Goal: Feedback & Contribution: Submit feedback/report problem

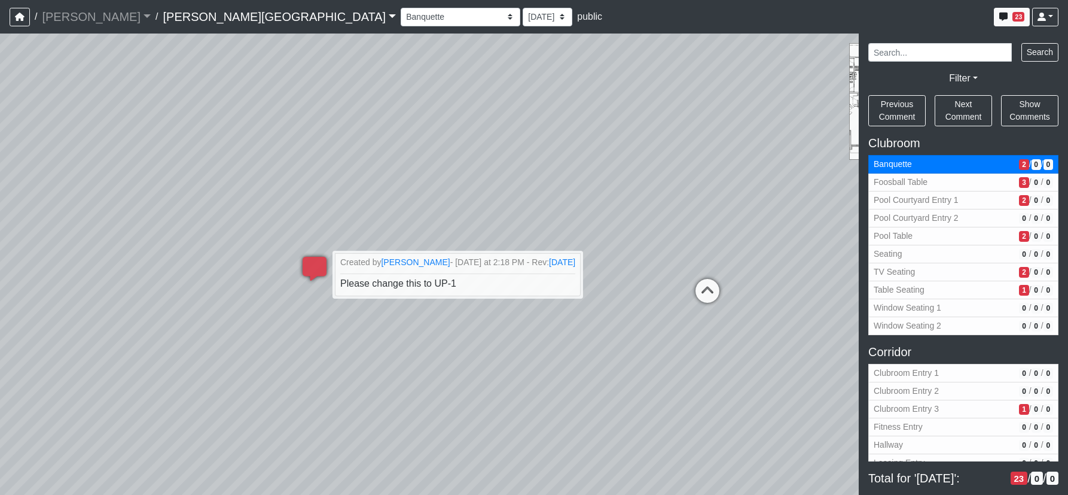
select select "61tT68NthraFW65LG7vFqa"
click at [447, 286] on span "Please change this to UP-1" at bounding box center [398, 283] width 118 height 10
click at [456, 285] on li "Created by [PERSON_NAME] - [DATE] at 2:18 PM - Rev: [DATE] Please change this t…" at bounding box center [457, 274] width 249 height 44
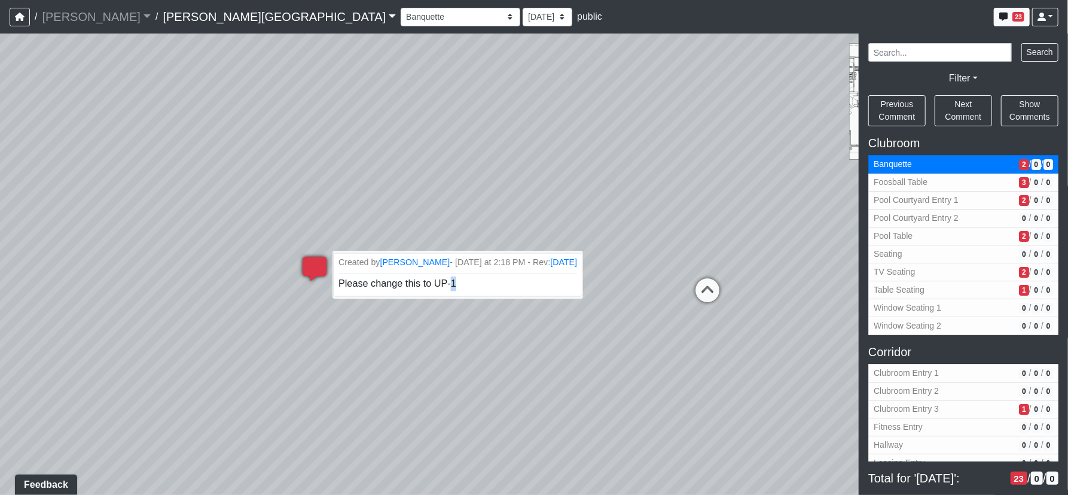
click at [453, 285] on li "Created by [PERSON_NAME] - [DATE] at 2:18 PM - Rev: [DATE] Please change this t…" at bounding box center [457, 274] width 249 height 44
click at [304, 263] on icon at bounding box center [315, 275] width 36 height 36
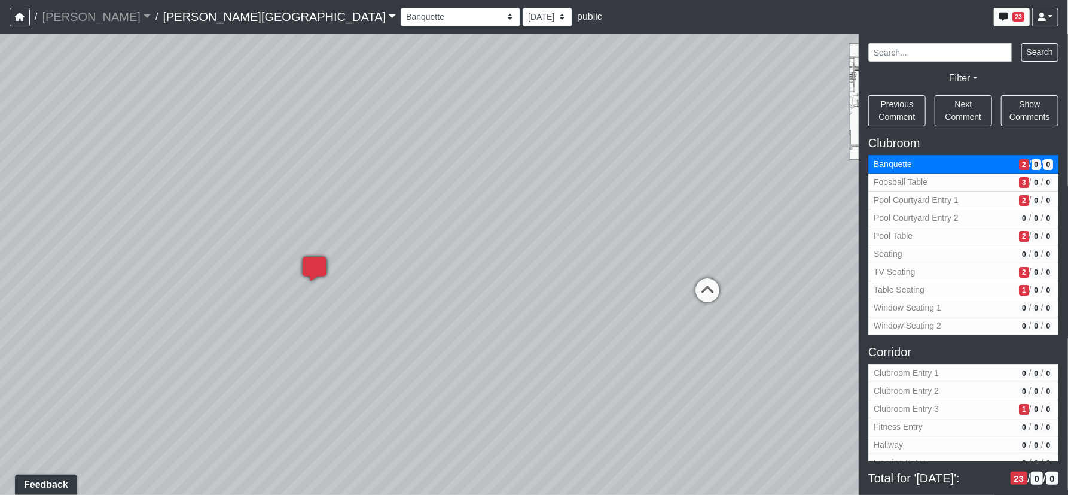
click at [309, 268] on icon at bounding box center [315, 275] width 36 height 36
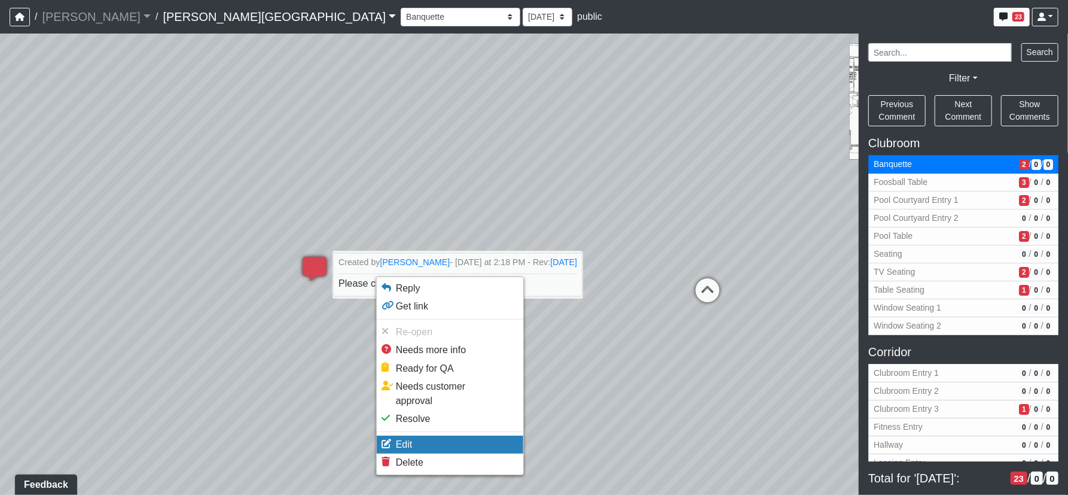
click at [425, 435] on li "Edit" at bounding box center [450, 444] width 147 height 18
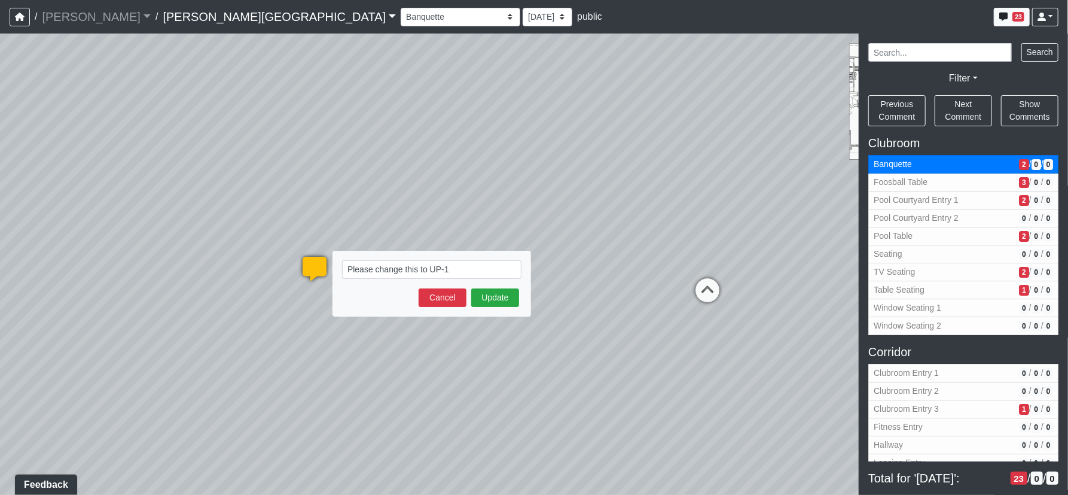
click at [469, 270] on textarea "Please change this to UP-1" at bounding box center [431, 269] width 179 height 19
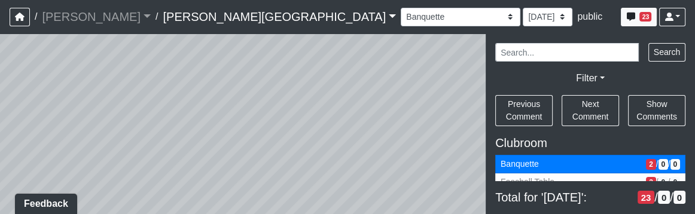
click at [263, 213] on div "Loading... Corridor - Clubroom Entry 2 Loading... Seating Loading... Pool Court…" at bounding box center [347, 123] width 695 height 181
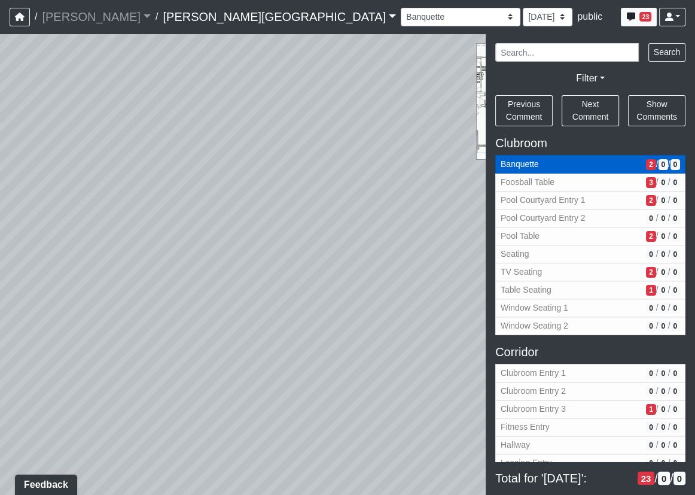
click at [519, 164] on span "Banquette" at bounding box center [571, 164] width 141 height 13
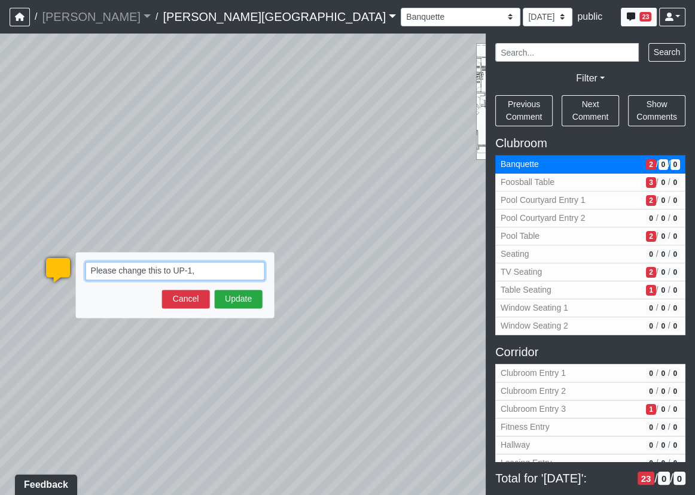
drag, startPoint x: 211, startPoint y: 270, endPoint x: 203, endPoint y: 280, distance: 12.8
click at [211, 270] on textarea "Please change this to UP-1," at bounding box center [175, 270] width 179 height 19
click at [244, 273] on textarea "Please change this to UP-1," at bounding box center [175, 270] width 179 height 19
paste textarea "[URL][DOMAIN_NAME]"
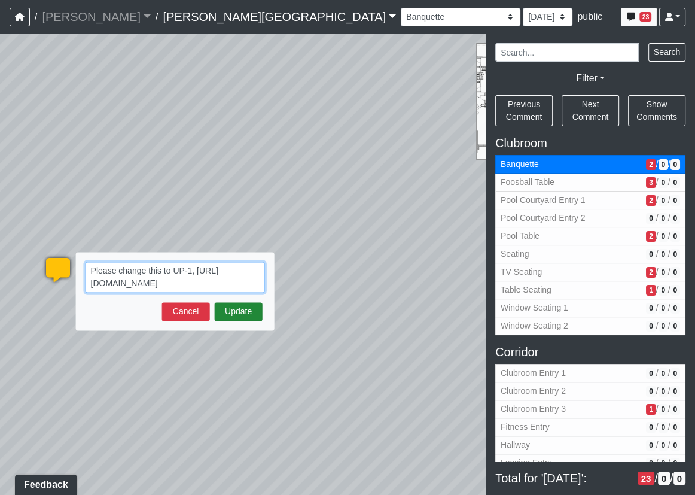
type textarea "Please change this to UP-1, [URL][DOMAIN_NAME]"
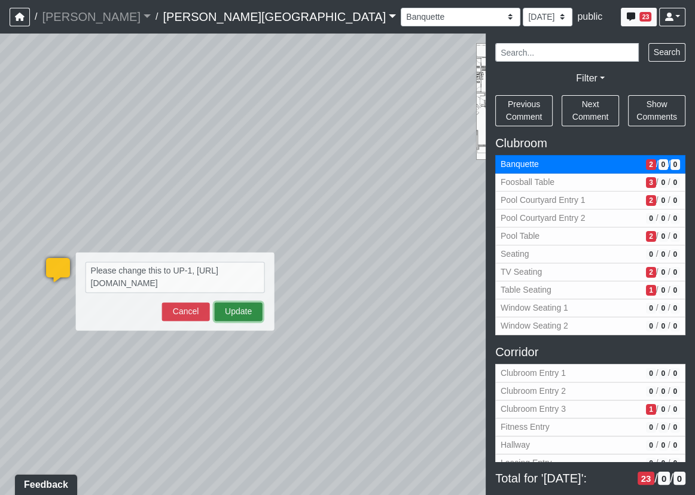
click at [237, 306] on button "Update" at bounding box center [239, 311] width 48 height 19
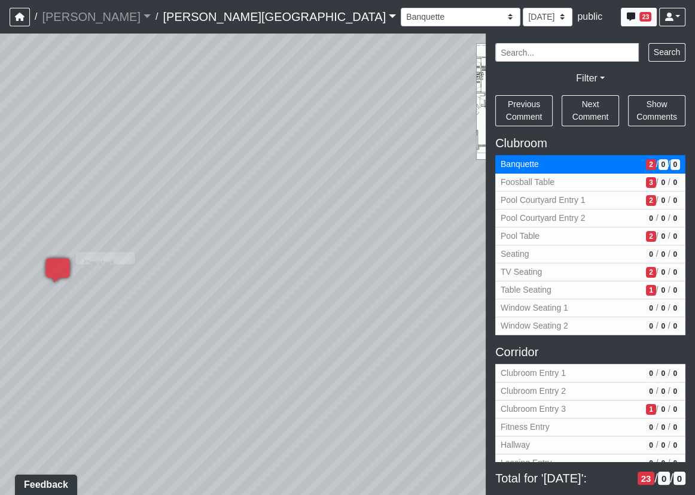
select select "61tT68NthraFW65LG7vFqa"
click at [586, 182] on span "Foosball Table" at bounding box center [571, 182] width 141 height 13
select select "kJ3xRWimCSKML8fUB51DJv"
select select "61tT68NthraFW65LG7vFqa"
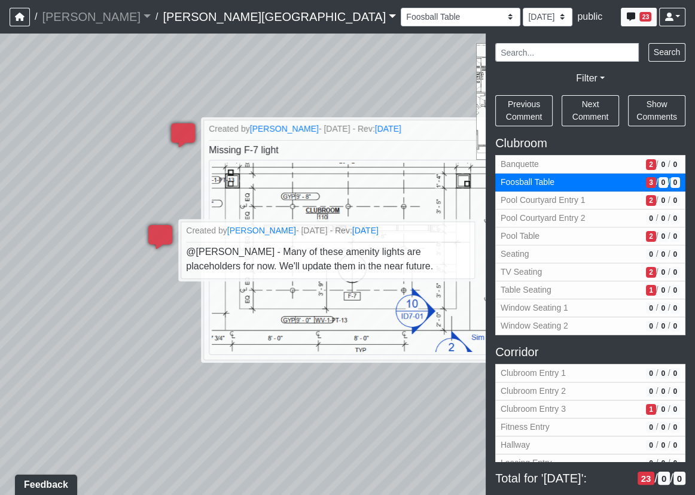
click at [419, 430] on div "Loading... Corridor - Clubroom Entry 2 Loading... Seating Loading... Pool Court…" at bounding box center [347, 263] width 695 height 461
click at [163, 237] on icon at bounding box center [160, 243] width 36 height 36
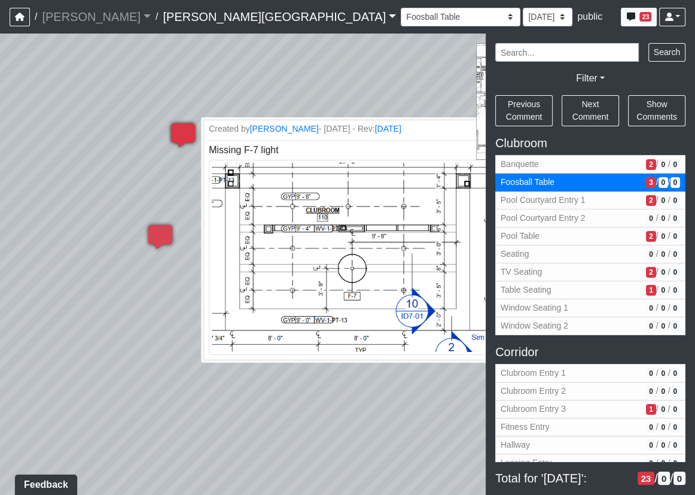
click at [186, 131] on icon at bounding box center [183, 141] width 36 height 36
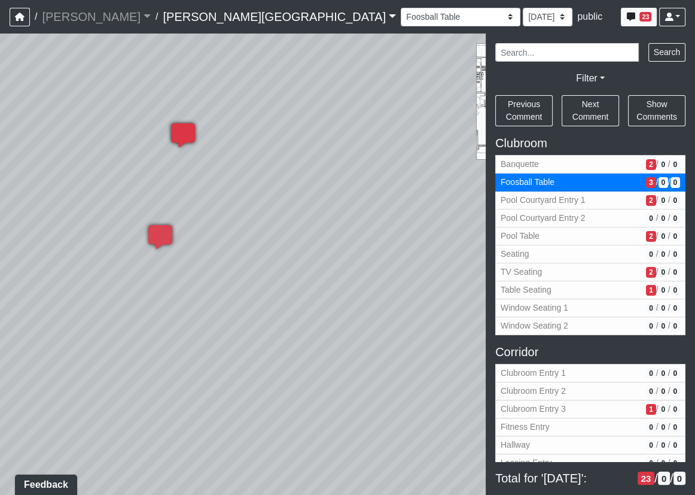
drag, startPoint x: 175, startPoint y: 129, endPoint x: 239, endPoint y: 187, distance: 86.4
click at [176, 129] on icon at bounding box center [183, 141] width 36 height 36
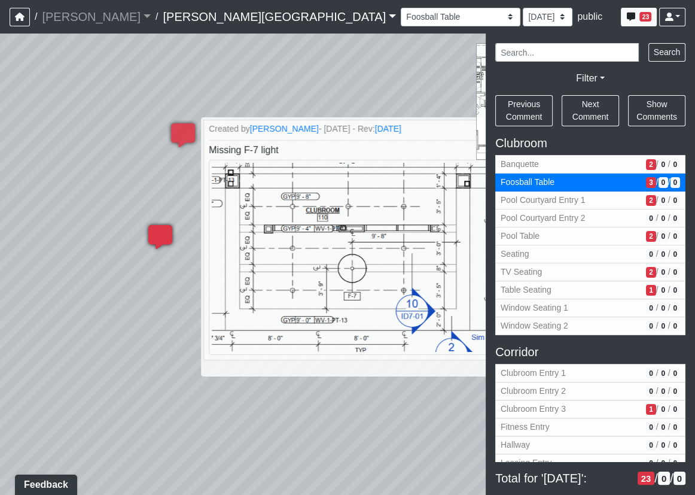
click at [149, 226] on icon at bounding box center [160, 243] width 36 height 36
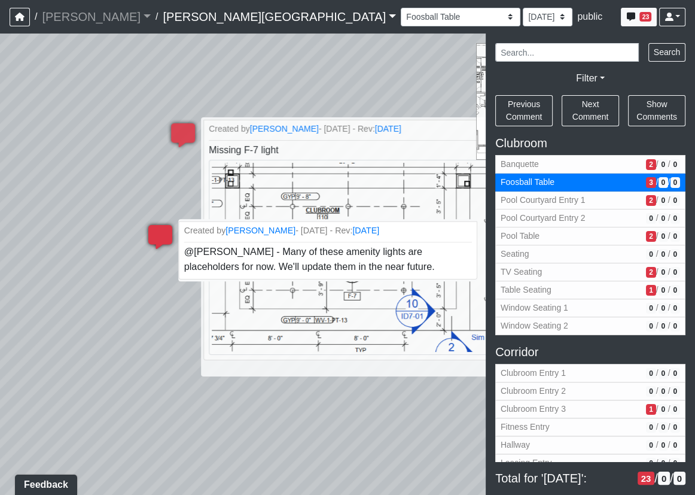
click at [239, 246] on span "@[PERSON_NAME] - Many of these amenity lights are placeholders for now. We'll u…" at bounding box center [309, 258] width 251 height 25
click at [253, 258] on li "Created by [PERSON_NAME] - [DATE] - Rev: [DATE] @[PERSON_NAME] - Many of these …" at bounding box center [328, 250] width 298 height 58
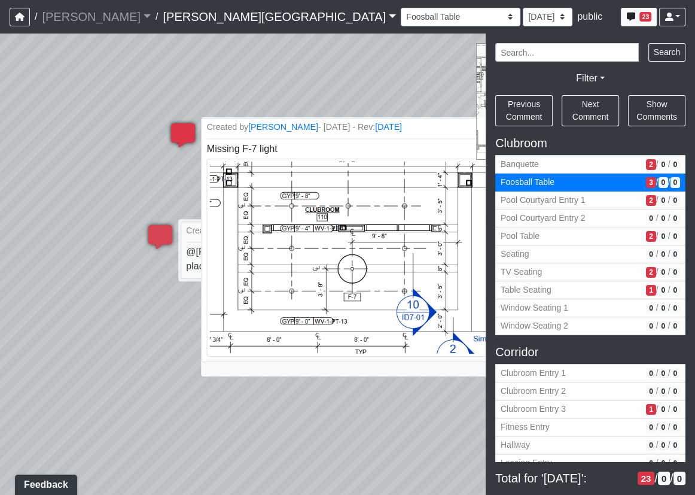
click at [293, 340] on img at bounding box center [351, 257] width 288 height 197
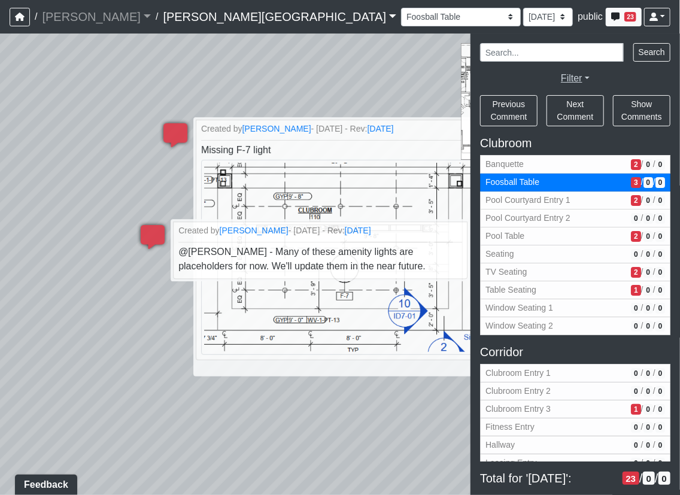
click at [580, 80] on link "Filter" at bounding box center [575, 78] width 29 height 10
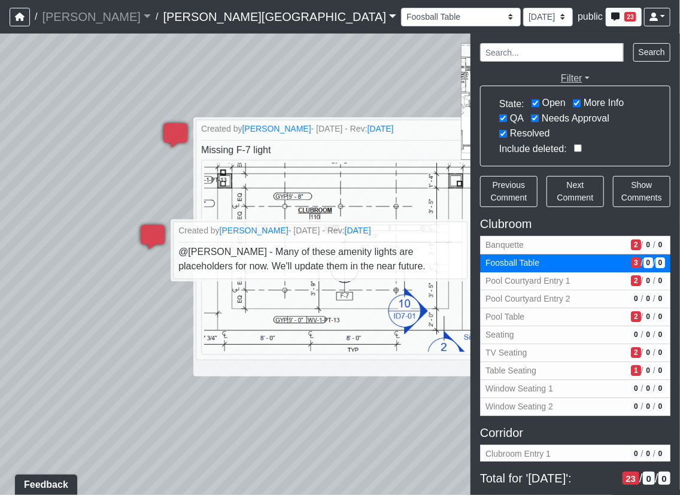
click at [580, 73] on link "Filter" at bounding box center [575, 78] width 29 height 10
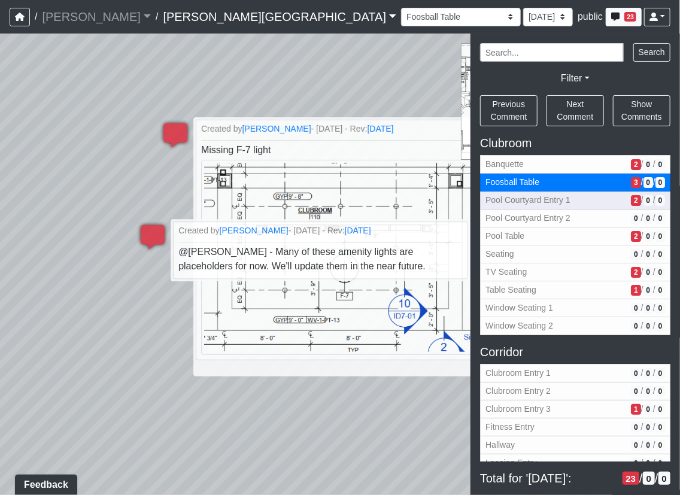
click at [577, 199] on span "Pool Courtyard Entry 1" at bounding box center [555, 200] width 141 height 13
select select "a7Eve6xsGYZLZr2GjwZZXX"
select select "61tT68NthraFW65LG7vFqa"
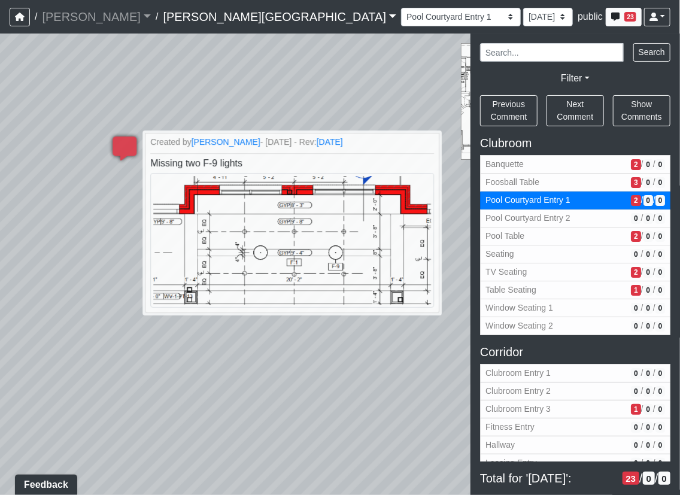
click at [283, 404] on div "Loading... Corridor - Clubroom Entry 2 Loading... Seating Loading... Pool Court…" at bounding box center [340, 263] width 680 height 461
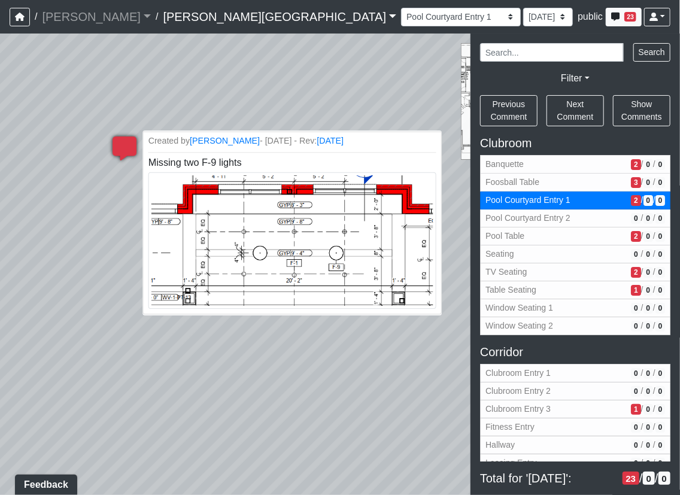
click at [281, 229] on img at bounding box center [292, 240] width 288 height 137
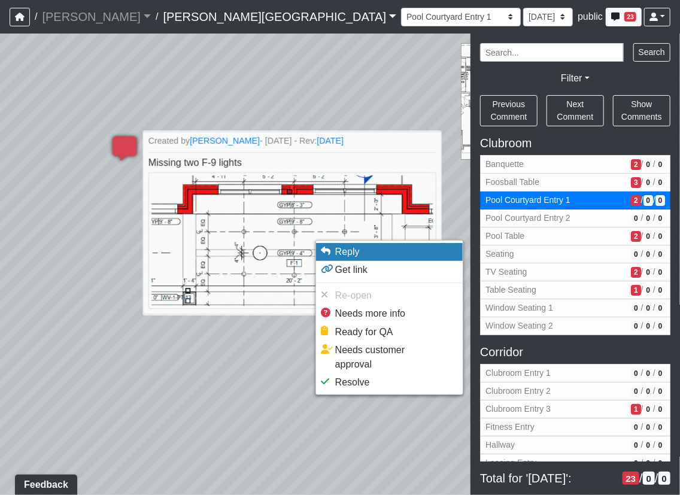
click at [336, 255] on span "Reply" at bounding box center [347, 251] width 25 height 10
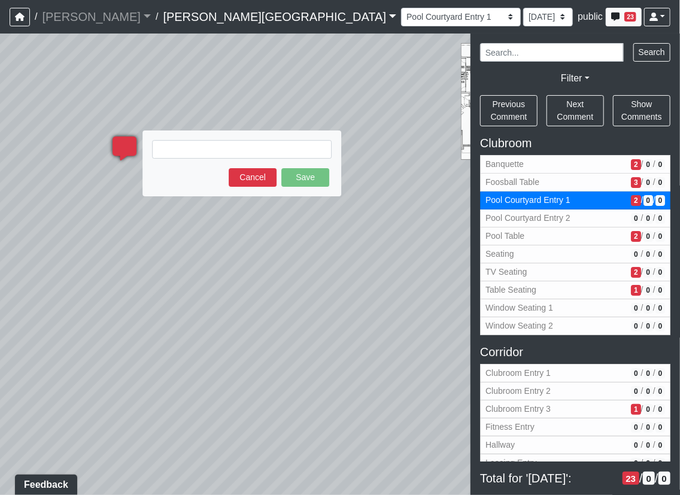
click at [207, 156] on textarea at bounding box center [241, 149] width 179 height 19
type textarea "t"
click at [237, 181] on button "Cancel" at bounding box center [253, 177] width 48 height 19
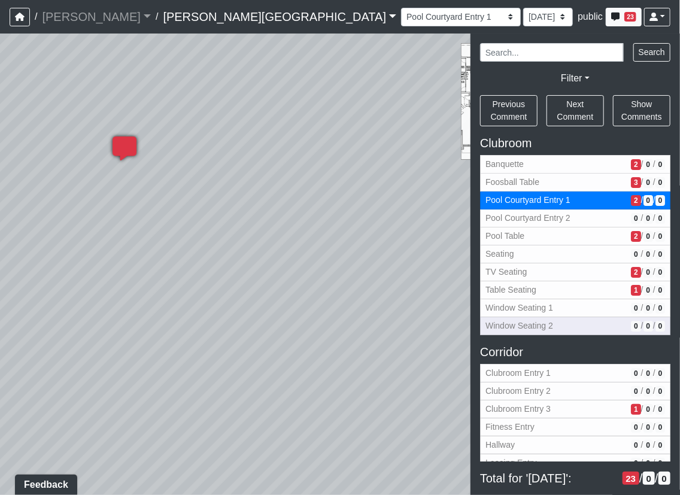
click at [570, 323] on span "Window Seating 2" at bounding box center [555, 325] width 141 height 13
select select "qyTG9orjhq2kMC9wWEGkQP"
select select "61tT68NthraFW65LG7vFqa"
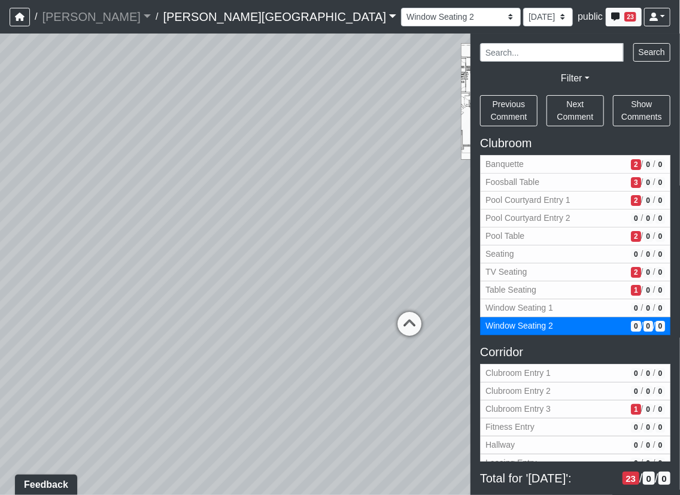
drag, startPoint x: 287, startPoint y: 330, endPoint x: 110, endPoint y: 252, distance: 192.6
click at [109, 252] on div "Loading... Corridor - Clubroom Entry 2 Loading... Seating Loading... Pool Court…" at bounding box center [340, 263] width 680 height 461
drag, startPoint x: 345, startPoint y: 338, endPoint x: 114, endPoint y: 322, distance: 231.5
click at [114, 322] on div "Loading... Corridor - Clubroom Entry 2 Loading... Seating Loading... Pool Court…" at bounding box center [340, 263] width 680 height 461
drag, startPoint x: 176, startPoint y: 285, endPoint x: 201, endPoint y: 278, distance: 25.6
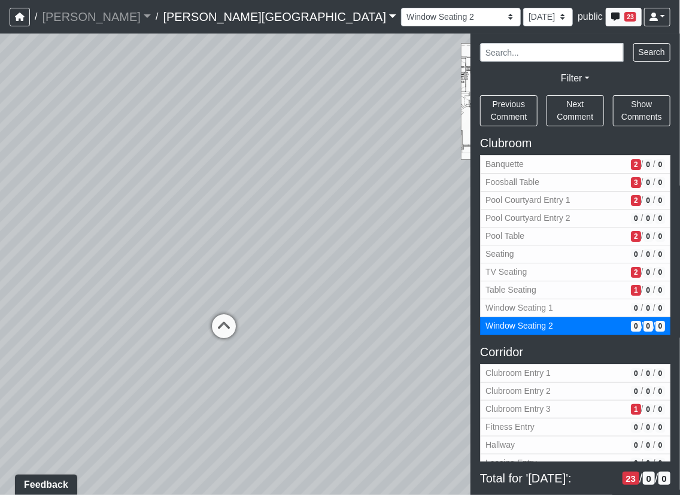
click at [221, 293] on div "Loading... Corridor - Clubroom Entry 2 Loading... Seating Loading... Pool Court…" at bounding box center [340, 263] width 680 height 461
click at [215, 210] on div "Loading... Corridor - Clubroom Entry 2 Loading... Seating Loading... Pool Court…" at bounding box center [340, 263] width 680 height 461
drag, startPoint x: 263, startPoint y: 342, endPoint x: 367, endPoint y: 374, distance: 108.6
click at [368, 376] on div "Loading... Corridor - Clubroom Entry 2 Loading... Seating Loading... Pool Court…" at bounding box center [340, 263] width 680 height 461
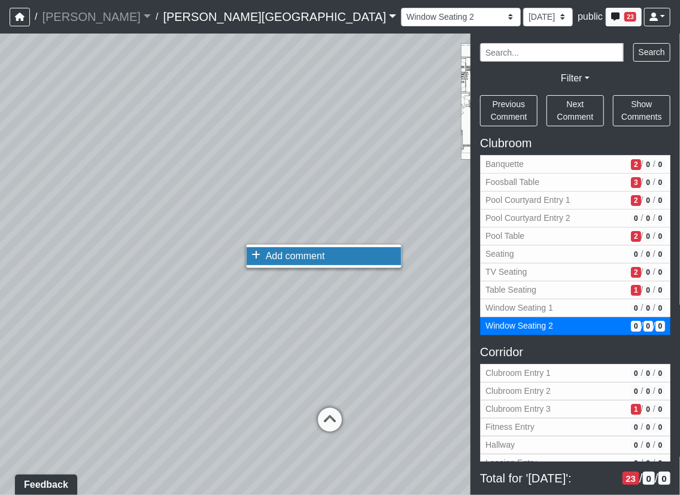
click at [264, 260] on li "Add comment" at bounding box center [323, 256] width 154 height 18
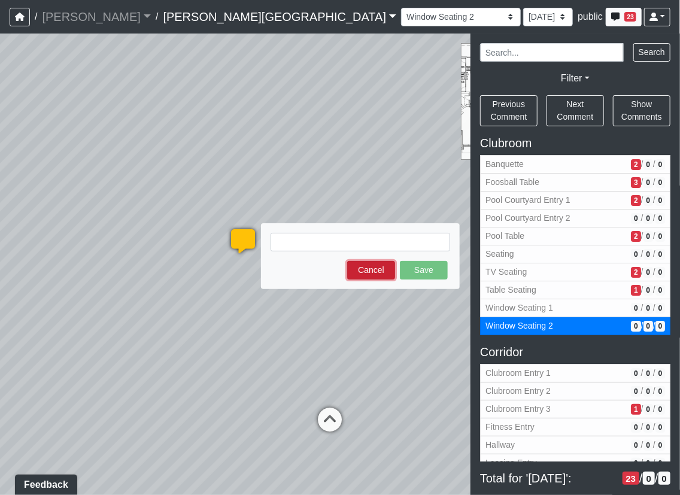
click at [356, 267] on button "Cancel" at bounding box center [371, 270] width 48 height 19
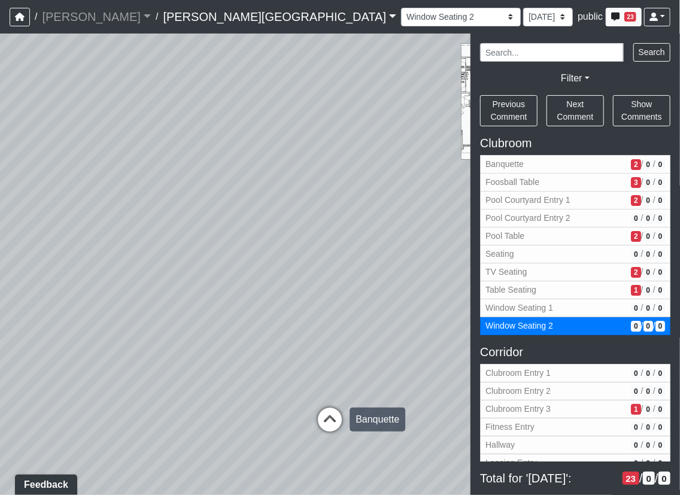
click at [335, 425] on icon at bounding box center [330, 425] width 36 height 36
select select "eEhPp6uPKTsE6J4Z9LgPiX"
select select "61tT68NthraFW65LG7vFqa"
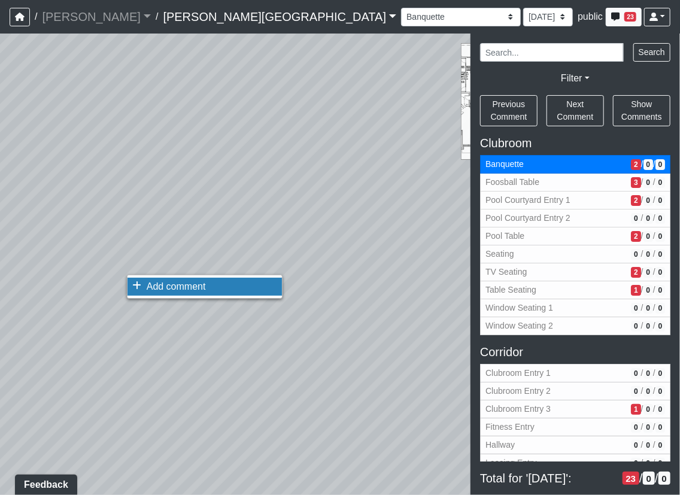
click at [165, 285] on span "Add comment" at bounding box center [176, 286] width 59 height 10
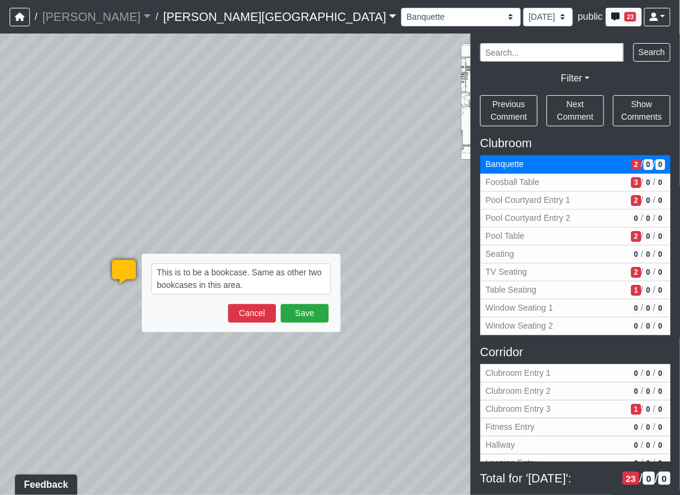
type textarea "This is to be a bookcase. Same as other two bookcases in this area."
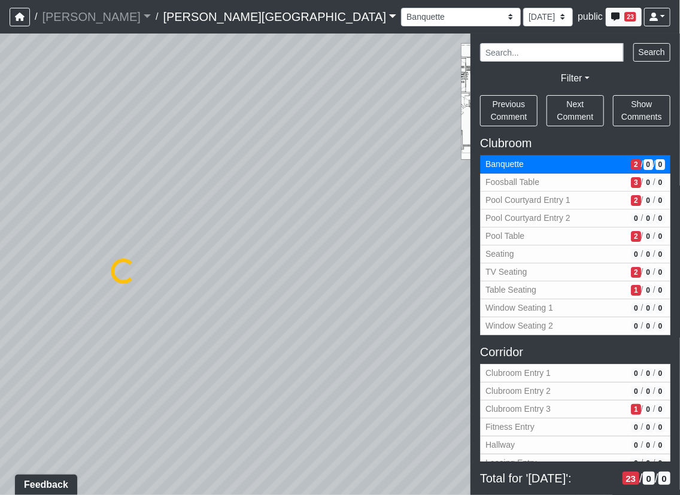
select select "61tT68NthraFW65LG7vFqa"
drag, startPoint x: 294, startPoint y: 259, endPoint x: -20, endPoint y: 239, distance: 314.1
click at [0, 239] on html "/ [PERSON_NAME] Loading... / [PERSON_NAME][GEOGRAPHIC_DATA] [PERSON_NAME][GEOGR…" at bounding box center [340, 247] width 680 height 495
drag, startPoint x: -25, startPoint y: 234, endPoint x: 14, endPoint y: 237, distance: 39.0
click at [0, 234] on html "/ [PERSON_NAME] Loading... / [PERSON_NAME][GEOGRAPHIC_DATA] [PERSON_NAME][GEOGR…" at bounding box center [340, 247] width 680 height 495
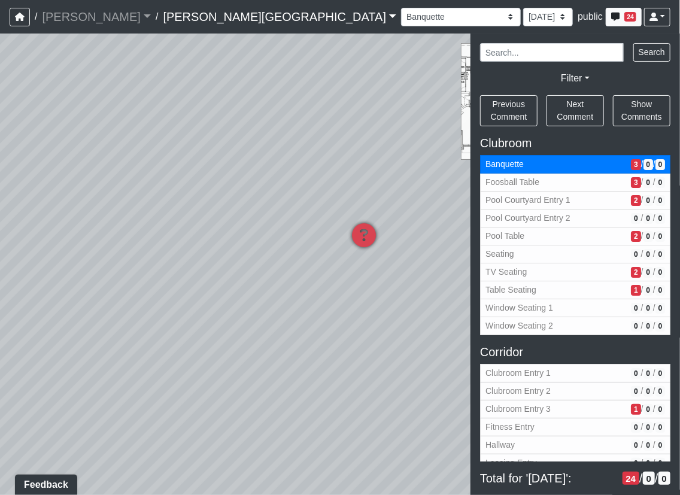
drag, startPoint x: 345, startPoint y: 245, endPoint x: 195, endPoint y: 418, distance: 228.1
click at [195, 418] on div "Loading... Corridor - Clubroom Entry 2 Loading... Seating Loading... Pool Court…" at bounding box center [340, 263] width 680 height 461
click at [406, 169] on div "Loading... Created by [PERSON_NAME] - [DATE] - Rev: [DATE] Needs Info by [PERSO…" at bounding box center [399, 183] width 36 height 36
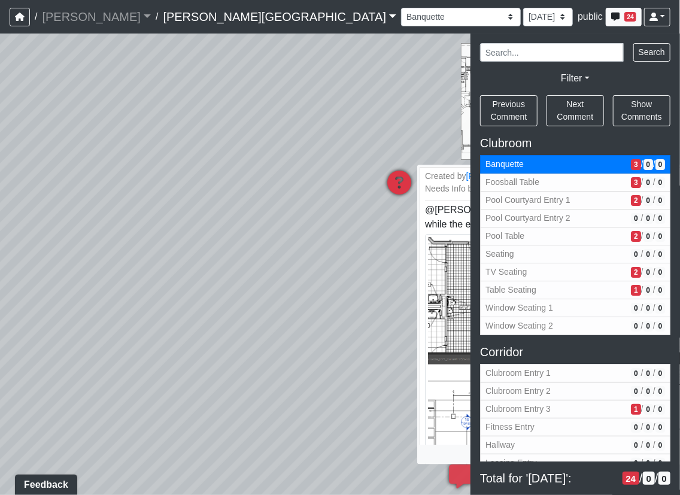
click at [403, 179] on icon at bounding box center [399, 189] width 36 height 36
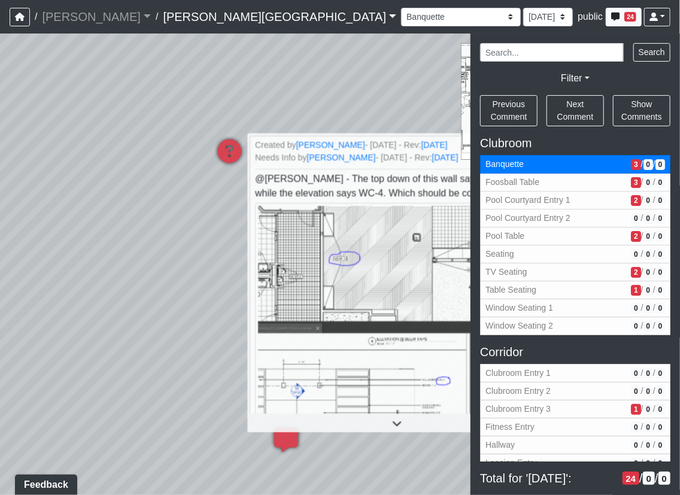
drag, startPoint x: 226, startPoint y: 259, endPoint x: 143, endPoint y: 245, distance: 84.3
click at [141, 243] on div "Loading... Corridor - Clubroom Entry 2 Loading... Seating Loading... Pool Court…" at bounding box center [340, 263] width 680 height 461
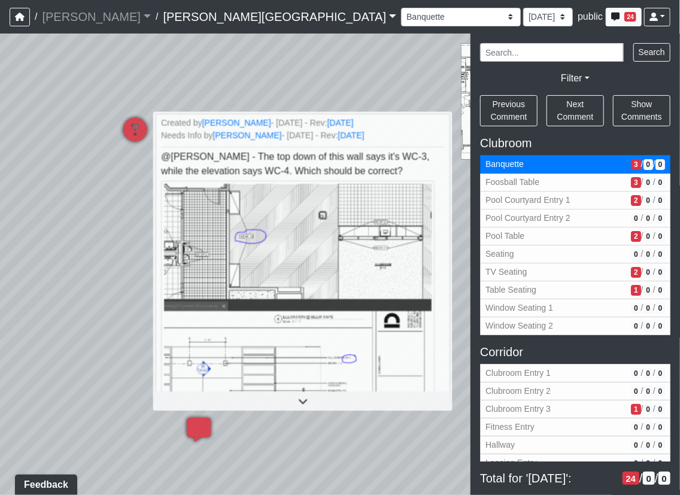
drag, startPoint x: 167, startPoint y: 297, endPoint x: 78, endPoint y: 285, distance: 90.4
click at [52, 272] on div "Loading... Corridor - Clubroom Entry 2 Loading... Seating Loading... Pool Court…" at bounding box center [340, 263] width 680 height 461
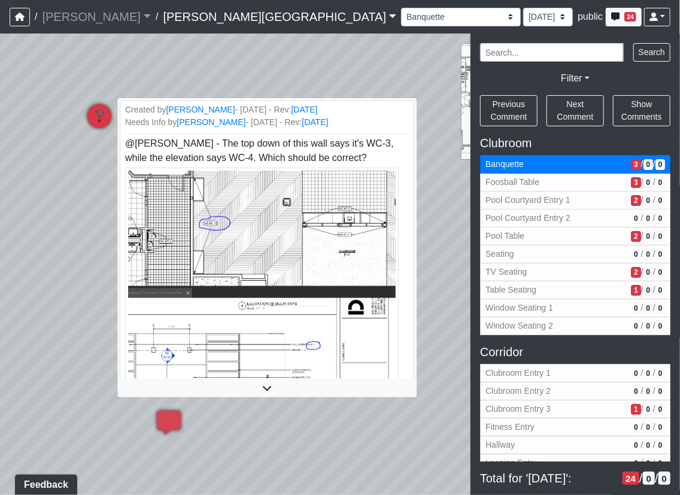
click at [266, 392] on icon at bounding box center [267, 388] width 294 height 10
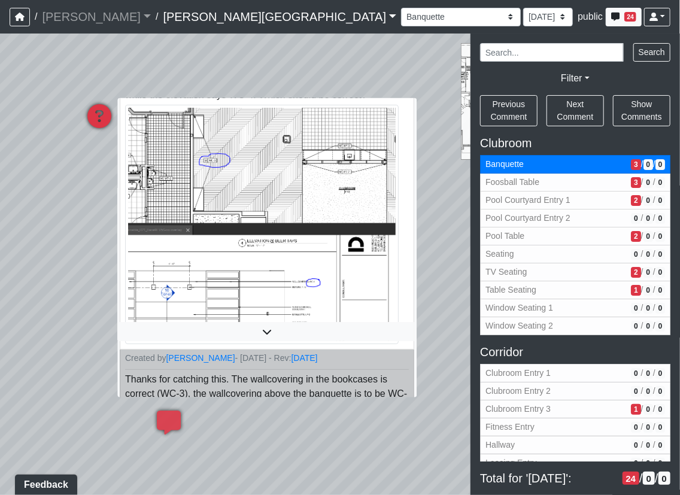
click at [263, 341] on div at bounding box center [267, 331] width 294 height 19
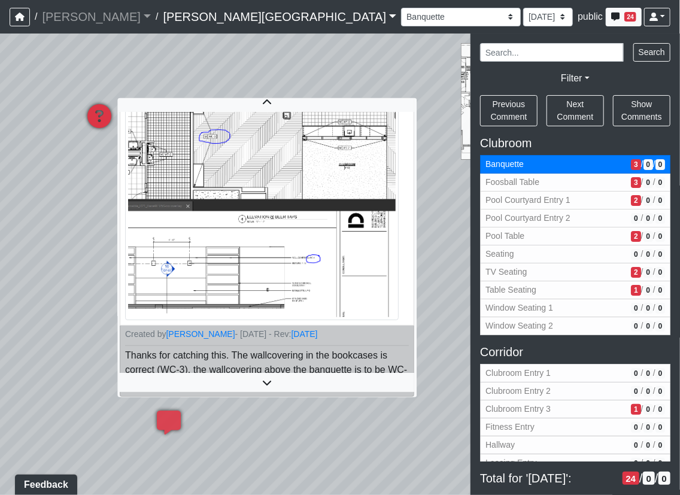
scroll to position [88, 0]
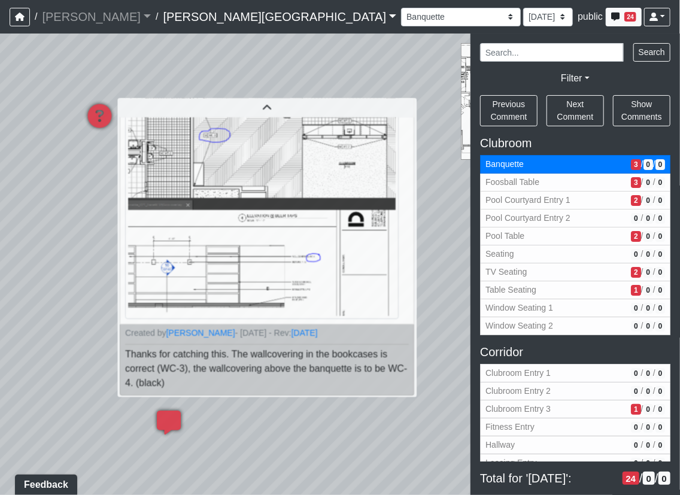
click at [252, 443] on div "Loading... Corridor - Clubroom Entry 2 Loading... Seating Loading... Pool Court…" at bounding box center [340, 263] width 680 height 461
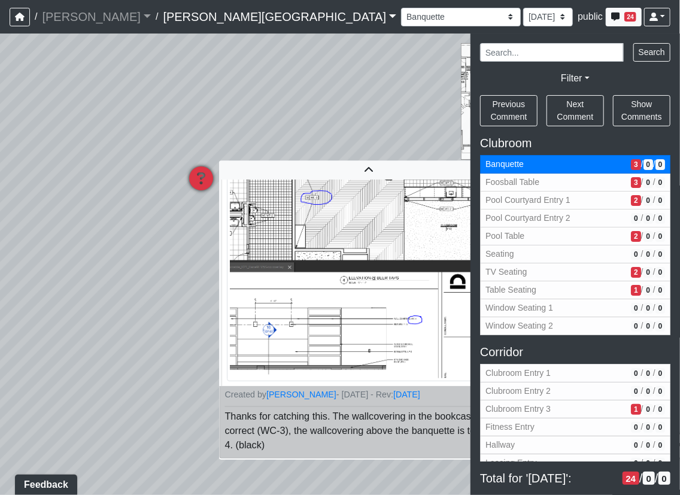
click at [247, 444] on span "Thanks for catching this. The wallcovering in the bookcases is correct (WC-3), …" at bounding box center [367, 430] width 286 height 39
click at [120, 371] on div "Loading... Corridor - Clubroom Entry 2 Loading... Seating Loading... Pool Court…" at bounding box center [340, 263] width 680 height 461
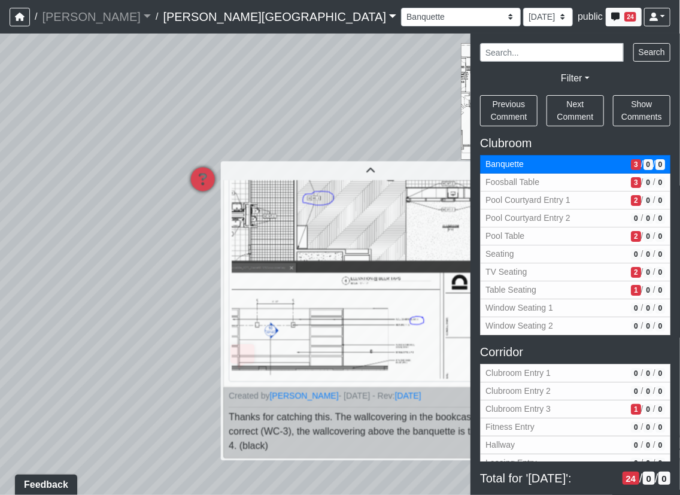
click at [132, 173] on div "Loading... Corridor - Clubroom Entry 2 Loading... Seating Loading... Pool Court…" at bounding box center [340, 263] width 680 height 461
click at [376, 169] on icon at bounding box center [370, 171] width 294 height 10
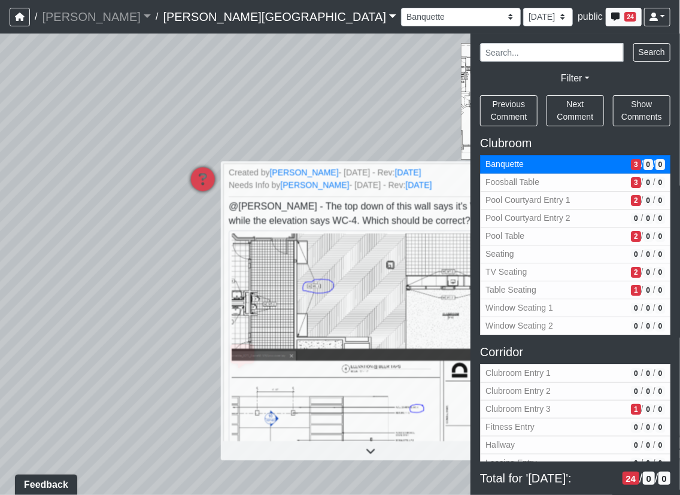
click at [157, 332] on div "Loading... Corridor - Clubroom Entry 2 Loading... Seating Loading... Pool Court…" at bounding box center [340, 263] width 680 height 461
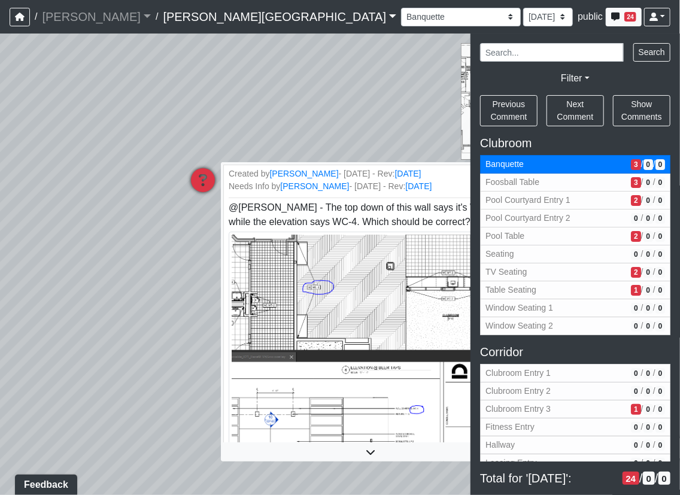
click at [208, 179] on icon at bounding box center [203, 186] width 36 height 36
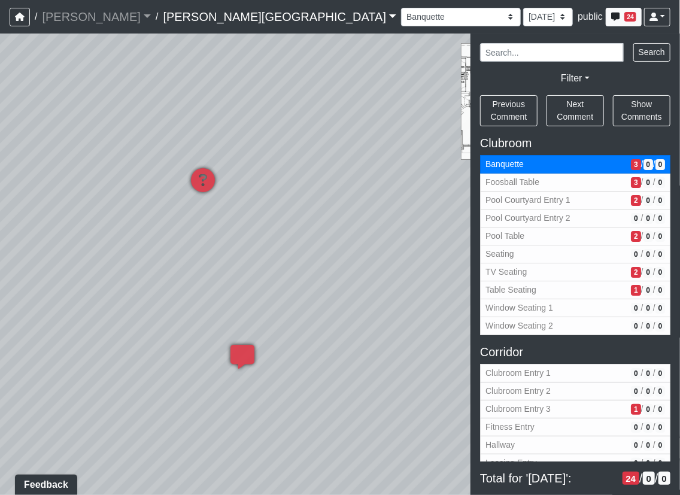
click at [162, 355] on div "Loading... Corridor - Clubroom Entry 2 Loading... Seating Loading... Pool Court…" at bounding box center [340, 263] width 680 height 461
click at [249, 353] on icon at bounding box center [242, 363] width 36 height 36
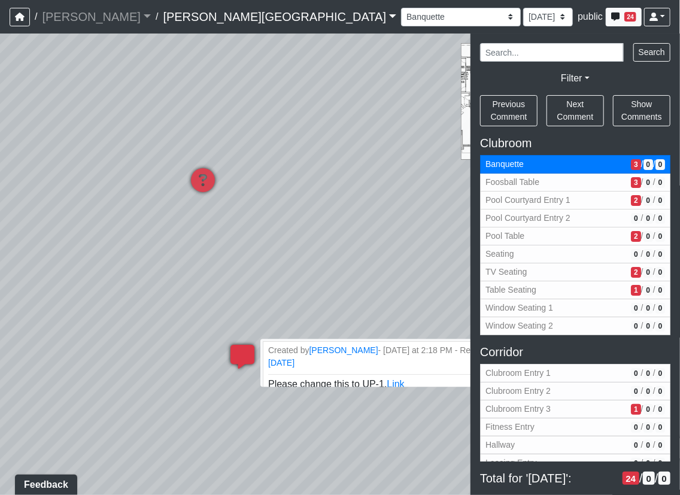
click at [246, 353] on icon at bounding box center [242, 363] width 36 height 36
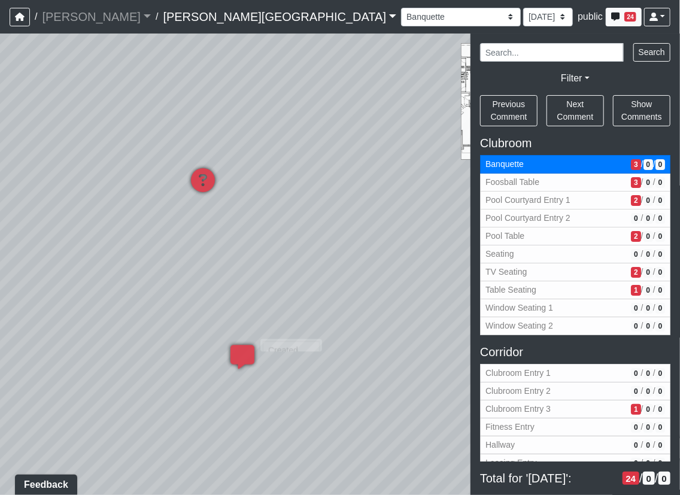
click at [240, 421] on div "Loading... Corridor - Clubroom Entry 2 Loading... Seating Loading... Pool Court…" at bounding box center [340, 263] width 680 height 461
drag, startPoint x: 298, startPoint y: 352, endPoint x: 71, endPoint y: 347, distance: 226.8
click at [72, 343] on div "Loading... Corridor - Clubroom Entry 2 Loading... Seating Loading... Pool Court…" at bounding box center [340, 263] width 680 height 461
drag, startPoint x: 169, startPoint y: 343, endPoint x: 187, endPoint y: 343, distance: 17.4
click at [227, 341] on div "Loading... Corridor - Clubroom Entry 2 Loading... Seating Loading... Pool Court…" at bounding box center [340, 263] width 680 height 461
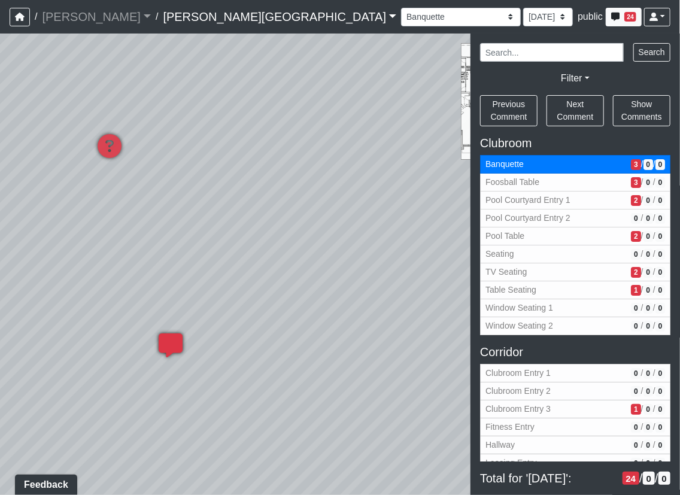
click at [178, 341] on icon at bounding box center [171, 351] width 36 height 36
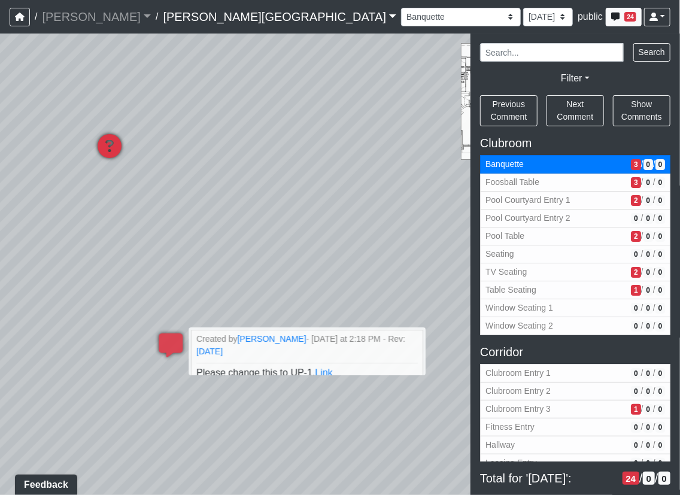
click at [105, 131] on div "Loading... Created by [PERSON_NAME] - [DATE] - Rev: [DATE] Needs Info by [PERSO…" at bounding box center [110, 146] width 36 height 36
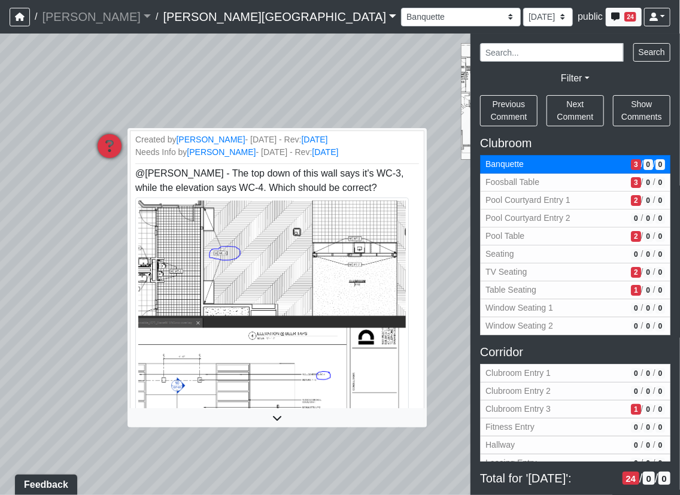
click at [105, 139] on icon at bounding box center [110, 152] width 36 height 36
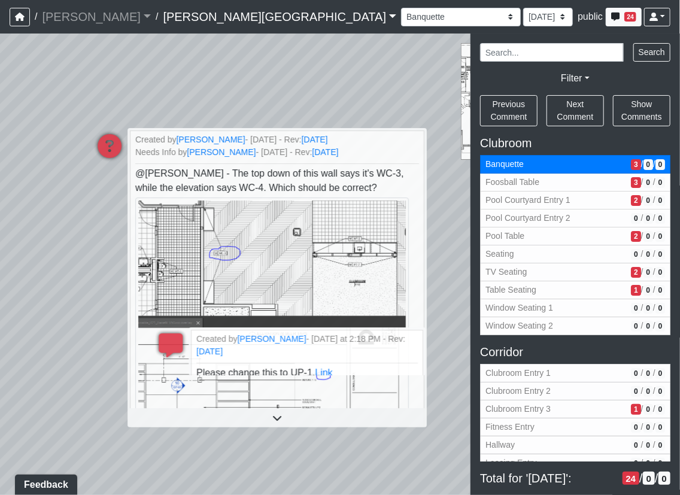
click at [74, 361] on div "Loading... Corridor - Clubroom Entry 2 Loading... Seating Loading... Pool Court…" at bounding box center [340, 263] width 680 height 461
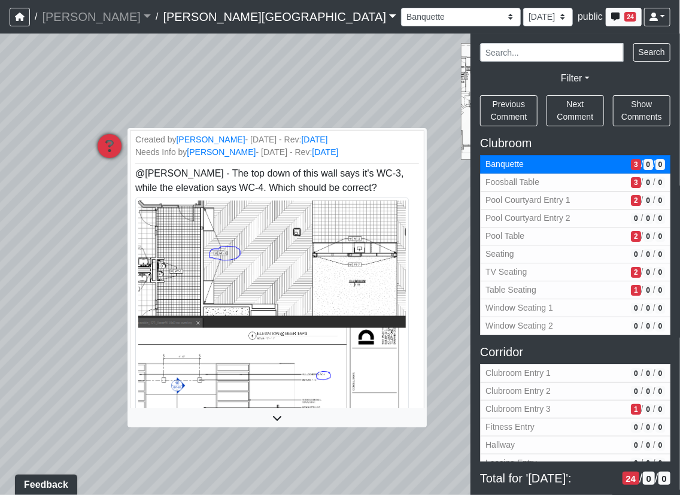
click at [112, 149] on icon at bounding box center [110, 152] width 36 height 36
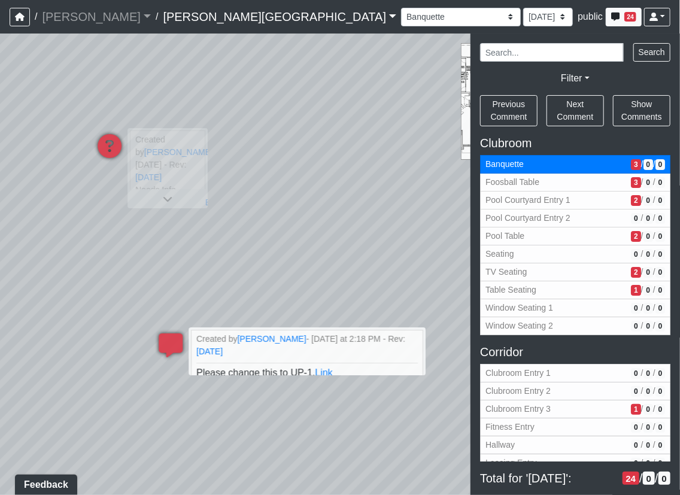
click at [96, 404] on div "Loading... Corridor - Clubroom Entry 2 Loading... Seating Loading... Pool Court…" at bounding box center [340, 263] width 680 height 461
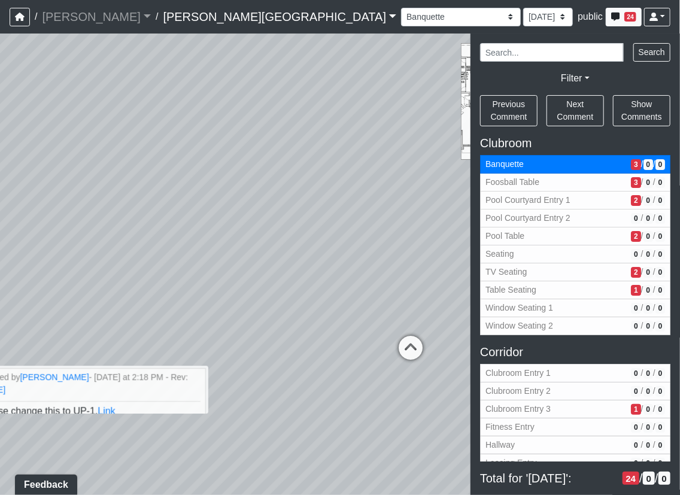
drag, startPoint x: 108, startPoint y: 261, endPoint x: -58, endPoint y: 251, distance: 166.0
click at [0, 251] on html "/ [PERSON_NAME] Loading... / [PERSON_NAME][GEOGRAPHIC_DATA] [PERSON_NAME][GEOGR…" at bounding box center [340, 247] width 680 height 495
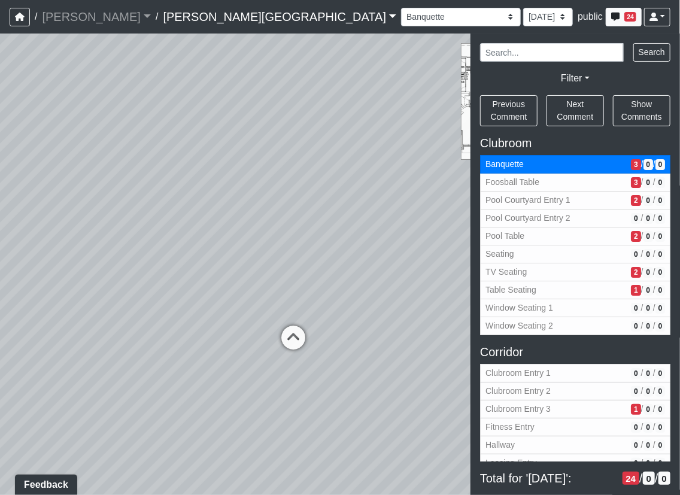
click at [252, 368] on div "Loading... Corridor - Clubroom Entry 2 Loading... Seating Loading... Pool Court…" at bounding box center [340, 263] width 680 height 461
click at [288, 348] on icon at bounding box center [293, 343] width 36 height 36
select select "qyTG9orjhq2kMC9wWEGkQP"
select select "61tT68NthraFW65LG7vFqa"
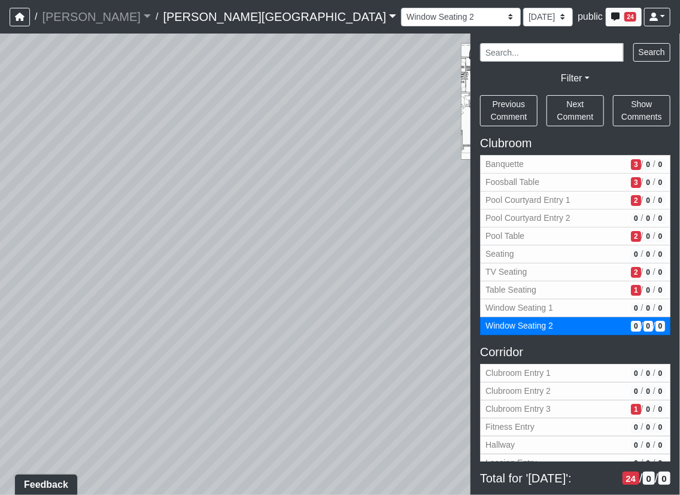
drag, startPoint x: 139, startPoint y: 381, endPoint x: 467, endPoint y: 376, distance: 327.9
click at [492, 383] on div "NON-CURRENT REVISION" at bounding box center [340, 263] width 680 height 461
drag, startPoint x: 604, startPoint y: 348, endPoint x: 651, endPoint y: 357, distance: 48.0
click at [651, 357] on div "NON-CURRENT REVISION" at bounding box center [340, 263] width 680 height 461
drag, startPoint x: 209, startPoint y: 307, endPoint x: 398, endPoint y: 233, distance: 202.3
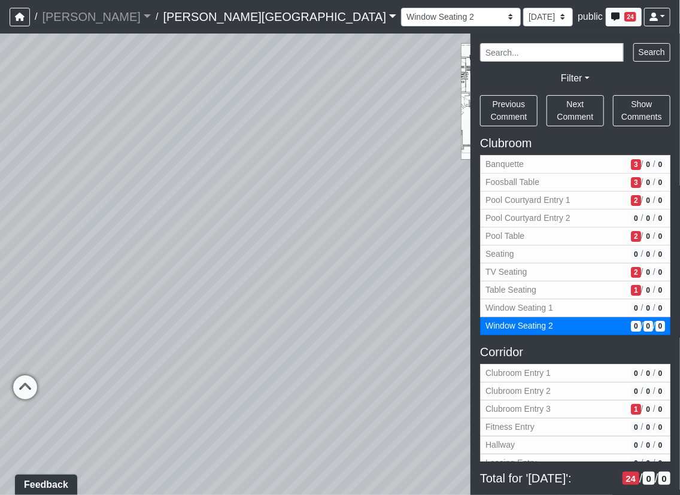
click at [398, 233] on div "Loading... Corridor - Clubroom Entry 2 Loading... Seating Loading... Pool Court…" at bounding box center [340, 263] width 680 height 461
drag, startPoint x: 313, startPoint y: 276, endPoint x: 147, endPoint y: 287, distance: 166.1
click at [145, 289] on div "Loading... Corridor - Clubroom Entry 2 Loading... Seating Loading... Pool Court…" at bounding box center [340, 263] width 680 height 461
drag, startPoint x: 172, startPoint y: 296, endPoint x: 296, endPoint y: 294, distance: 123.3
click at [452, 288] on div "Loading... Corridor - Clubroom Entry 2 Loading... Seating Loading... Pool Court…" at bounding box center [340, 263] width 680 height 461
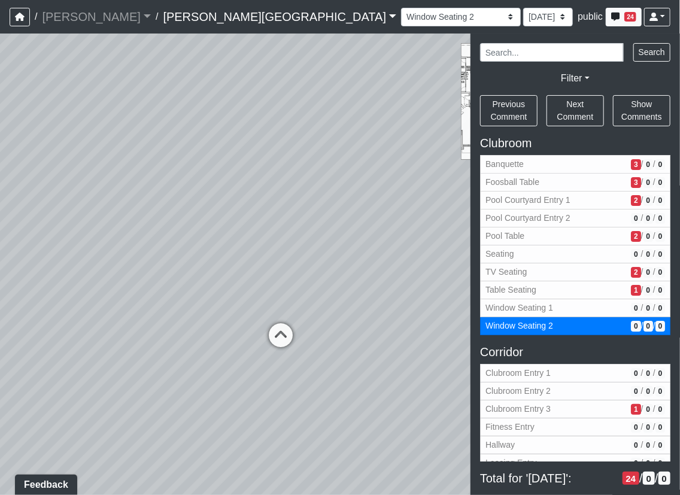
click at [276, 344] on icon at bounding box center [281, 341] width 36 height 36
select select "eEhPp6uPKTsE6J4Z9LgPiX"
select select "61tT68NthraFW65LG7vFqa"
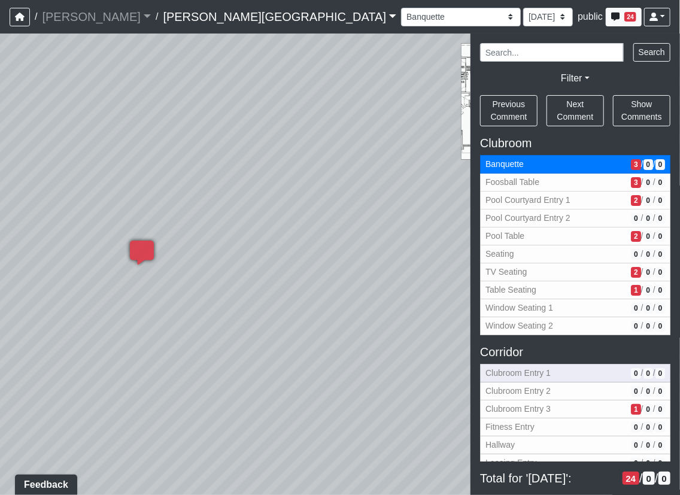
drag, startPoint x: 164, startPoint y: 361, endPoint x: 544, endPoint y: 378, distance: 380.2
click at [561, 383] on div "NON-CURRENT REVISION" at bounding box center [340, 263] width 680 height 461
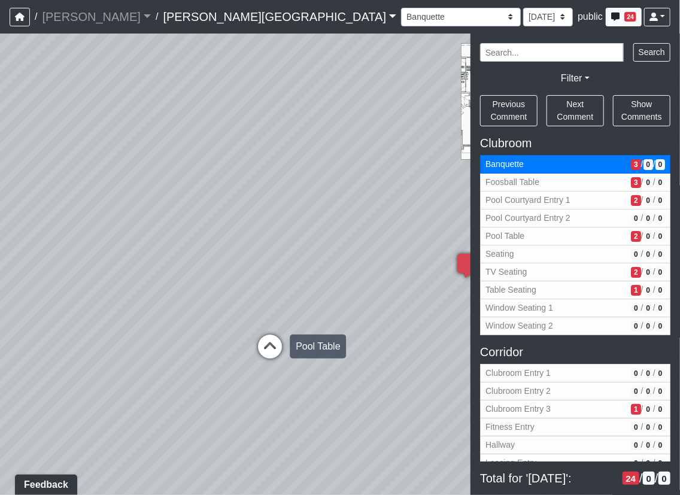
click at [260, 346] on icon at bounding box center [270, 352] width 36 height 36
select select "pKiemVAh69v1ydc7V3FQSy"
select select "61tT68NthraFW65LG7vFqa"
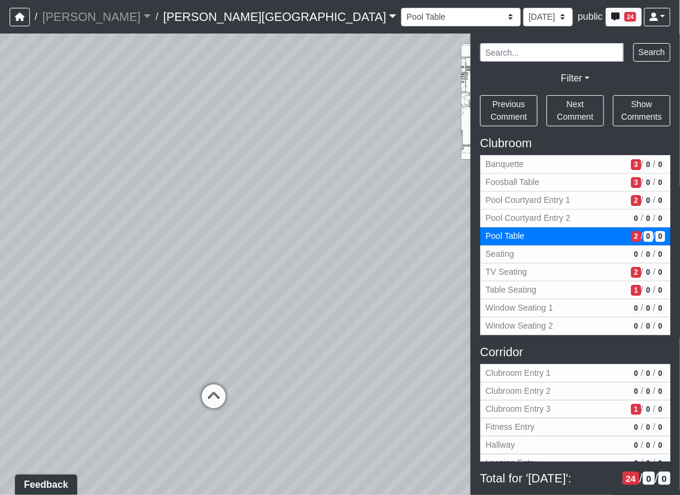
drag, startPoint x: 176, startPoint y: 327, endPoint x: 255, endPoint y: 358, distance: 84.1
click at [282, 360] on div "Loading... Corridor - Clubroom Entry 2 Loading... Seating Loading... Pool Court…" at bounding box center [340, 263] width 680 height 461
click at [231, 413] on icon at bounding box center [235, 399] width 36 height 36
select select "x5z1D3xB5ENgYNo9iQmR5Z"
select select "61tT68NthraFW65LG7vFqa"
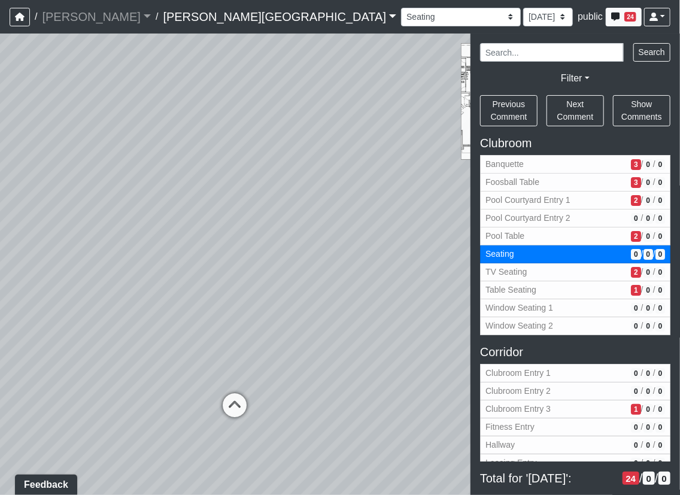
drag, startPoint x: 209, startPoint y: 370, endPoint x: 211, endPoint y: 382, distance: 12.7
click at [209, 370] on div "Loading... Corridor - Clubroom Entry 2 Loading... Seating Loading... Pool Court…" at bounding box center [340, 263] width 680 height 461
drag, startPoint x: 227, startPoint y: 424, endPoint x: 227, endPoint y: 416, distance: 7.8
click at [227, 423] on icon at bounding box center [234, 412] width 36 height 36
select select "kJ3xRWimCSKML8fUB51DJv"
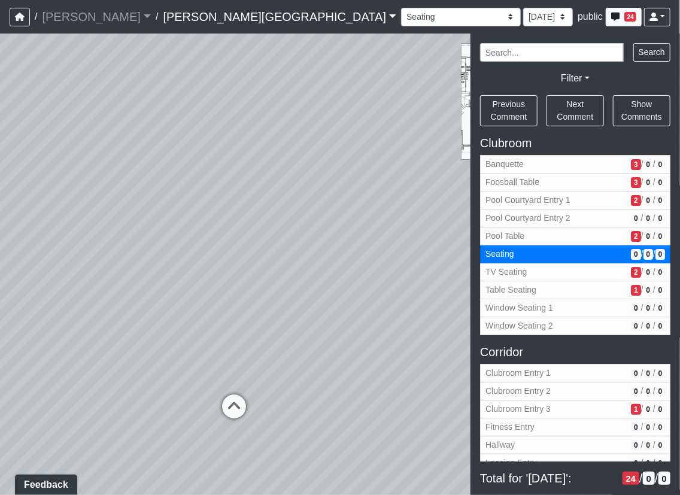
select select "61tT68NthraFW65LG7vFqa"
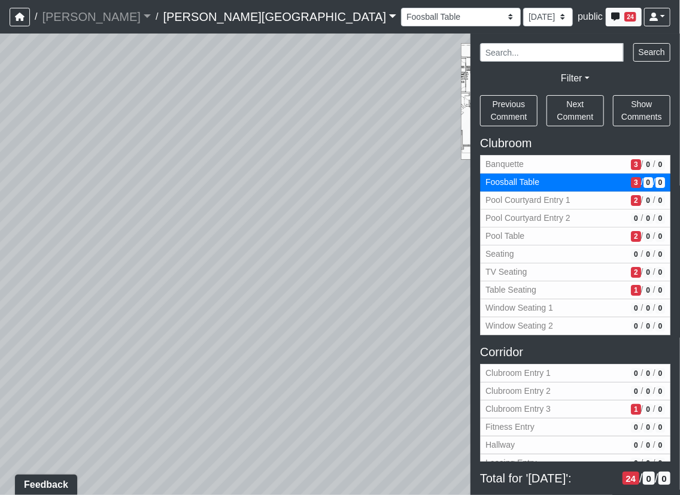
click at [59, 389] on div "Loading... Corridor - Clubroom Entry 2 Loading... Seating Loading... Pool Court…" at bounding box center [340, 263] width 680 height 461
drag, startPoint x: 99, startPoint y: 385, endPoint x: 310, endPoint y: 361, distance: 212.5
click at [322, 361] on div "Loading... Corridor - Clubroom Entry 2 Loading... Seating Loading... Pool Court…" at bounding box center [340, 263] width 680 height 461
click at [226, 304] on icon at bounding box center [224, 316] width 36 height 36
select select "uciQMo26oAy67KaqMrAwyE"
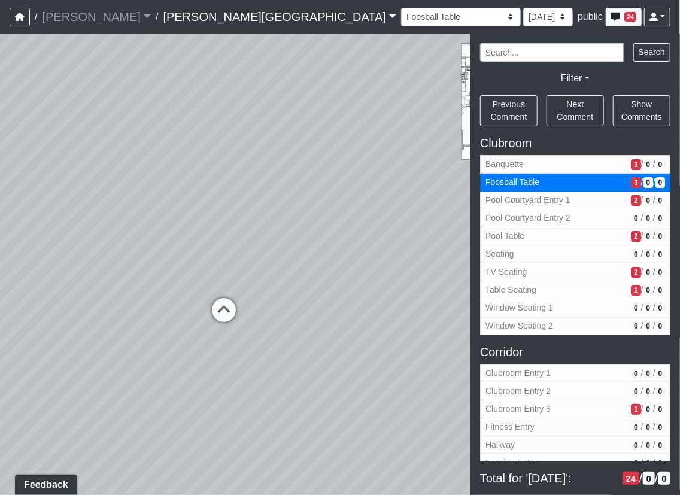
select select "61tT68NthraFW65LG7vFqa"
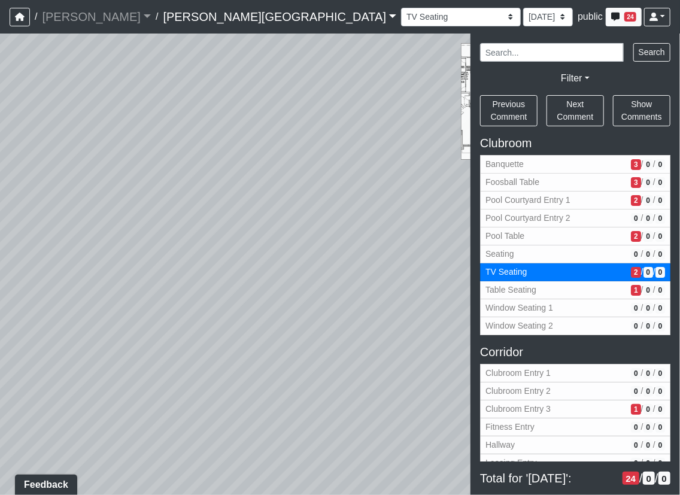
drag, startPoint x: 12, startPoint y: 394, endPoint x: 69, endPoint y: 383, distance: 58.4
click at [0, 377] on html "/ [PERSON_NAME] Loading... / [PERSON_NAME][GEOGRAPHIC_DATA] [PERSON_NAME][GEOGR…" at bounding box center [340, 247] width 680 height 495
drag, startPoint x: 309, startPoint y: 366, endPoint x: -10, endPoint y: 313, distance: 323.2
click at [0, 313] on html "/ [PERSON_NAME] Loading... / [PERSON_NAME][GEOGRAPHIC_DATA] [PERSON_NAME][GEOGR…" at bounding box center [340, 247] width 680 height 495
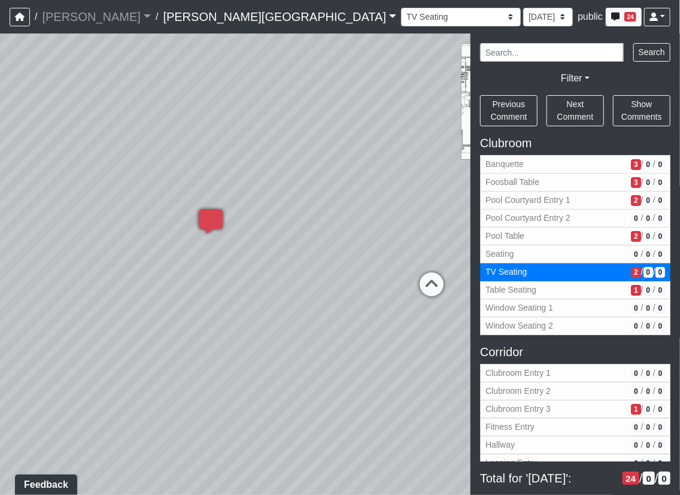
drag, startPoint x: 107, startPoint y: 290, endPoint x: 85, endPoint y: 340, distance: 54.9
click at [0, 349] on html "/ [PERSON_NAME] Loading... / [PERSON_NAME][GEOGRAPHIC_DATA] [PERSON_NAME][GEOGR…" at bounding box center [340, 247] width 680 height 495
click at [361, 269] on icon at bounding box center [357, 278] width 36 height 36
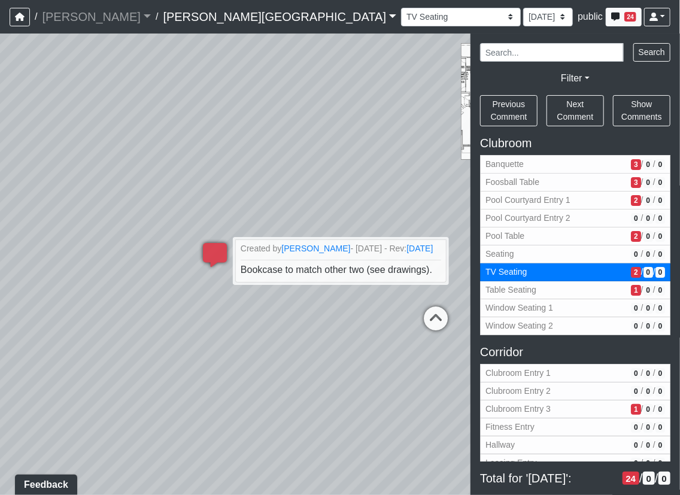
drag, startPoint x: 310, startPoint y: 349, endPoint x: 130, endPoint y: 328, distance: 181.3
click at [130, 328] on div "Loading... Corridor - Clubroom Entry 2 Loading... Seating Loading... Pool Court…" at bounding box center [340, 263] width 680 height 461
drag, startPoint x: 361, startPoint y: 398, endPoint x: 375, endPoint y: 395, distance: 14.1
click at [361, 398] on div "Loading... Corridor - Clubroom Entry 2 Loading... Seating Loading... Pool Court…" at bounding box center [340, 263] width 680 height 461
click at [421, 332] on icon at bounding box center [436, 324] width 36 height 36
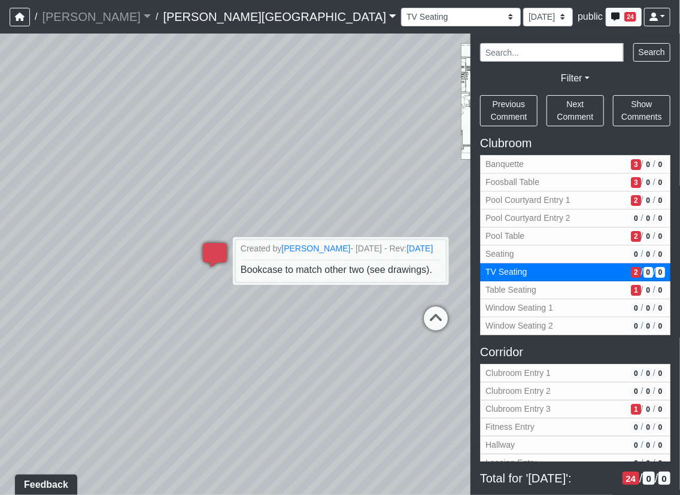
select select "kJ3xRWimCSKML8fUB51DJv"
select select "61tT68NthraFW65LG7vFqa"
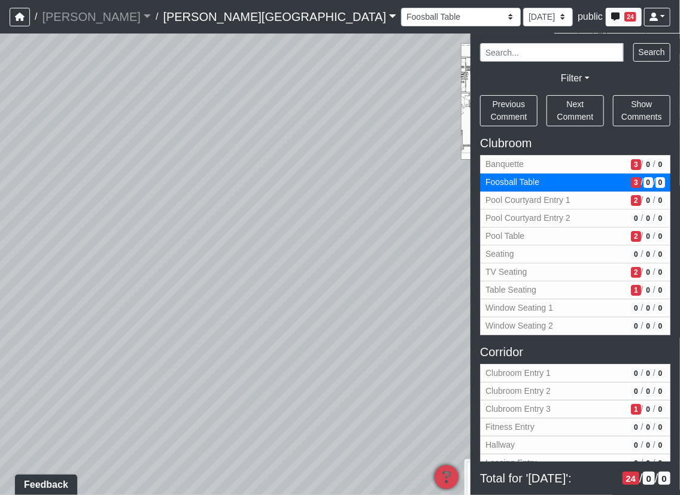
drag, startPoint x: 366, startPoint y: 382, endPoint x: 199, endPoint y: 345, distance: 171.7
click at [197, 342] on div "Loading... Corridor - Clubroom Entry 2 Loading... Seating Loading... Pool Court…" at bounding box center [340, 263] width 680 height 461
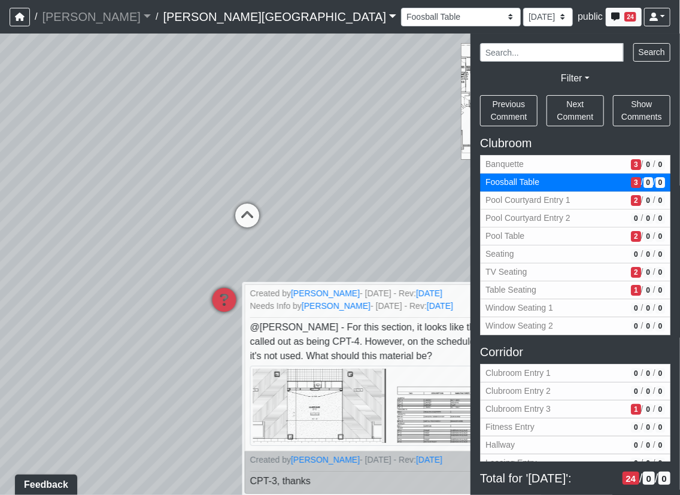
drag, startPoint x: 262, startPoint y: 356, endPoint x: 168, endPoint y: 287, distance: 116.4
click at [119, 270] on div "Loading... Corridor - Clubroom Entry 2 Loading... Seating Loading... Pool Court…" at bounding box center [340, 263] width 680 height 461
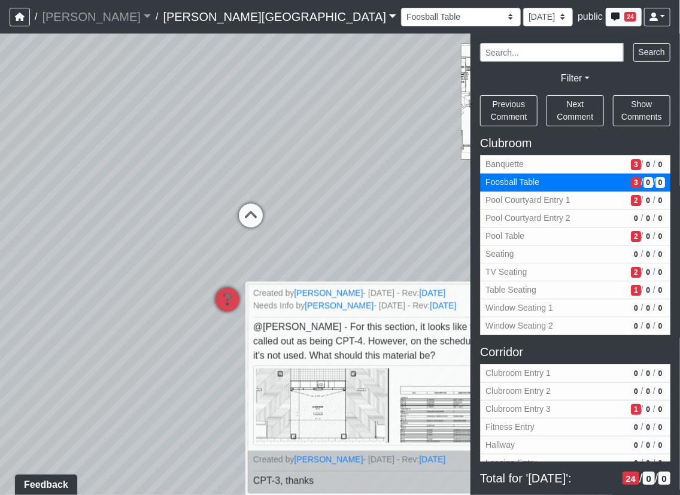
drag, startPoint x: 357, startPoint y: 254, endPoint x: 96, endPoint y: 220, distance: 263.0
click at [85, 218] on div "Loading... Corridor - Clubroom Entry 2 Loading... Seating Loading... Pool Court…" at bounding box center [340, 263] width 680 height 461
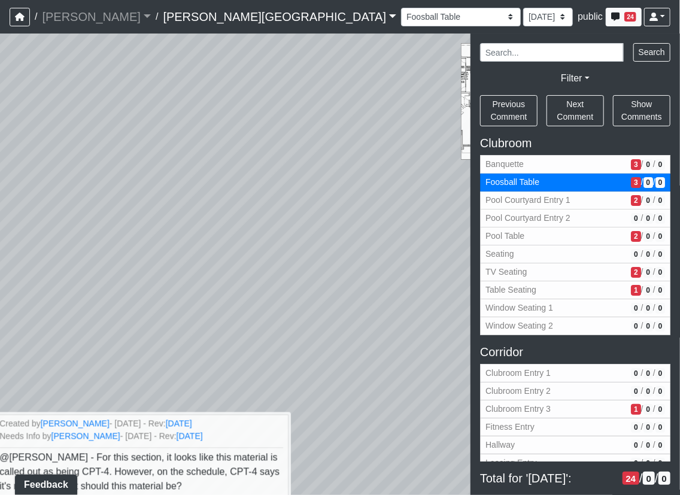
drag, startPoint x: 172, startPoint y: 181, endPoint x: 53, endPoint y: 286, distance: 158.9
click at [53, 286] on div "Loading... Corridor - Clubroom Entry 2 Loading... Seating Loading... Pool Court…" at bounding box center [340, 263] width 680 height 461
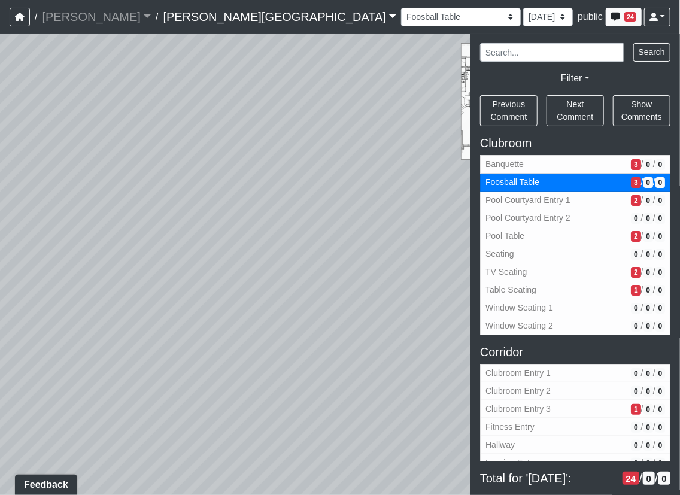
click at [457, 324] on div "Loading... Corridor - Clubroom Entry 2 Loading... Seating Loading... Pool Court…" at bounding box center [340, 263] width 680 height 461
click at [434, 315] on div "Loading... Corridor - Clubroom Entry 2 Loading... Seating Loading... Pool Court…" at bounding box center [340, 263] width 680 height 461
drag, startPoint x: 433, startPoint y: 264, endPoint x: 170, endPoint y: 289, distance: 264.3
click at [162, 287] on div "Loading... Corridor - Clubroom Entry 2 Loading... Seating Loading... Pool Court…" at bounding box center [340, 263] width 680 height 461
drag, startPoint x: 216, startPoint y: 395, endPoint x: 385, endPoint y: 267, distance: 212.6
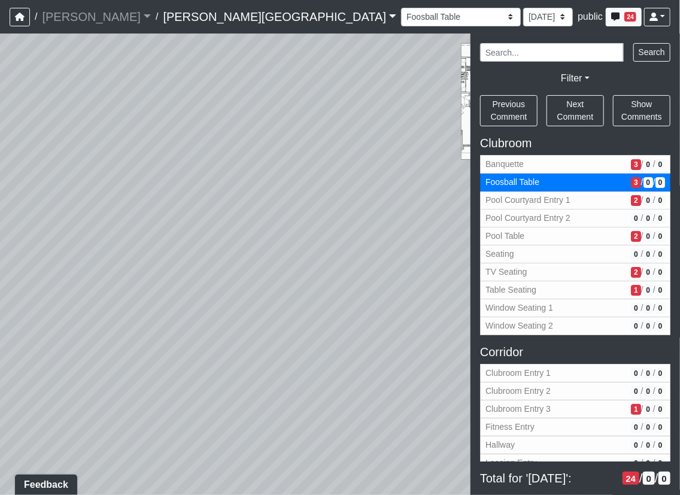
click at [445, 246] on div "Loading... Corridor - Clubroom Entry 2 Loading... Seating Loading... Pool Court…" at bounding box center [340, 263] width 680 height 461
click at [392, 268] on div "Loading... Corridor - Clubroom Entry 2 Loading... Seating Loading... Pool Court…" at bounding box center [340, 263] width 680 height 461
drag, startPoint x: 392, startPoint y: 268, endPoint x: 306, endPoint y: 333, distance: 108.2
click at [198, 383] on div "Loading... Corridor - Clubroom Entry 2 Loading... Seating Loading... Pool Court…" at bounding box center [340, 263] width 680 height 461
click at [387, 223] on icon at bounding box center [379, 241] width 36 height 36
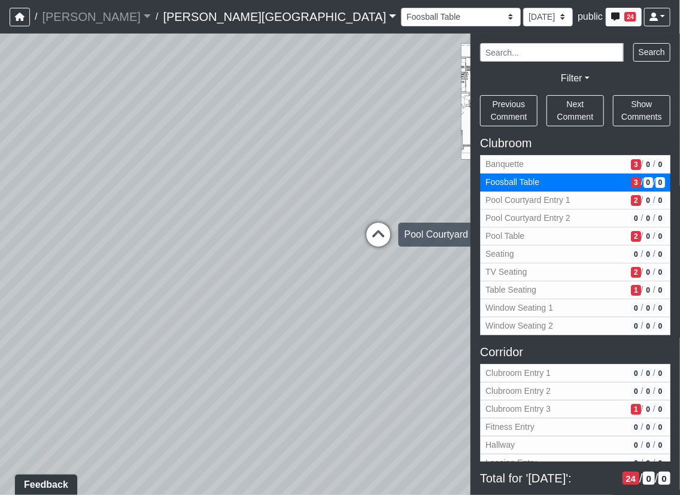
select select "a7Eve6xsGYZLZr2GjwZZXX"
select select "61tT68NthraFW65LG7vFqa"
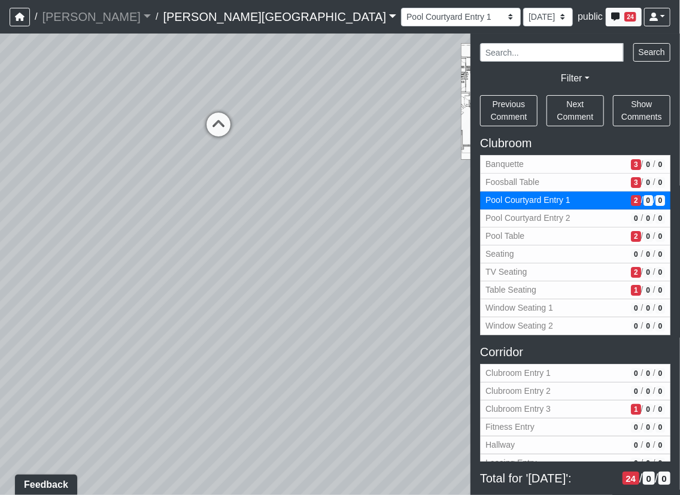
drag
click at [559, 432] on div "NON-CURRENT REVISION" at bounding box center [340, 263] width 680 height 461
click at [400, 342] on div "Loading... Corridor - Clubroom Entry 2 Loading... Seating Loading... Pool Court…" at bounding box center [340, 263] width 680 height 461
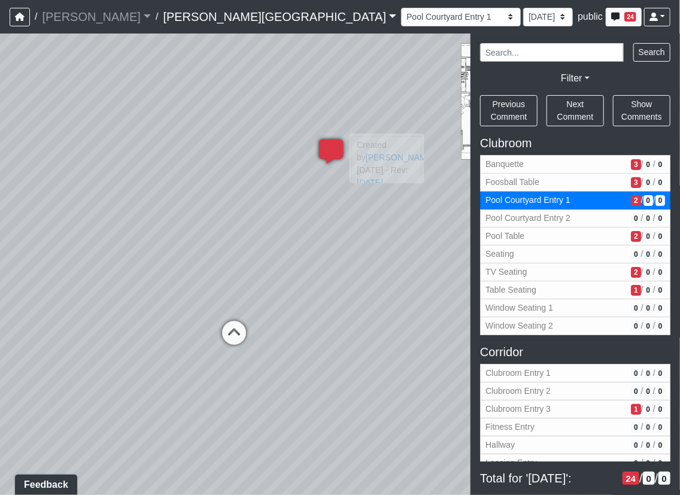
click at [342, 145] on icon at bounding box center [331, 157] width 36 height 36
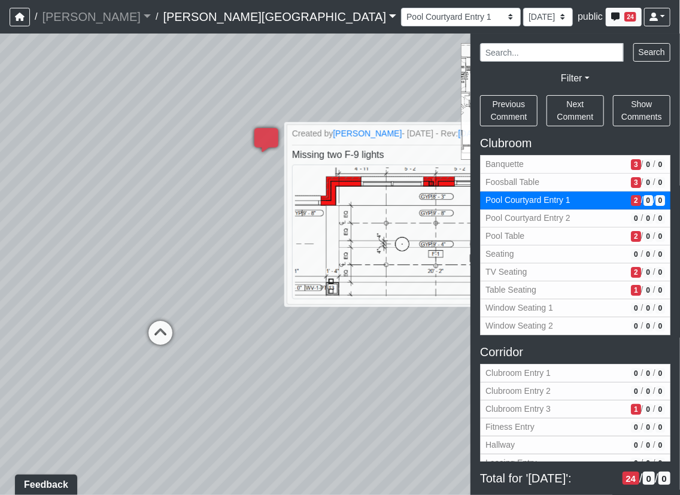
click at [140, 393] on div "Loading... Corridor - Clubroom Entry 2 Loading... Seating Loading... Pool Court…" at bounding box center [340, 263] width 680 height 461
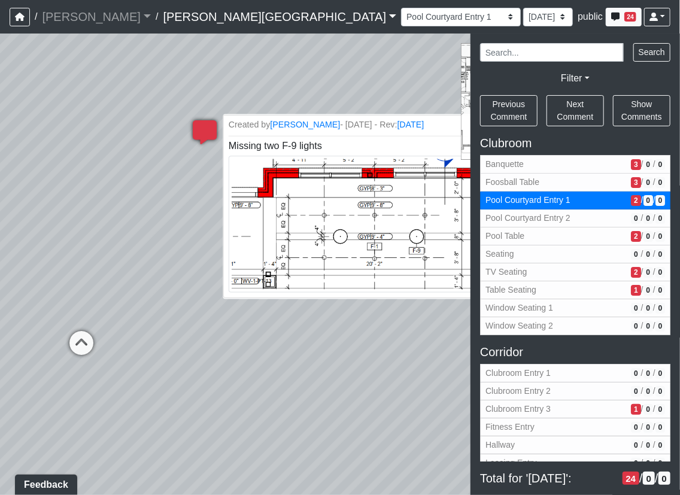
click at [318, 244] on img at bounding box center [373, 224] width 288 height 137
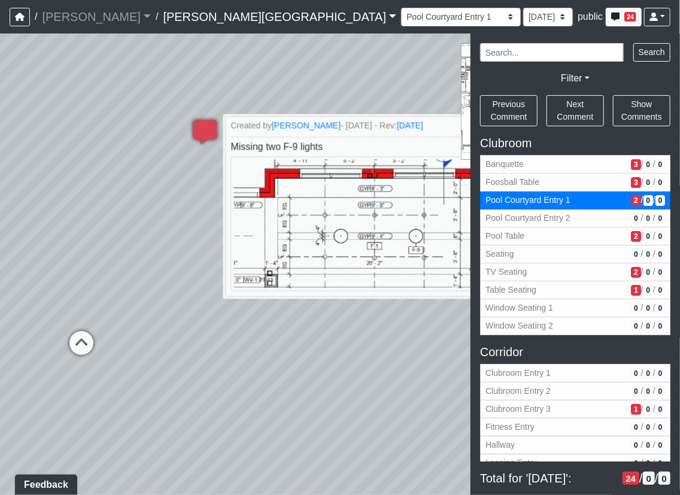
click at [331, 455] on div "Loading... Corridor - Clubroom Entry 2 Loading... Seating Loading... Pool Court…" at bounding box center [340, 263] width 680 height 461
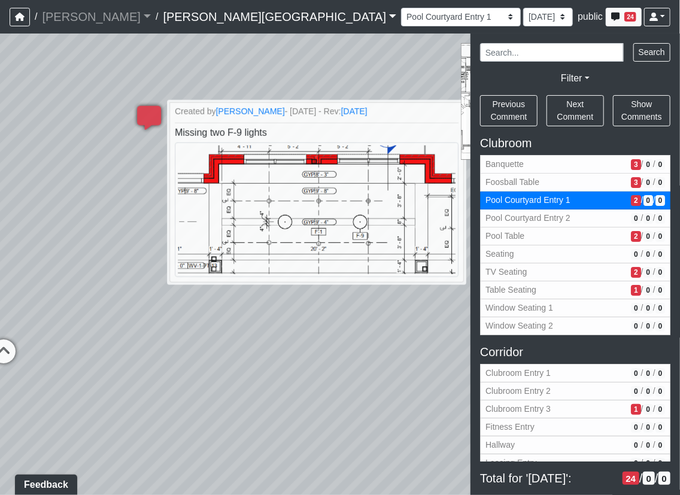
drag, startPoint x: 288, startPoint y: 375, endPoint x: 162, endPoint y: 369, distance: 126.4
click at [162, 369] on div "Loading... Corridor - Clubroom Entry 2 Loading... Seating Loading... Pool Court…" at bounding box center [340, 263] width 680 height 461
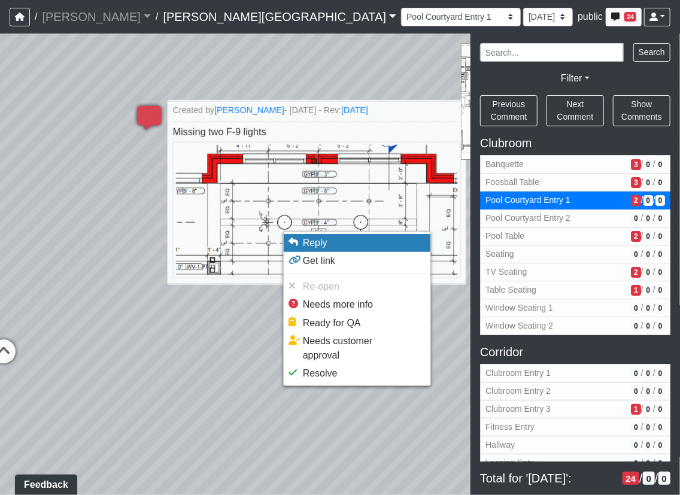
click at [309, 245] on span "Reply" at bounding box center [315, 242] width 25 height 10
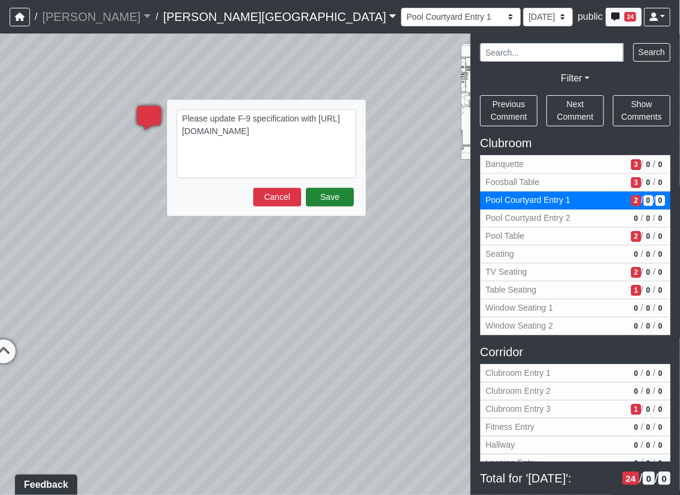
type textarea "Please update F-9 specification with [URL][DOMAIN_NAME]"
click at [332, 197] on button "Save" at bounding box center [330, 197] width 48 height 19
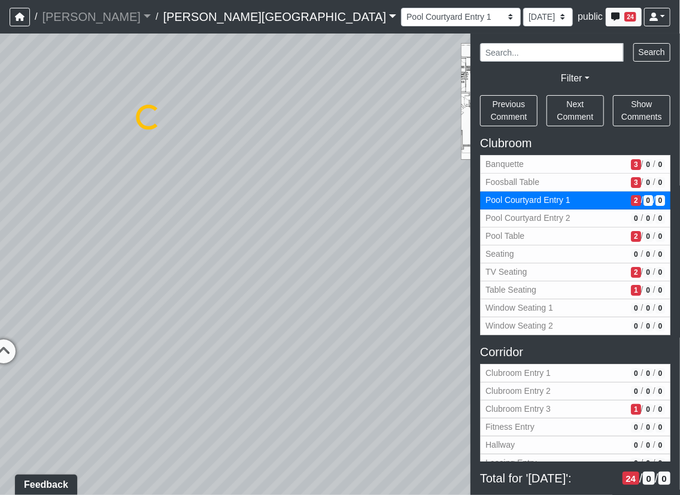
select select "a7Eve6xsGYZLZr2GjwZZXX"
select select "61tT68NthraFW65LG7vFqa"
click at [583, 220] on span "Pool Courtyard Entry 2" at bounding box center [555, 218] width 141 height 13
select select "a2AND4kJ5uYaRj57hDVyco"
select select "61tT68NthraFW65LG7vFqa"
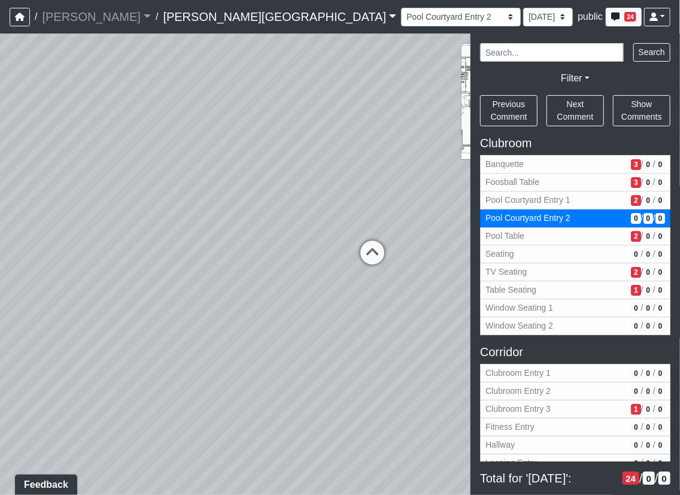
drag, startPoint x: 113, startPoint y: 368, endPoint x: 307, endPoint y: 258, distance: 223.7
click at [307, 258] on div "Loading... Corridor - Clubroom Entry 2 Loading... Seating Loading... Pool Court…" at bounding box center [340, 263] width 680 height 461
drag, startPoint x: 77, startPoint y: 300, endPoint x: 257, endPoint y: 306, distance: 180.1
click at [257, 306] on div "Loading... Corridor - Clubroom Entry 2 Loading... Seating Loading... Pool Court…" at bounding box center [340, 263] width 680 height 461
drag, startPoint x: 199, startPoint y: 313, endPoint x: -18, endPoint y: 353, distance: 220.2
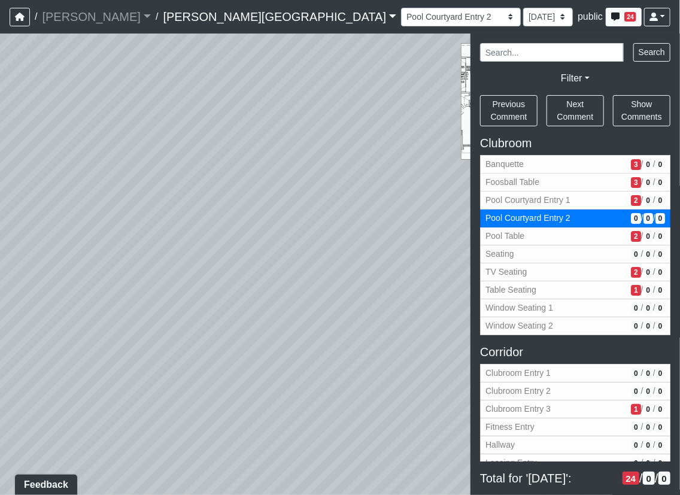
click at [0, 353] on html "/ [PERSON_NAME] Loading... / [PERSON_NAME][GEOGRAPHIC_DATA] [PERSON_NAME][GEOGR…" at bounding box center [340, 247] width 680 height 495
drag, startPoint x: 47, startPoint y: 245, endPoint x: 37, endPoint y: 245, distance: 9.6
click at [37, 243] on div "Loading... Corridor - Clubroom Entry 2 Loading... Seating Loading... Pool Court…" at bounding box center [340, 263] width 680 height 461
drag, startPoint x: 236, startPoint y: 337, endPoint x: 131, endPoint y: 316, distance: 106.8
click at [87, 343] on div "Loading... Corridor - Clubroom Entry 2 Loading... Seating Loading... Pool Court…" at bounding box center [340, 263] width 680 height 461
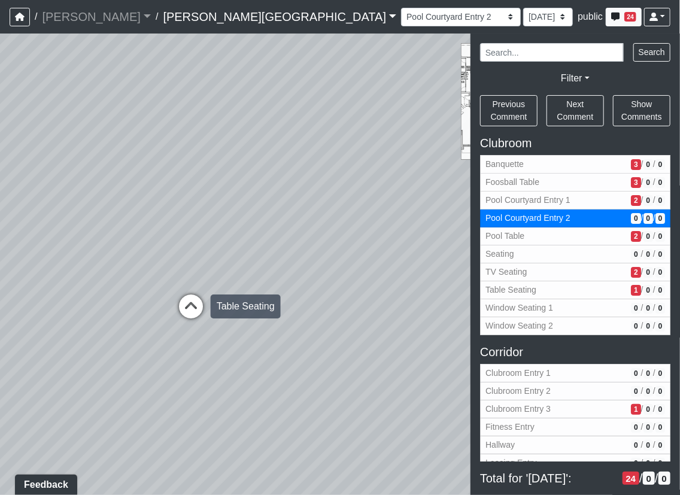
click at [185, 304] on icon at bounding box center [191, 312] width 36 height 36
select select "fNWiJD2fvszd2vUChVDraC"
select select "61tT68NthraFW65LG7vFqa"
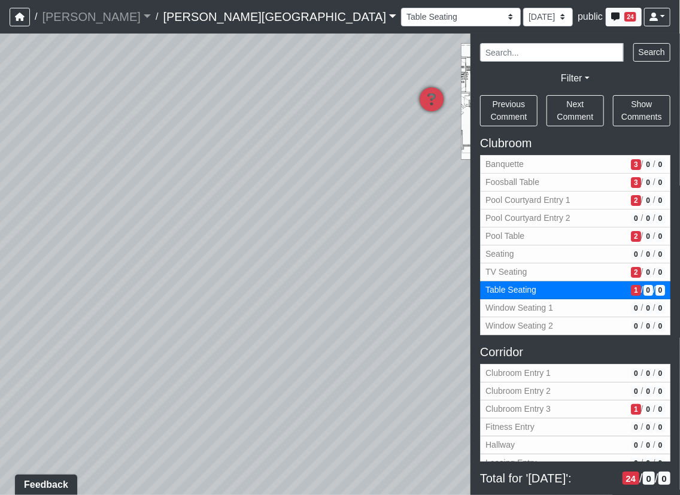
drag, startPoint x: 374, startPoint y: 350, endPoint x: 26, endPoint y: 343, distance: 347.6
click at [25, 343] on div "Loading... Corridor - Clubroom Entry 2 Loading... Seating Loading... Pool Court…" at bounding box center [340, 263] width 680 height 461
drag, startPoint x: 229, startPoint y: 209, endPoint x: 174, endPoint y: 298, distance: 104.4
click at [174, 298] on div "Loading... Corridor - Clubroom Entry 2 Loading... Seating Loading... Pool Court…" at bounding box center [340, 263] width 680 height 461
click at [217, 197] on icon at bounding box center [220, 195] width 36 height 36
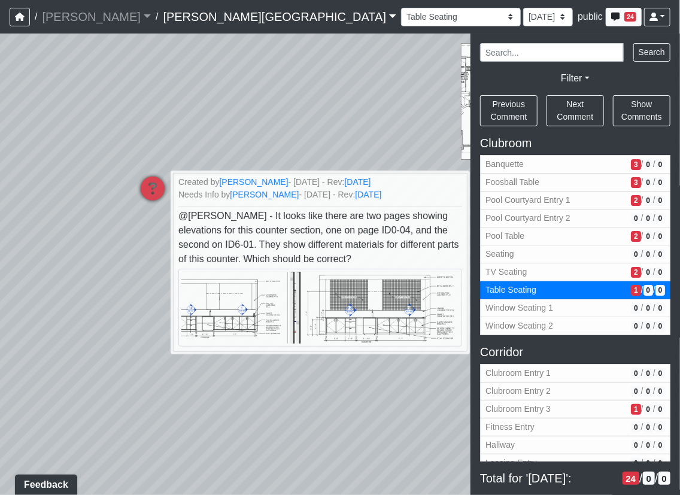
drag, startPoint x: 243, startPoint y: 412, endPoint x: 159, endPoint y: 410, distance: 85.0
click at [159, 411] on div "Loading... Corridor - Clubroom Entry 2 Loading... Seating Loading... Pool Court…" at bounding box center [340, 263] width 680 height 461
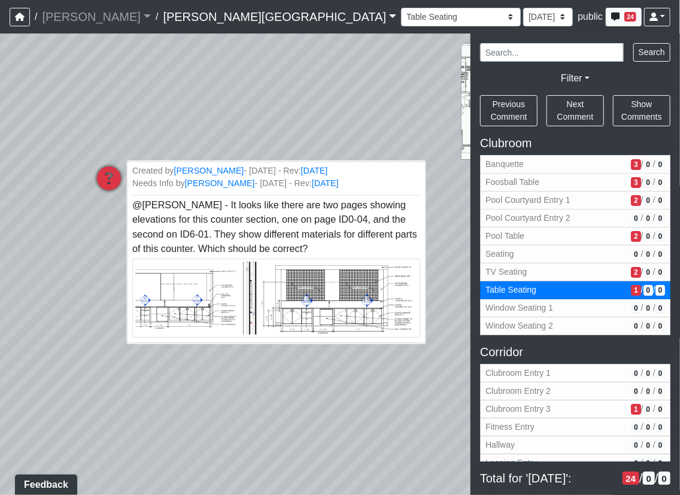
click at [257, 302] on img at bounding box center [276, 297] width 288 height 79
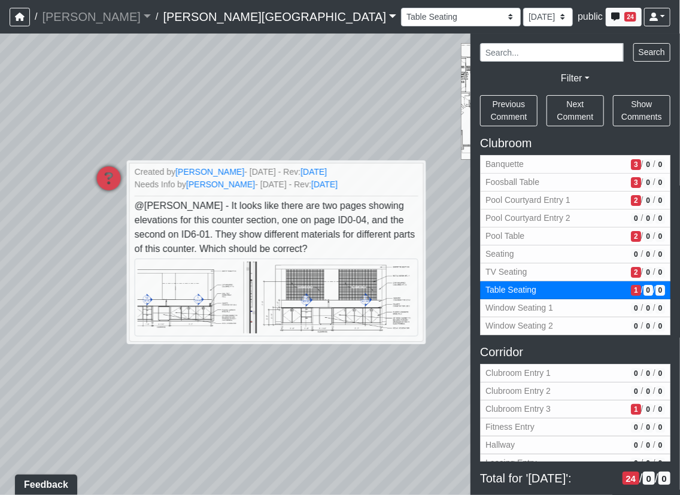
click at [298, 136] on div "Loading... Corridor - Clubroom Entry 2 Loading... Seating Loading... Pool Court…" at bounding box center [340, 263] width 680 height 461
click at [510, 269] on span "TV Seating" at bounding box center [555, 272] width 141 height 13
select select "uciQMo26oAy67KaqMrAwyE"
select select "61tT68NthraFW65LG7vFqa"
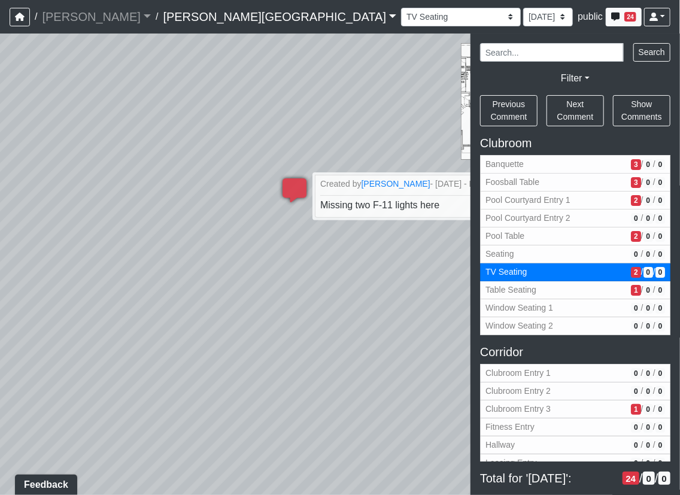
drag, startPoint x: 256, startPoint y: 333, endPoint x: 56, endPoint y: 147, distance: 273.4
click at [56, 147] on div "Loading... Corridor - Clubroom Entry 2 Loading... Seating Loading... Pool Court…" at bounding box center [340, 263] width 680 height 461
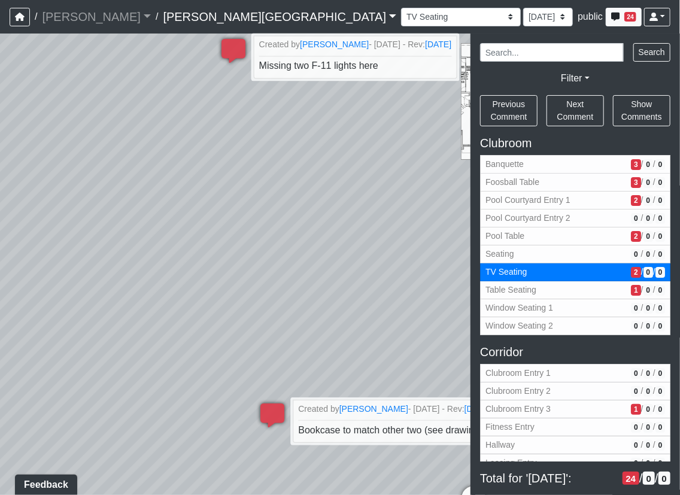
drag, startPoint x: 244, startPoint y: 306, endPoint x: 251, endPoint y: 470, distance: 164.1
click at [251, 477] on div "Loading... Corridor - Clubroom Entry 2 Loading... Seating Loading... Pool Court…" at bounding box center [340, 263] width 680 height 461
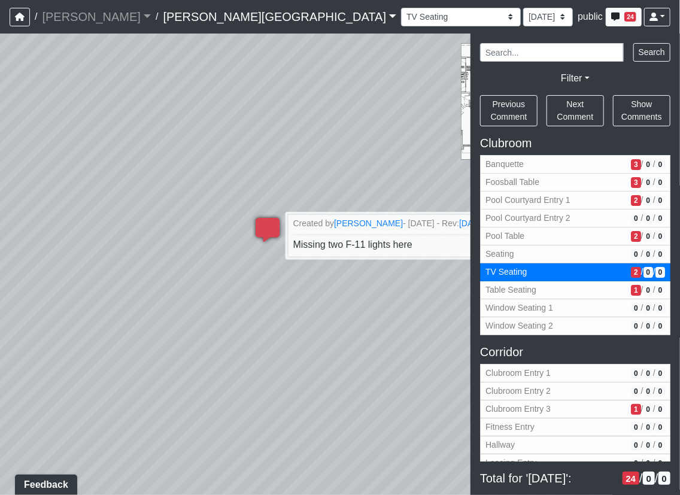
drag, startPoint x: 270, startPoint y: 250, endPoint x: 96, endPoint y: 389, distance: 223.1
click at [96, 389] on div "Loading... Corridor - Clubroom Entry 2 Loading... Seating Loading... Pool Court…" at bounding box center [340, 263] width 680 height 461
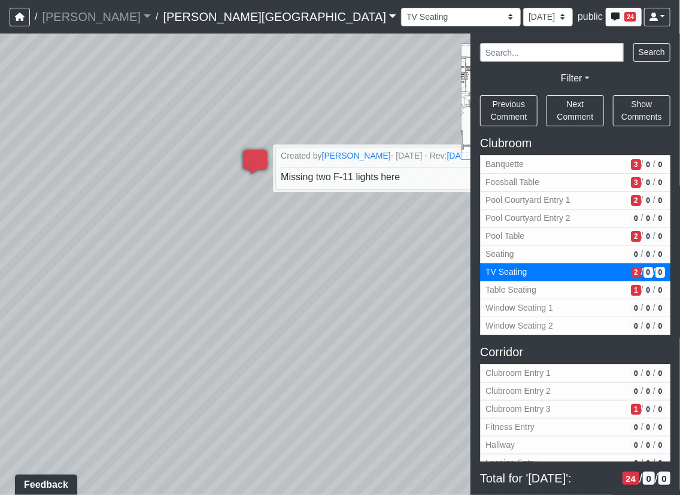
drag, startPoint x: 291, startPoint y: 330, endPoint x: 93, endPoint y: 321, distance: 198.2
click at [88, 321] on div "Loading... Corridor - Clubroom Entry 2 Loading... Seating Loading... Pool Court…" at bounding box center [340, 263] width 680 height 461
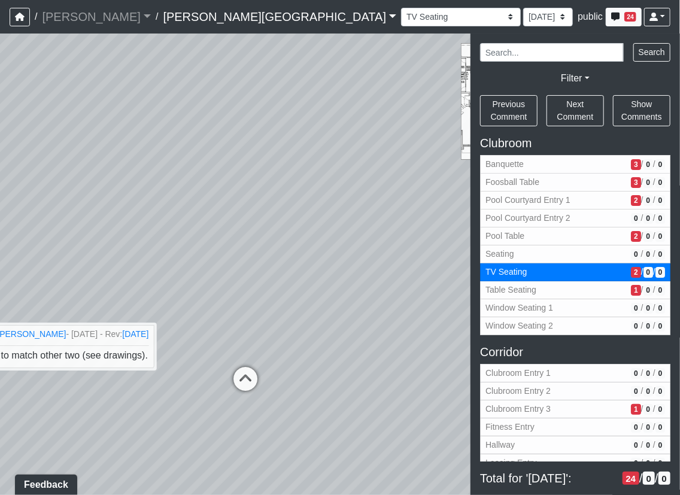
drag, startPoint x: 211, startPoint y: 255, endPoint x: 139, endPoint y: 4, distance: 261.5
click at [139, 4] on div "/ [PERSON_NAME] Loading... / [PERSON_NAME][GEOGRAPHIC_DATA] [PERSON_NAME][GEOGR…" at bounding box center [340, 247] width 680 height 495
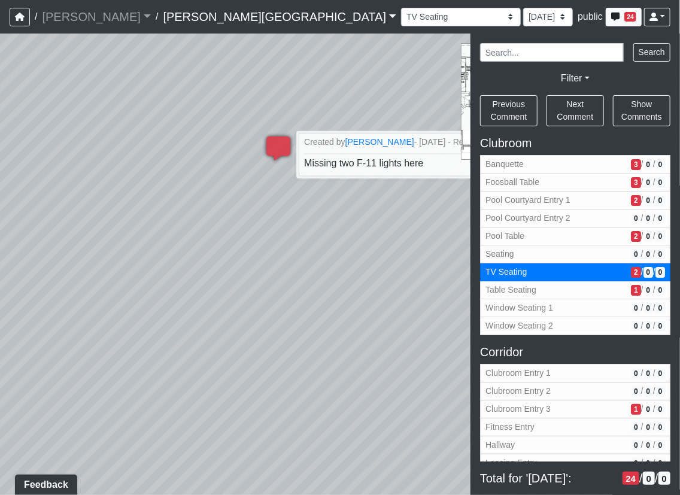
drag, startPoint x: 233, startPoint y: 138, endPoint x: 118, endPoint y: 446, distance: 329.3
click at [118, 446] on div "Loading... Corridor - Clubroom Entry 2 Loading... Seating Loading... Pool Court…" at bounding box center [340, 263] width 680 height 461
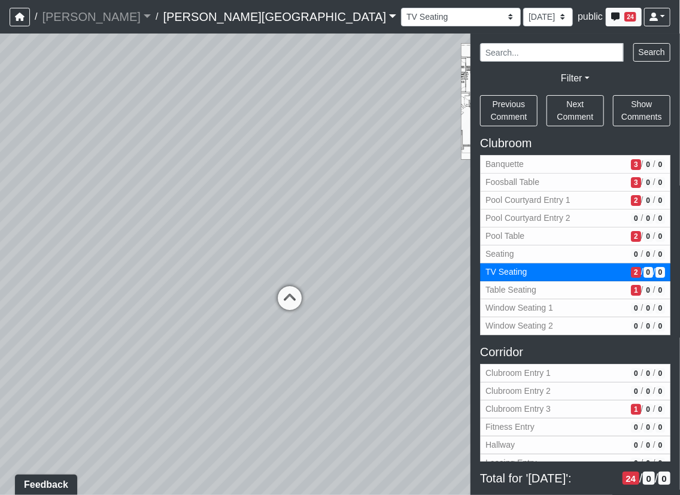
drag, startPoint x: 288, startPoint y: 306, endPoint x: 232, endPoint y: 10, distance: 301.4
click at [232, 10] on div "/ [PERSON_NAME] Loading... / [PERSON_NAME][GEOGRAPHIC_DATA] [PERSON_NAME][GEOGR…" at bounding box center [340, 247] width 680 height 495
drag, startPoint x: 296, startPoint y: 323, endPoint x: 103, endPoint y: 295, distance: 195.3
click at [103, 295] on div "Loading... Corridor - Clubroom Entry 2 Loading... Seating Loading... Pool Court…" at bounding box center [340, 263] width 680 height 461
drag, startPoint x: 359, startPoint y: 191, endPoint x: -36, endPoint y: 266, distance: 401.7
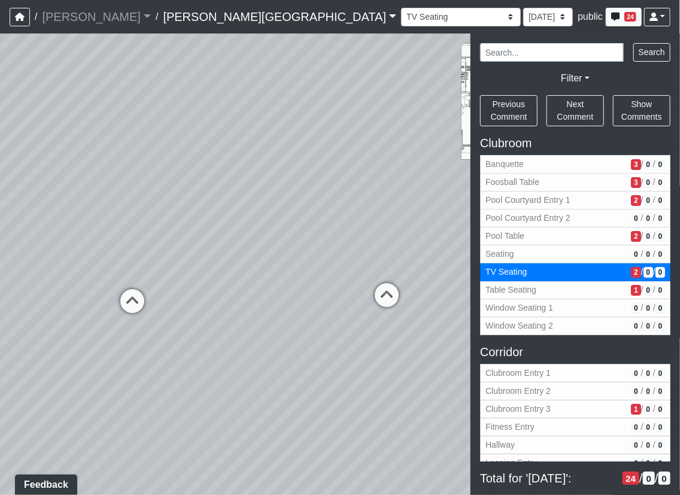
click at [0, 266] on html "/ [PERSON_NAME] Loading... / [PERSON_NAME][GEOGRAPHIC_DATA] [PERSON_NAME][GEOGR…" at bounding box center [340, 247] width 680 height 495
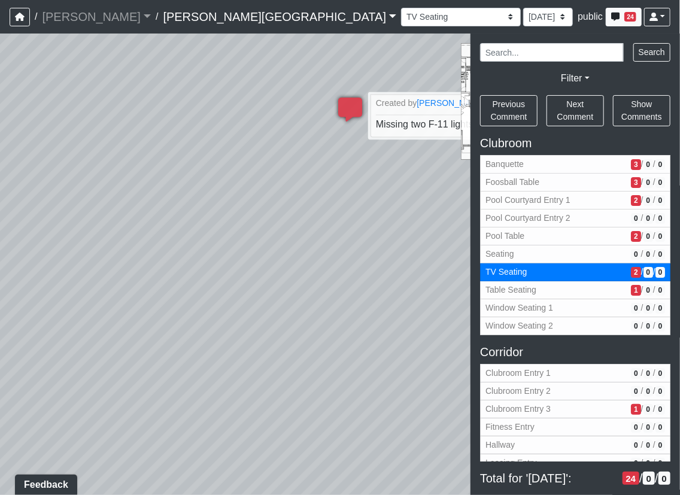
drag, startPoint x: 294, startPoint y: 195, endPoint x: -169, endPoint y: 321, distance: 480.5
click at [0, 321] on html "/ [PERSON_NAME] Loading... / [PERSON_NAME][GEOGRAPHIC_DATA] [PERSON_NAME][GEOGR…" at bounding box center [340, 247] width 680 height 495
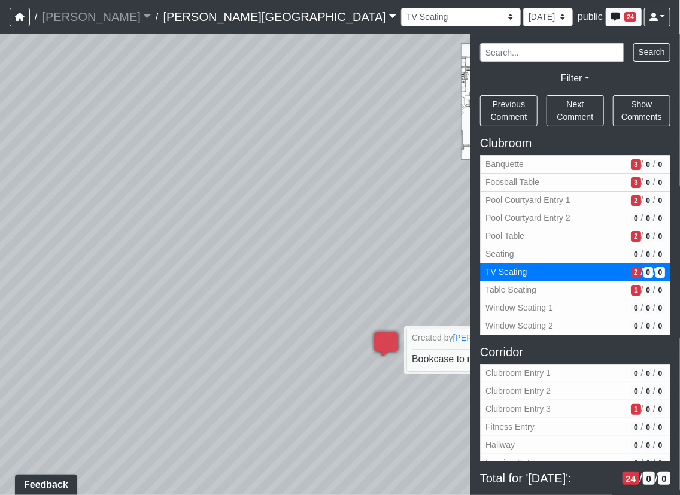
drag, startPoint x: 278, startPoint y: 264, endPoint x: -117, endPoint y: 208, distance: 398.8
click at [0, 208] on html "/ [PERSON_NAME] Loading... / [PERSON_NAME][GEOGRAPHIC_DATA] [PERSON_NAME][GEOGR…" at bounding box center [340, 247] width 680 height 495
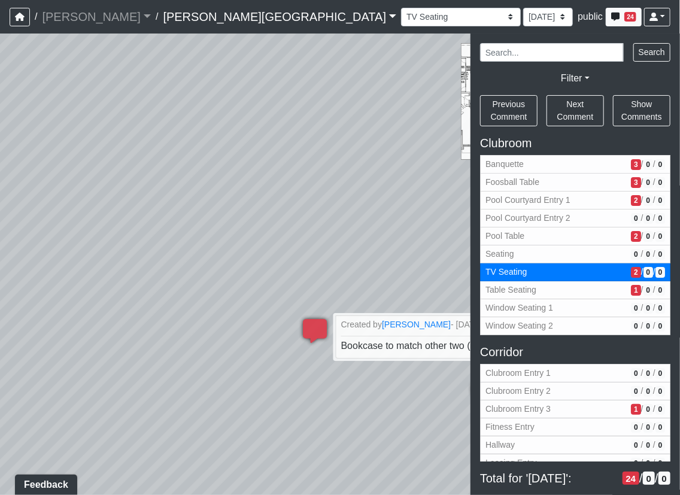
click at [32, 214] on div "Loading... Corridor - Clubroom Entry 2 Loading... Seating Loading... Pool Court…" at bounding box center [340, 263] width 680 height 461
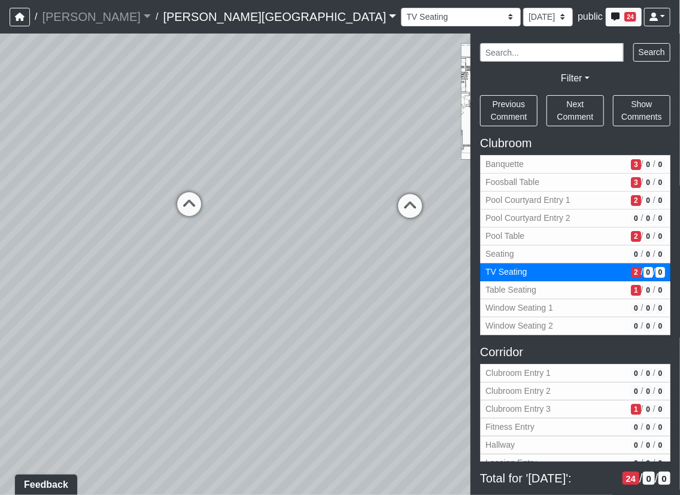
drag, startPoint x: 162, startPoint y: 332, endPoint x: 416, endPoint y: 379, distance: 258.0
click at [416, 379] on div "Loading... Corridor - Clubroom Entry 2 Loading... Seating Loading... Pool Court…" at bounding box center [340, 263] width 680 height 461
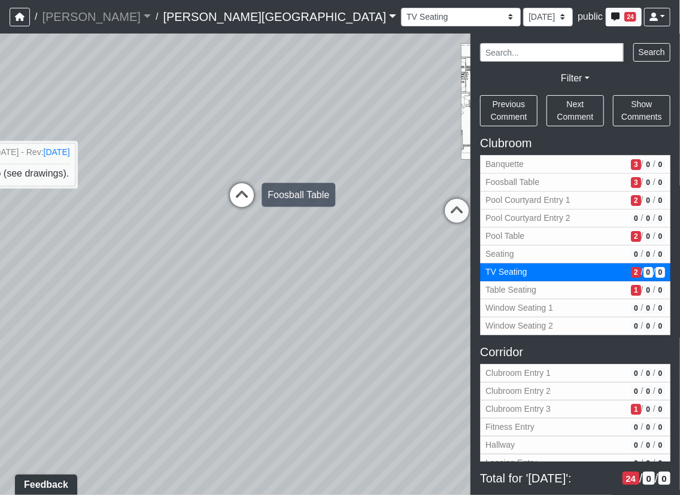
click at [239, 185] on icon at bounding box center [242, 201] width 36 height 36
select select "kJ3xRWimCSKML8fUB51DJv"
select select "61tT68NthraFW65LG7vFqa"
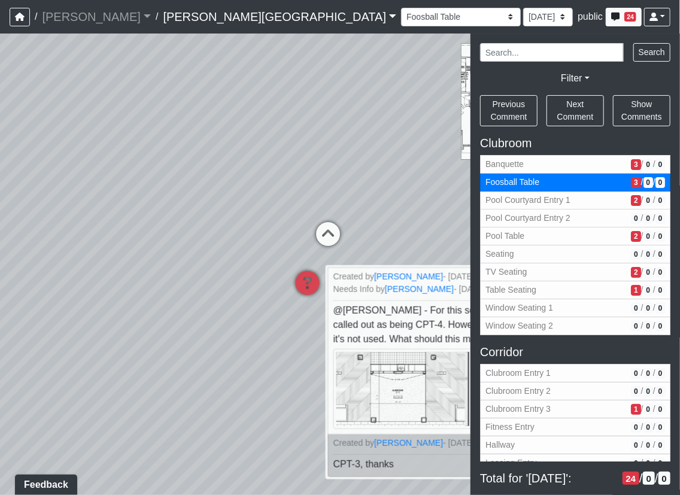
drag, startPoint x: 100, startPoint y: 197, endPoint x: 465, endPoint y: 196, distance: 364.3
click at [465, 196] on div "Loading... Corridor - Clubroom Entry 2 Loading... Seating Loading... Pool Court…" at bounding box center [340, 263] width 680 height 461
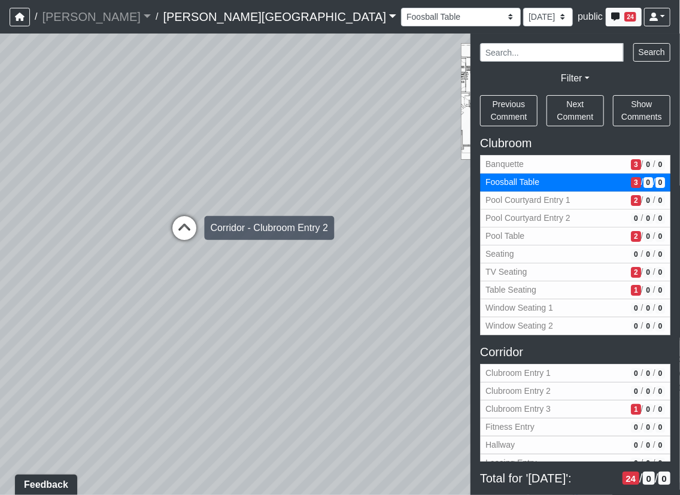
click at [169, 238] on icon at bounding box center [184, 234] width 36 height 36
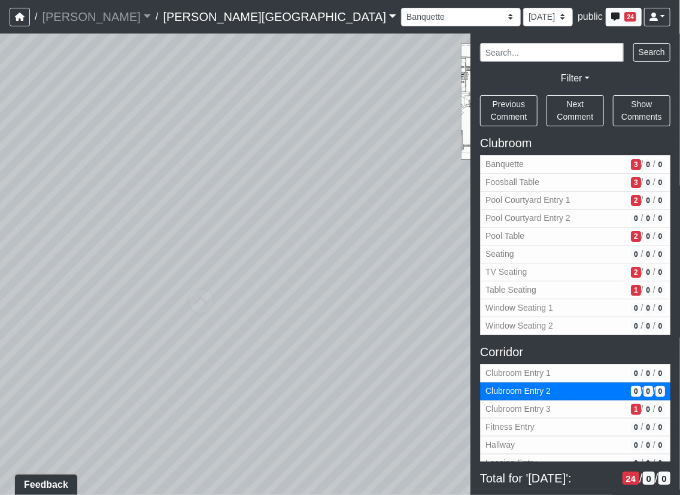
select select "tFcwgrjsyVt5gYB4S9PrZ7"
select select "61tT68NthraFW65LG7vFqa"
drag, startPoint x: 354, startPoint y: 314, endPoint x: 423, endPoint y: 336, distance: 72.8
click at [423, 336] on div "Loading... Corridor - Clubroom Entry 2 Loading... Seating Loading... Pool Court…" at bounding box center [340, 263] width 680 height 461
click at [318, 333] on div "Loading... Corridor - Clubroom Entry 2 Loading... Seating Loading... Pool Court…" at bounding box center [340, 263] width 680 height 461
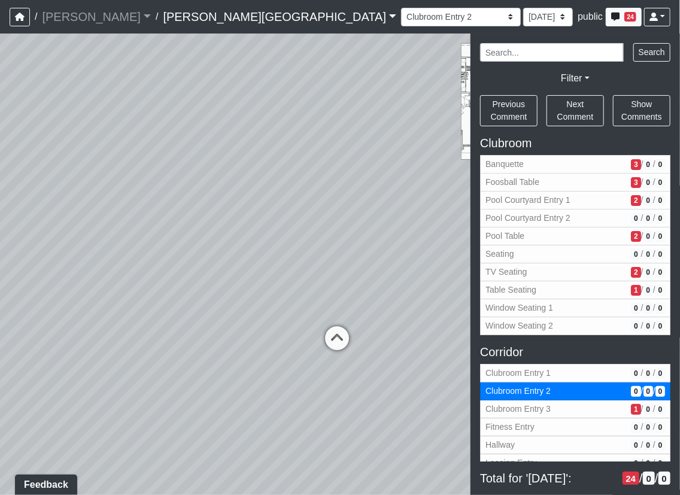
click at [340, 345] on icon at bounding box center [337, 344] width 36 height 36
select select "69hBVgwnXZbgDkvnvn78k6"
select select "61tT68NthraFW65LG7vFqa"
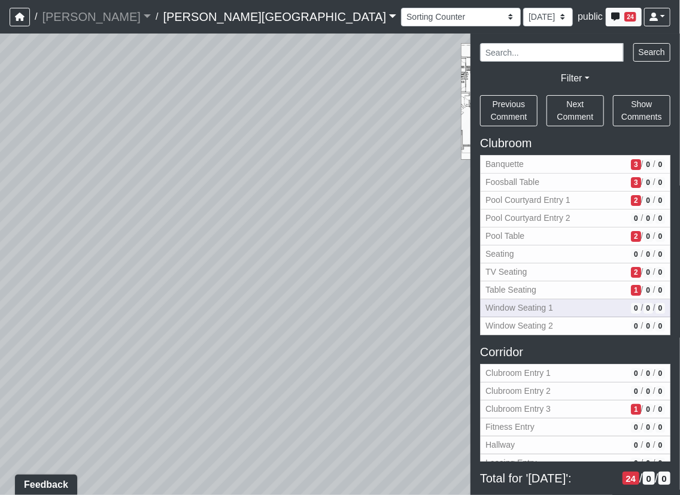
drag, startPoint x: 389, startPoint y: 307, endPoint x: 592, endPoint y: 311, distance: 203.4
click at [609, 315] on div "NON-CURRENT REVISION" at bounding box center [340, 263] width 680 height 461
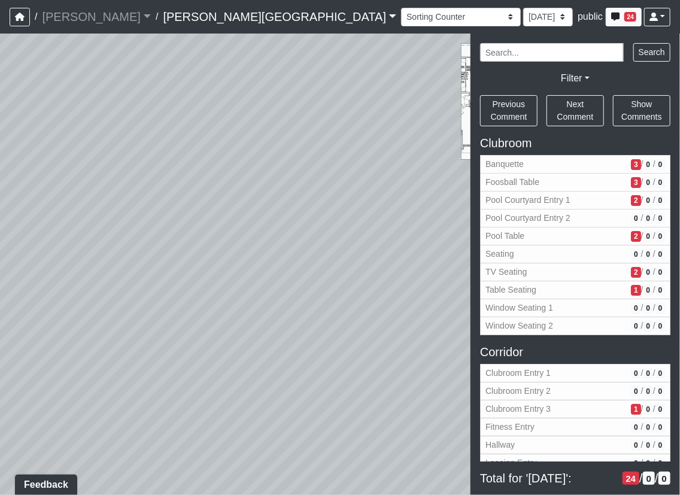
drag, startPoint x: 245, startPoint y: 374, endPoint x: 417, endPoint y: 415, distance: 176.9
click at [389, 434] on div "Loading... Corridor - Clubroom Entry 2 Loading... Seating Loading... Pool Court…" at bounding box center [340, 263] width 680 height 461
click at [84, 274] on div "Loading... Corridor - Clubroom Entry 2 Loading... Seating Loading... Pool Court…" at bounding box center [340, 263] width 680 height 461
drag, startPoint x: 48, startPoint y: 228, endPoint x: 11, endPoint y: 221, distance: 37.7
click at [11, 221] on div "Loading... Corridor - Clubroom Entry 2 Loading... Seating Loading... Pool Court…" at bounding box center [340, 263] width 680 height 461
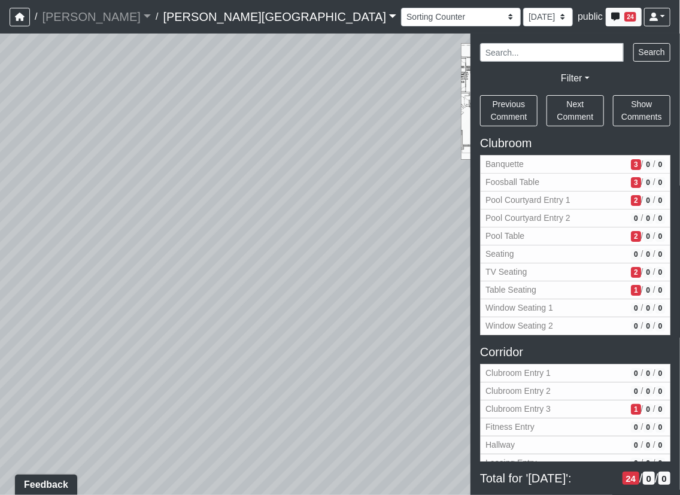
drag, startPoint x: 310, startPoint y: 285, endPoint x: 377, endPoint y: 261, distance: 70.6
click at [381, 260] on div "Loading... Corridor - Clubroom Entry 2 Loading... Seating Loading... Pool Court…" at bounding box center [340, 263] width 680 height 461
drag, startPoint x: 265, startPoint y: 304, endPoint x: 93, endPoint y: 211, distance: 195.9
click at [90, 211] on div "Loading... Corridor - Clubroom Entry 2 Loading... Seating Loading... Pool Court…" at bounding box center [340, 263] width 680 height 461
drag, startPoint x: 126, startPoint y: 282, endPoint x: 47, endPoint y: 290, distance: 78.8
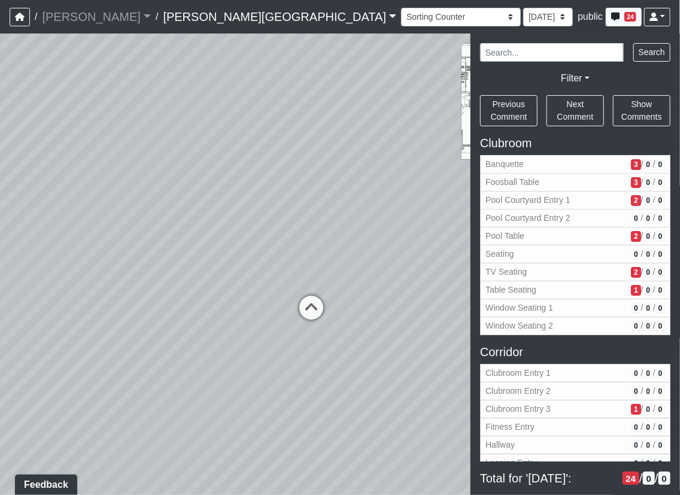
click at [47, 290] on div "Loading... Corridor - Clubroom Entry 2 Loading... Seating Loading... Pool Court…" at bounding box center [340, 263] width 680 height 461
drag, startPoint x: 247, startPoint y: 300, endPoint x: 477, endPoint y: 258, distance: 233.5
click at [479, 258] on div "NON-CURRENT REVISION" at bounding box center [340, 263] width 680 height 461
drag, startPoint x: 204, startPoint y: 302, endPoint x: 276, endPoint y: 287, distance: 74.0
click at [276, 287] on div "Loading... Corridor - Clubroom Entry 2 Loading... Seating Loading... Pool Court…" at bounding box center [340, 263] width 680 height 461
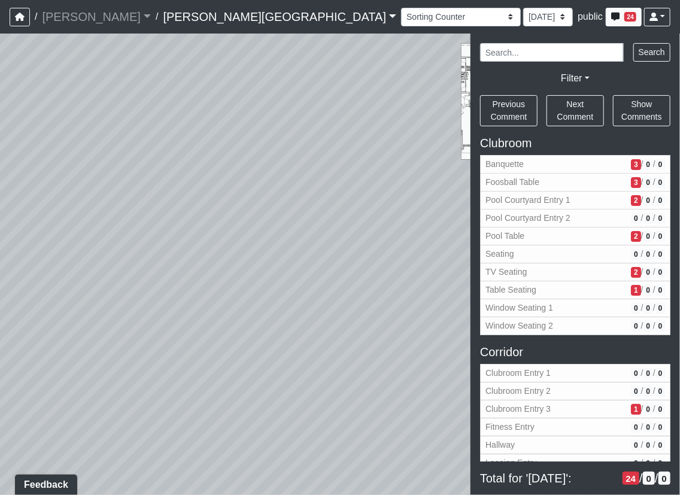
click at [328, 225] on div "Loading... Corridor - Clubroom Entry 2 Loading... Seating Loading... Pool Court…" at bounding box center [340, 263] width 680 height 461
click at [141, 342] on div "Loading... Corridor - Clubroom Entry 2 Loading... Seating Loading... Pool Court…" at bounding box center [340, 263] width 680 height 461
click at [203, 344] on span "Add comment" at bounding box center [205, 341] width 59 height 10
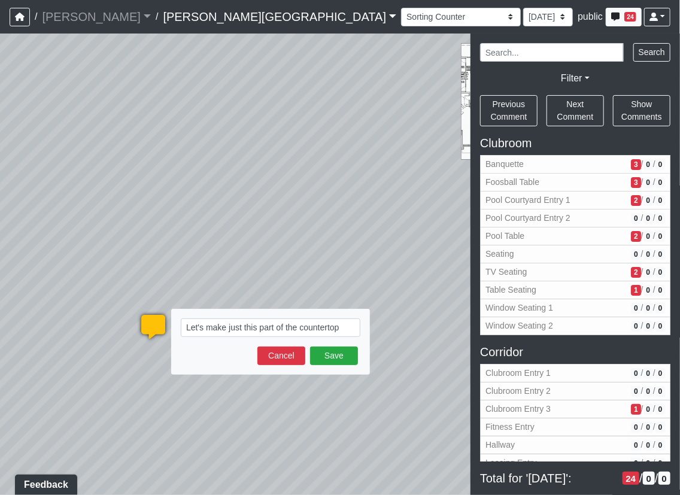
type textarea "Let's make just this part of the countertop"
click at [349, 330] on textarea "Let's make just this part of the countertop" at bounding box center [270, 327] width 179 height 19
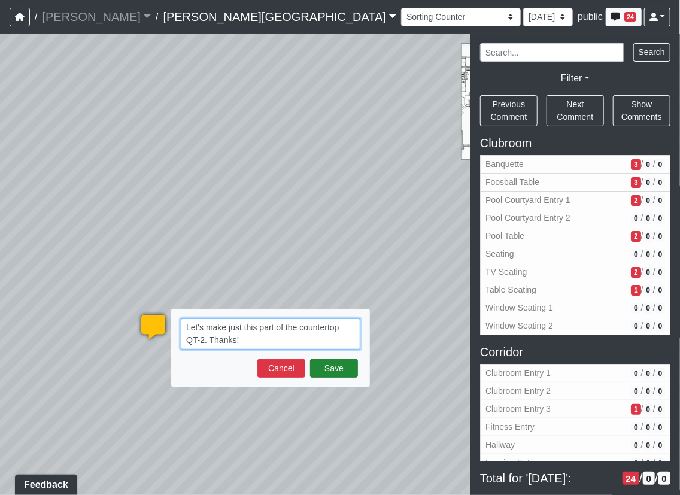
type textarea "Let's make just this part of the countertop QT-2. Thanks!"
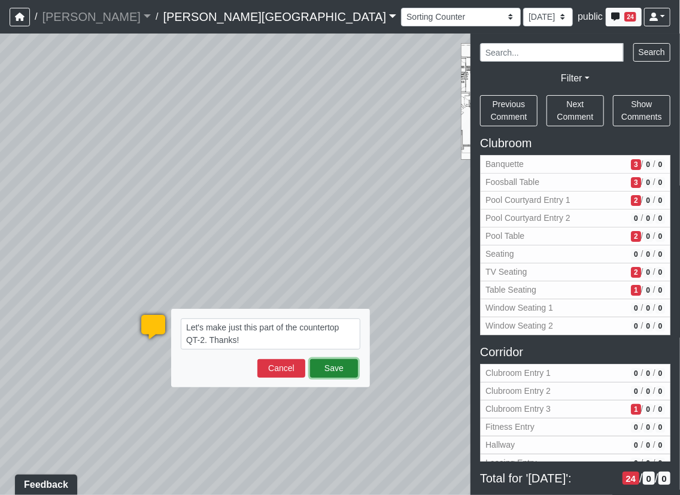
click at [329, 367] on button "Save" at bounding box center [334, 368] width 48 height 19
select select "69hBVgwnXZbgDkvnvn78k6"
select select "61tT68NthraFW65LG7vFqa"
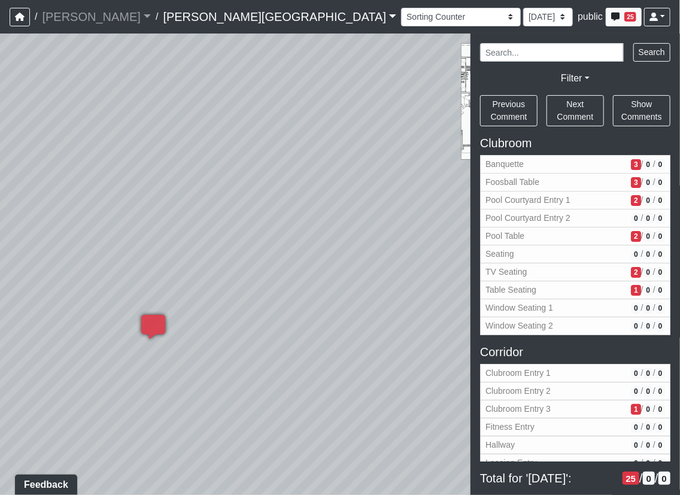
drag, startPoint x: 332, startPoint y: 360, endPoint x: 69, endPoint y: 357, distance: 262.6
click at [25, 357] on div "Loading... Corridor - Clubroom Entry 2 Loading... Seating Loading... Pool Court…" at bounding box center [340, 263] width 680 height 461
click at [45, 273] on div "Loading... Corridor - Clubroom Entry 2 Loading... Seating Loading... Pool Court…" at bounding box center [340, 263] width 680 height 461
drag, startPoint x: 400, startPoint y: 284, endPoint x: 115, endPoint y: 259, distance: 285.8
click at [81, 257] on div "Loading... Corridor - Clubroom Entry 2 Loading... Seating Loading... Pool Court…" at bounding box center [340, 263] width 680 height 461
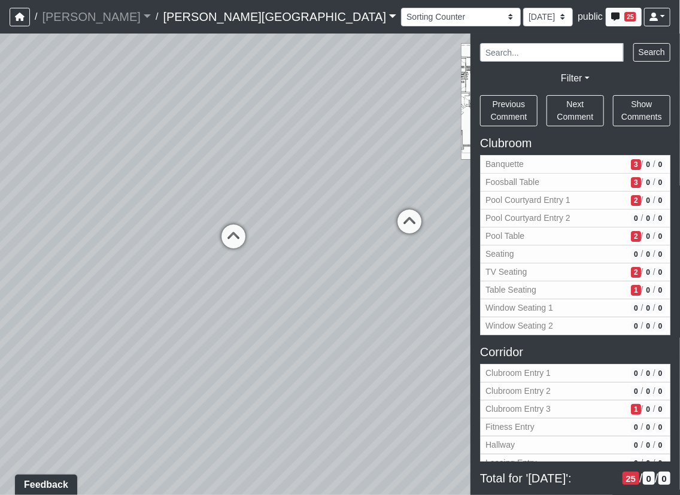
drag, startPoint x: 143, startPoint y: 251, endPoint x: 263, endPoint y: 275, distance: 121.9
click at [282, 310] on div "Loading... Corridor - Clubroom Entry 2 Loading... Seating Loading... Pool Court…" at bounding box center [340, 263] width 680 height 461
click at [229, 218] on icon at bounding box center [233, 236] width 36 height 36
select select "nah7nVUacvKGonoTCYhKDs"
select select "61tT68NthraFW65LG7vFqa"
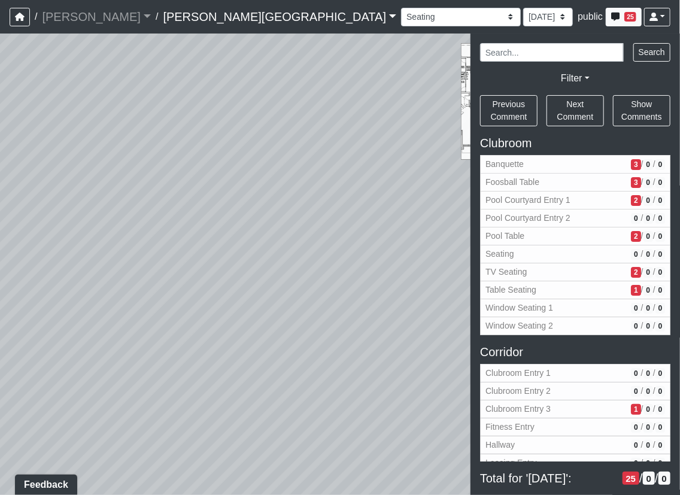
drag, startPoint x: 451, startPoint y: 263, endPoint x: 279, endPoint y: 239, distance: 173.3
click at [461, 268] on div "Loading... Corridor - Clubroom Entry 2 Loading... Seating Loading... Pool Court…" at bounding box center [340, 263] width 680 height 461
drag, startPoint x: 293, startPoint y: 252, endPoint x: 71, endPoint y: 267, distance: 222.4
click at [71, 267] on div "Loading... Corridor - Clubroom Entry 2 Loading... Seating Loading... Pool Court…" at bounding box center [340, 263] width 680 height 461
drag, startPoint x: 356, startPoint y: 188, endPoint x: 342, endPoint y: 193, distance: 14.4
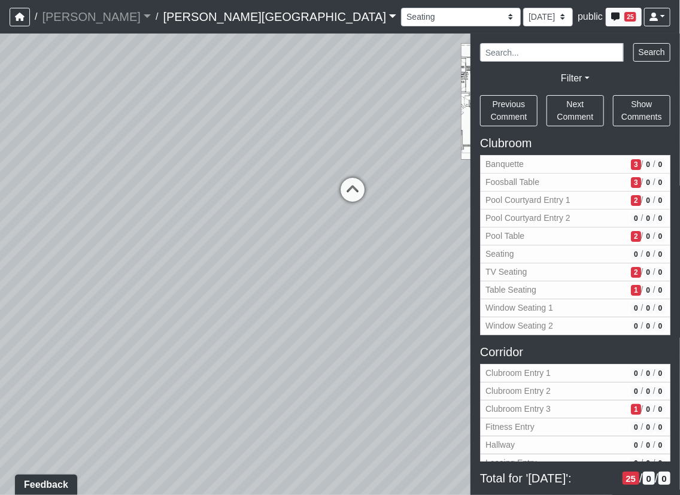
click at [356, 188] on icon at bounding box center [352, 196] width 36 height 36
select select "jxX4MWnxKYw6wiPy5Ditwn"
select select "61tT68NthraFW65LG7vFqa"
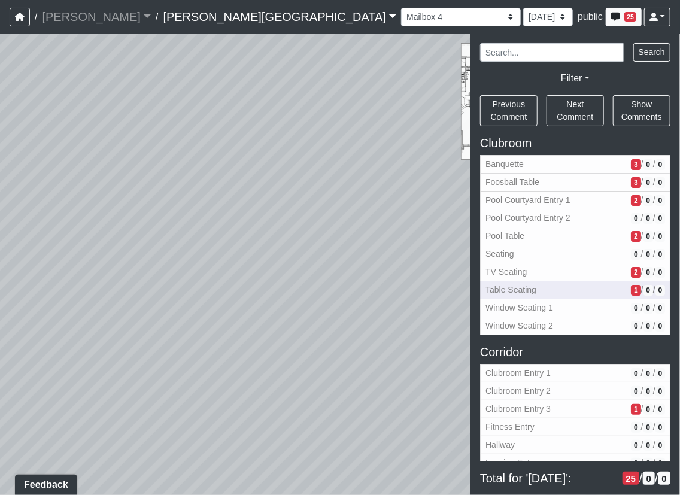
drag, startPoint x: 171, startPoint y: 243, endPoint x: 508, endPoint y: 292, distance: 340.9
click at [508, 292] on div "NON-CURRENT REVISION" at bounding box center [340, 263] width 680 height 461
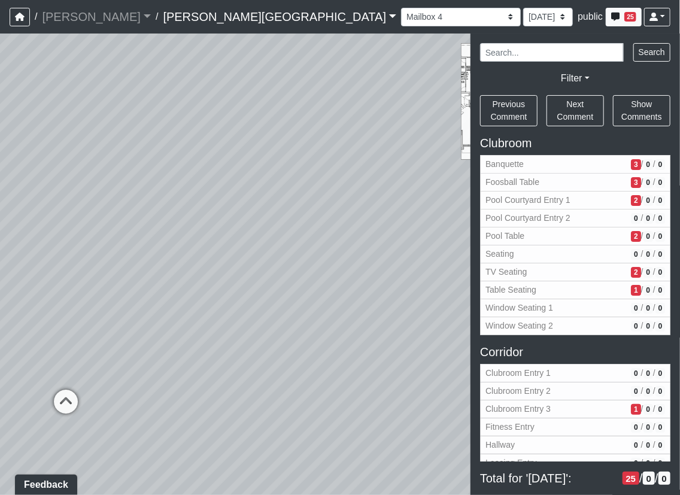
click at [62, 391] on icon at bounding box center [66, 407] width 36 height 36
select select "sxsoKUfie4Vp5h6m3aA4m2"
select select "61tT68NthraFW65LG7vFqa"
drag, startPoint x: 158, startPoint y: 328, endPoint x: 183, endPoint y: 389, distance: 66.5
click at [0, 371] on html "/ [PERSON_NAME] Loading... / [PERSON_NAME][GEOGRAPHIC_DATA] [PERSON_NAME][GEOGR…" at bounding box center [340, 247] width 680 height 495
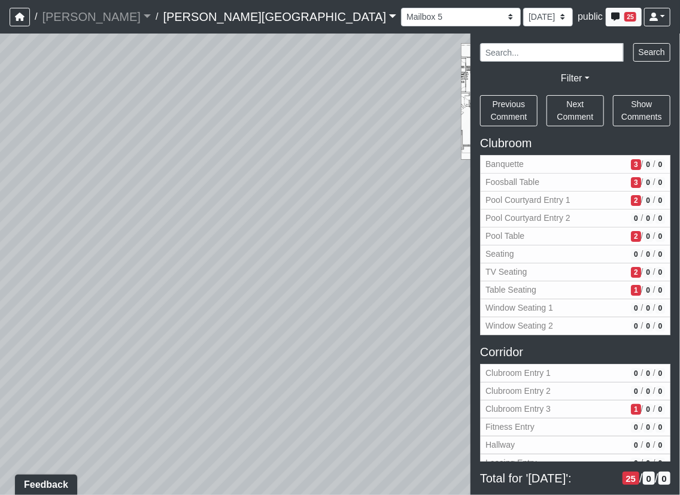
drag, startPoint x: 320, startPoint y: 315, endPoint x: 31, endPoint y: 331, distance: 289.4
click at [30, 331] on div "Loading... Corridor - Clubroom Entry 2 Loading... Seating Loading... Pool Court…" at bounding box center [340, 263] width 680 height 461
click at [220, 97] on div "Loading... Corridor - Clubroom Entry 2 Loading... Seating Loading... Pool Court…" at bounding box center [340, 263] width 680 height 461
click at [233, 106] on icon at bounding box center [233, 111] width 9 height 10
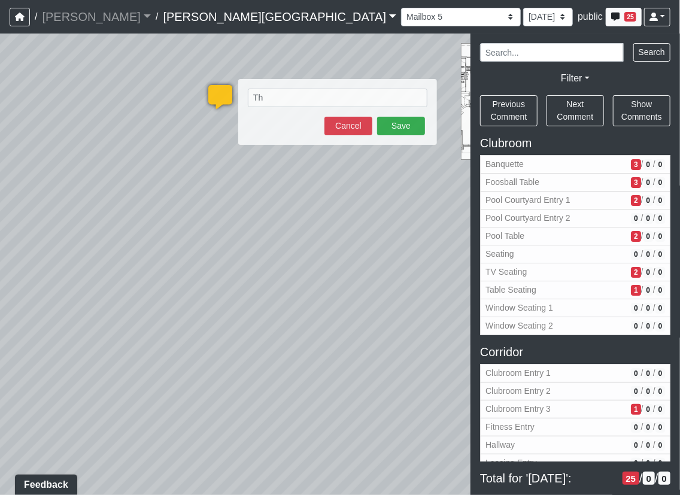
type textarea "T"
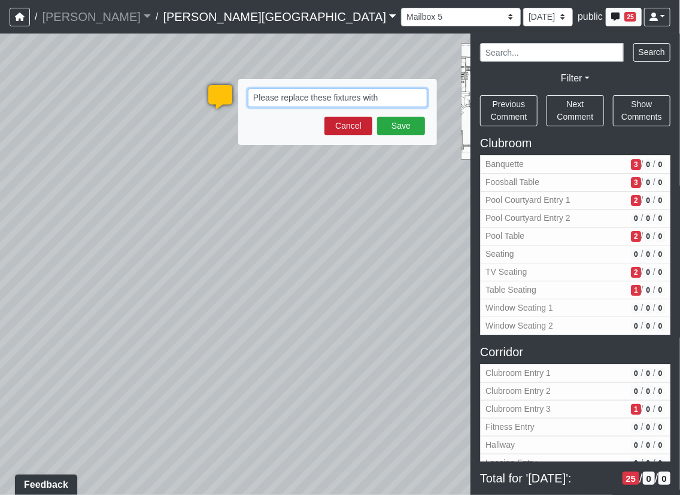
paste textarea "[URL][DOMAIN_NAME]"
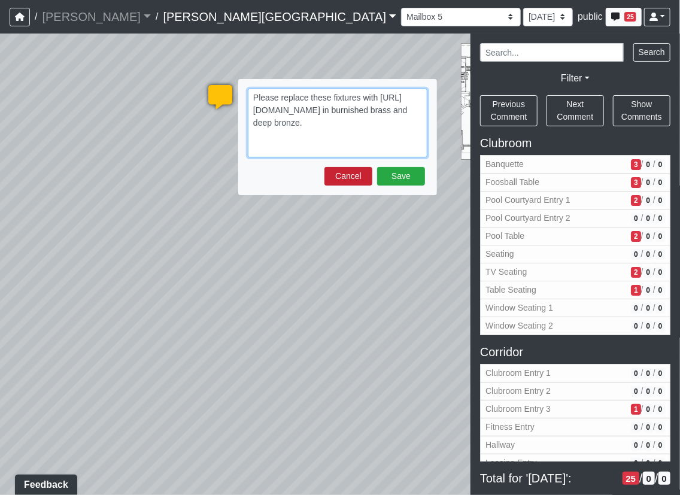
type textarea "Please replace these fixtures with [URL][DOMAIN_NAME] in burnished brass and de…"
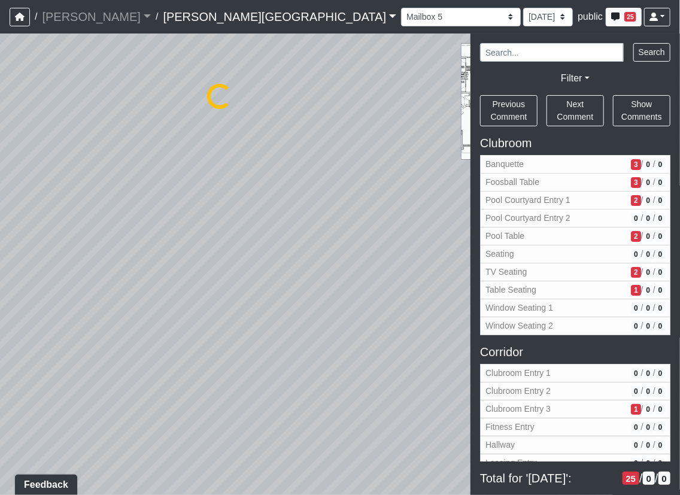
select select "sxsoKUfie4Vp5h6m3aA4m2"
select select "61tT68NthraFW65LG7vFqa"
click at [543, 330] on span "Window Seating 2" at bounding box center [555, 325] width 141 height 13
select select "qyTG9orjhq2kMC9wWEGkQP"
select select "61tT68NthraFW65LG7vFqa"
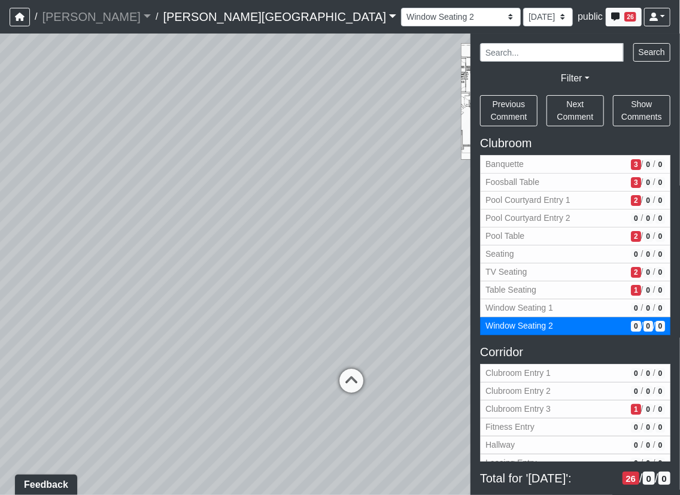
drag, startPoint x: 268, startPoint y: 306, endPoint x: 83, endPoint y: 284, distance: 186.1
click at [77, 286] on div "Loading... Corridor - Clubroom Entry 2 Loading... Seating Loading... Pool Court…" at bounding box center [340, 263] width 680 height 461
click at [245, 145] on div "Loading... Corridor - Clubroom Entry 2 Loading... Seating Loading... Pool Court…" at bounding box center [340, 263] width 680 height 461
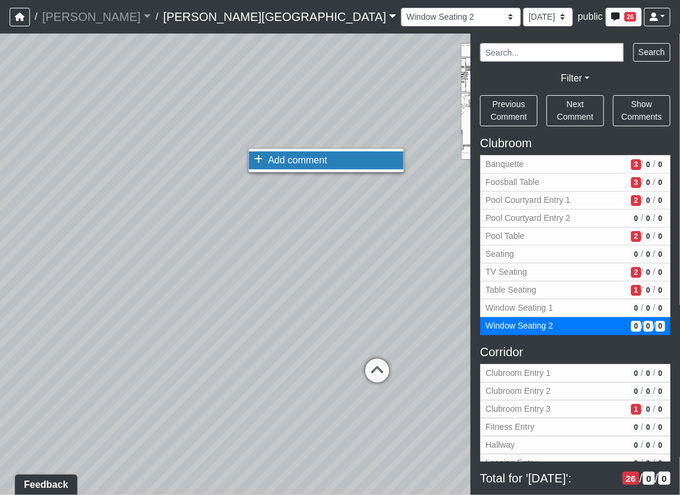
click at [266, 156] on li "Add comment" at bounding box center [326, 160] width 154 height 18
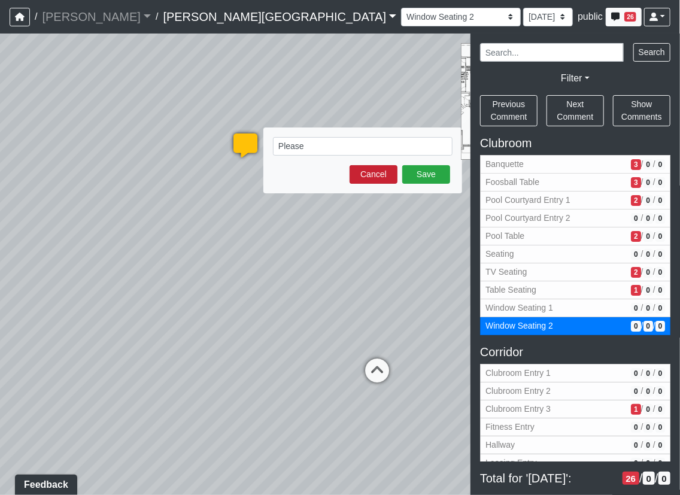
type textarea "Please"
click at [364, 177] on button "Cancel" at bounding box center [373, 174] width 48 height 19
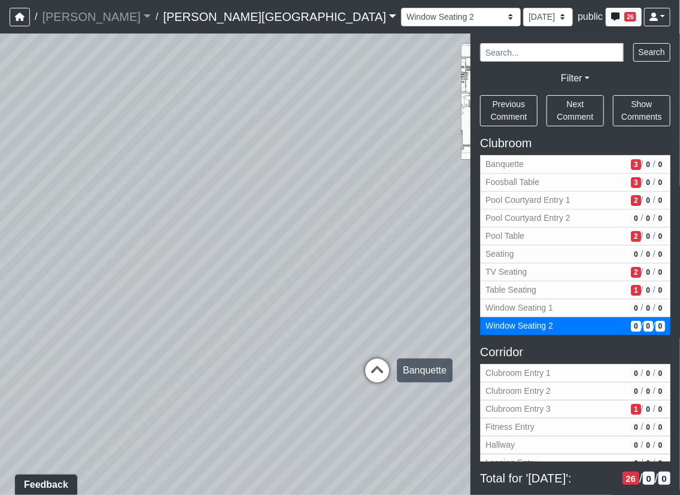
click at [374, 376] on icon at bounding box center [377, 376] width 36 height 36
select select "eEhPp6uPKTsE6J4Z9LgPiX"
select select "61tT68NthraFW65LG7vFqa"
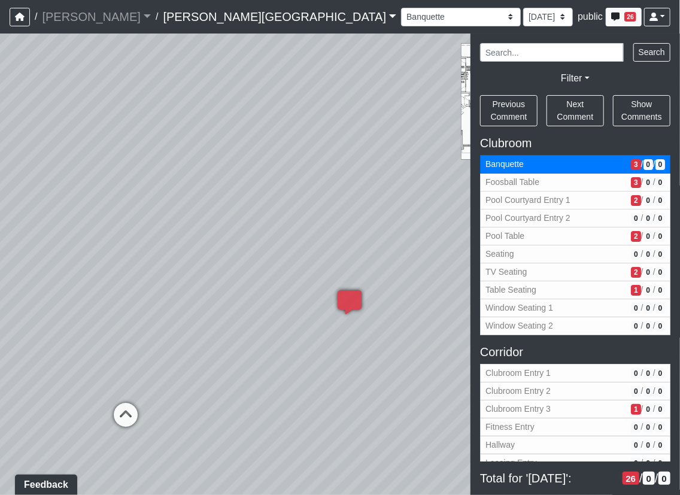
drag, startPoint x: 159, startPoint y: 216, endPoint x: 395, endPoint y: 265, distance: 241.9
click at [497, 282] on div "NON-CURRENT REVISION" at bounding box center [340, 263] width 680 height 461
click at [311, 120] on div "Loading... Corridor - Clubroom Entry 2 Loading... Seating Loading... Pool Court…" at bounding box center [340, 263] width 680 height 461
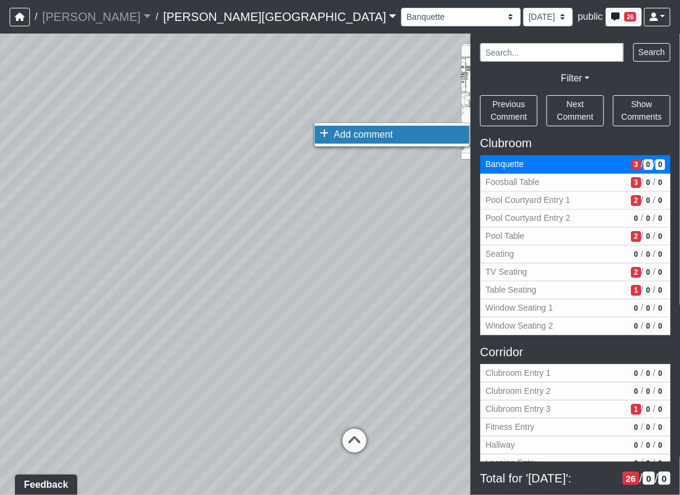
click at [334, 133] on span "Add comment" at bounding box center [363, 134] width 59 height 10
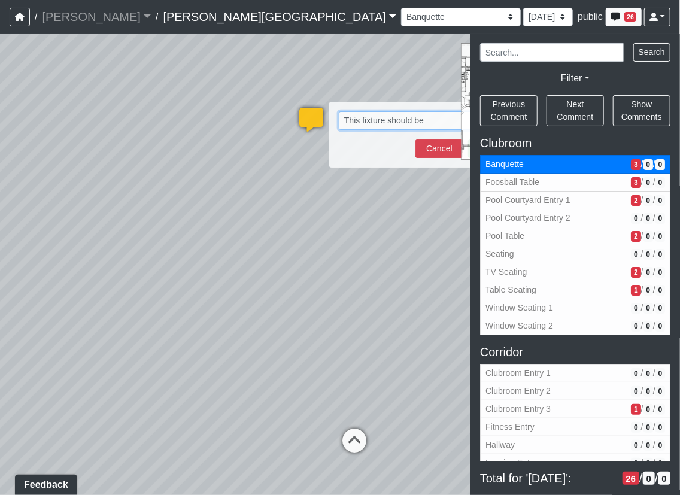
paste textarea "[URL][DOMAIN_NAME]"
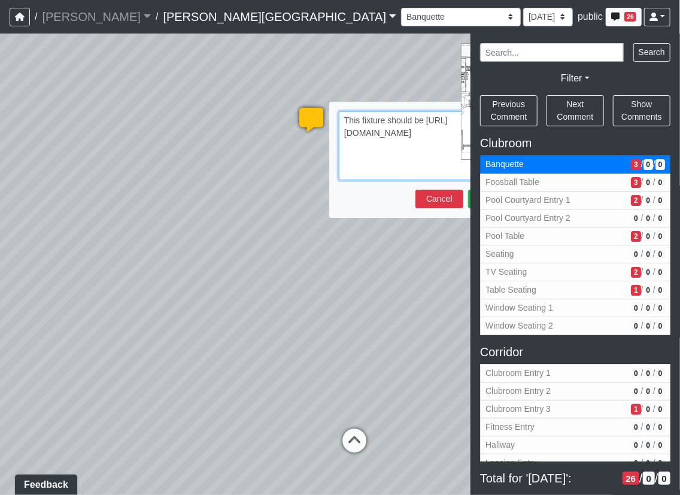
type textarea "This fixture should be [URL][DOMAIN_NAME]"
click at [467, 197] on div "Save Cancel" at bounding box center [428, 199] width 179 height 19
click at [468, 196] on button "Save" at bounding box center [492, 199] width 48 height 19
select select "61tT68NthraFW65LG7vFqa"
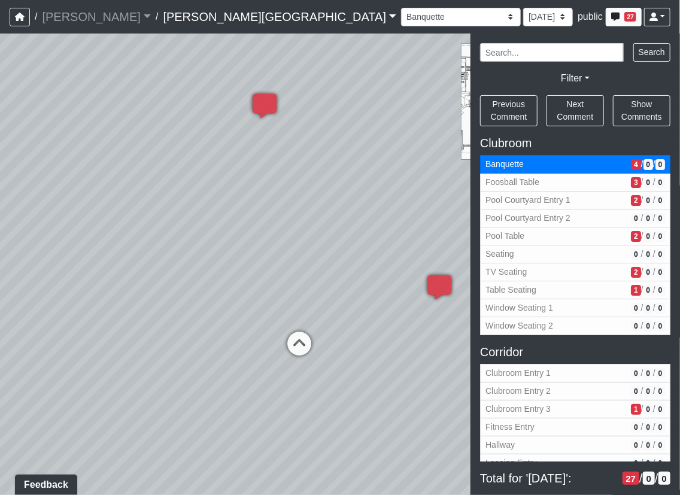
drag, startPoint x: 232, startPoint y: 300, endPoint x: 170, endPoint y: 278, distance: 65.1
click at [170, 278] on div "Loading... Corridor - Clubroom Entry 2 Loading... Seating Loading... Pool Court…" at bounding box center [340, 263] width 680 height 461
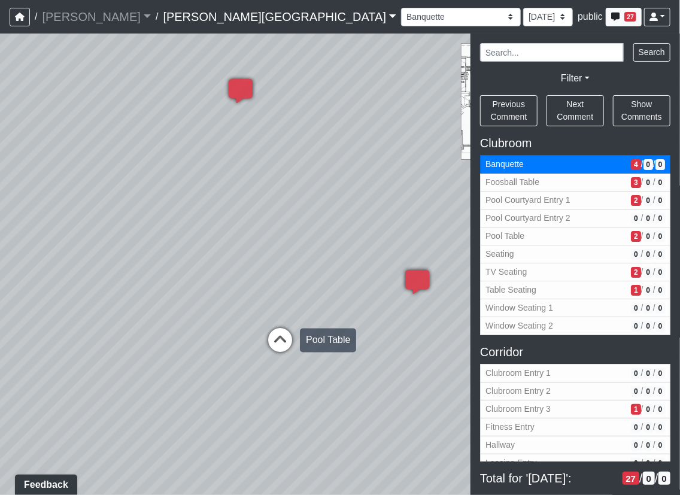
click at [281, 335] on icon at bounding box center [280, 346] width 36 height 36
select select "pKiemVAh69v1ydc7V3FQSy"
select select "61tT68NthraFW65LG7vFqa"
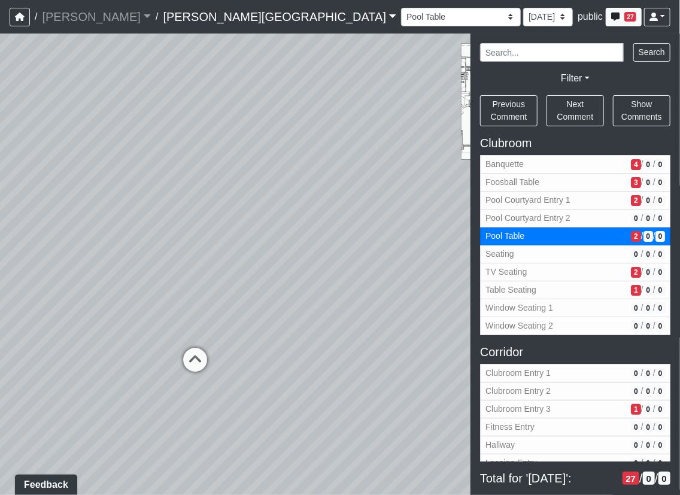
drag, startPoint x: 366, startPoint y: 364, endPoint x: 133, endPoint y: 330, distance: 235.3
click at [131, 330] on div "Loading... Corridor - Clubroom Entry 2 Loading... Seating Loading... Pool Court…" at bounding box center [340, 263] width 680 height 461
click at [396, 308] on icon at bounding box center [390, 306] width 36 height 36
select select "qHaaudJo862RaHi3wjGFN2"
select select "61tT68NthraFW65LG7vFqa"
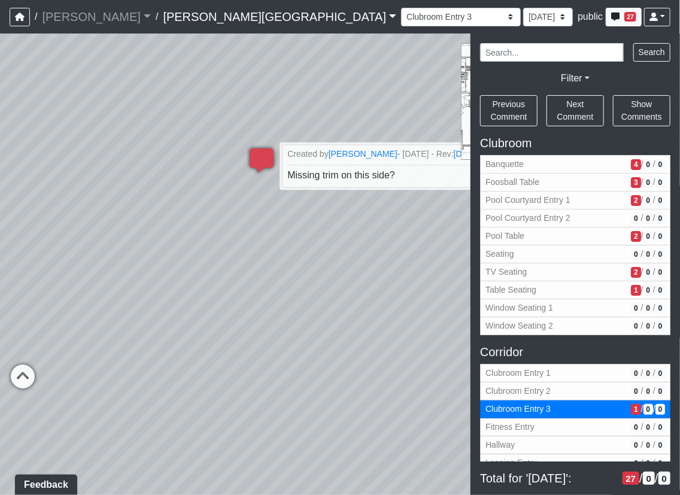
drag, startPoint x: 351, startPoint y: 308, endPoint x: 410, endPoint y: 309, distance: 58.6
click at [457, 315] on div "Loading... Corridor - Clubroom Entry 2 Loading... Seating Loading... Pool Court…" at bounding box center [340, 263] width 680 height 461
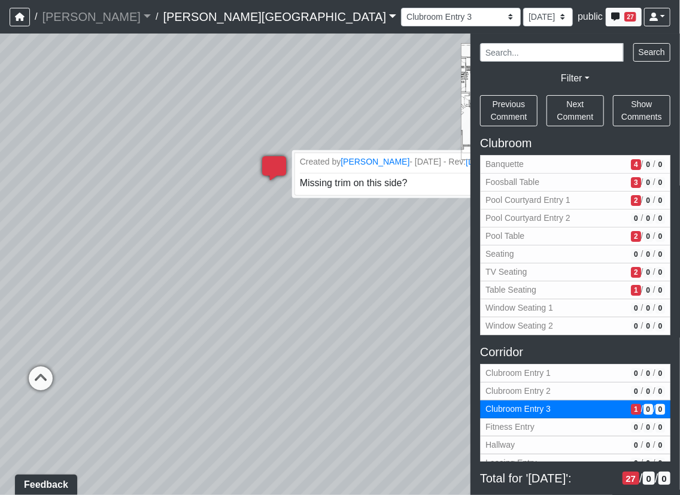
click at [271, 164] on icon at bounding box center [274, 174] width 36 height 36
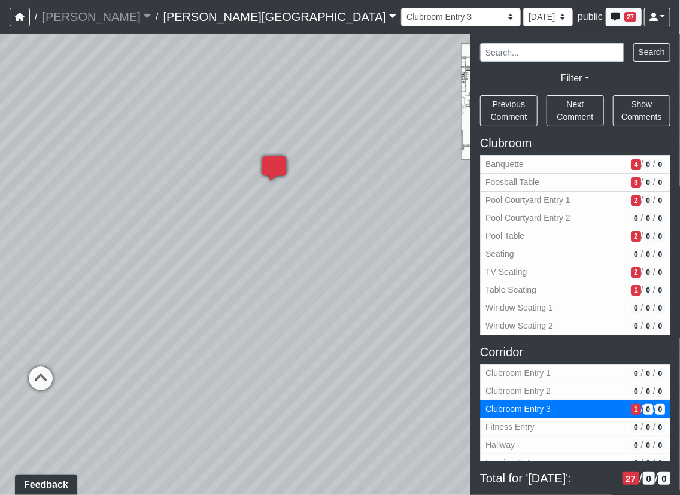
click at [271, 164] on icon at bounding box center [274, 174] width 36 height 36
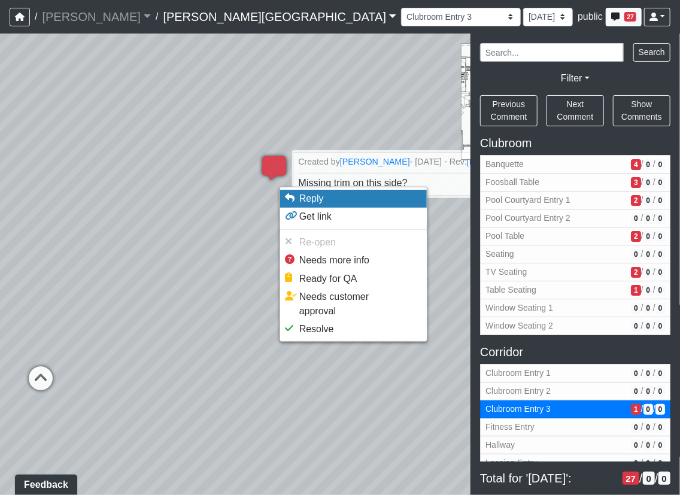
click at [294, 202] on li "Reply" at bounding box center [353, 199] width 147 height 18
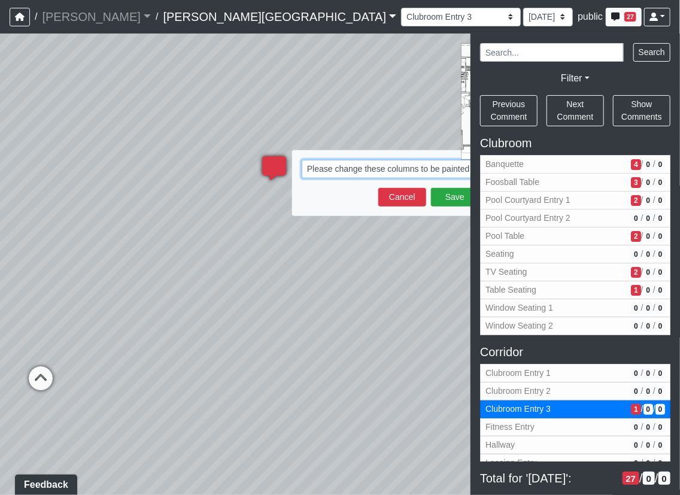
click at [455, 173] on textarea "Please change these columns to be painted" at bounding box center [390, 169] width 179 height 19
click at [467, 169] on textarea "Please change these columns to be painted" at bounding box center [390, 169] width 179 height 19
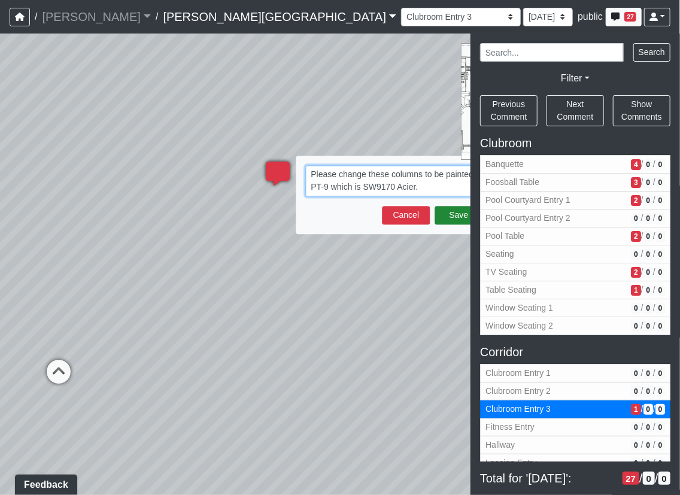
type textarea "Please change these columns to be painted PT-9 which is SW9170 Acier."
click at [448, 208] on button "Save" at bounding box center [458, 215] width 48 height 19
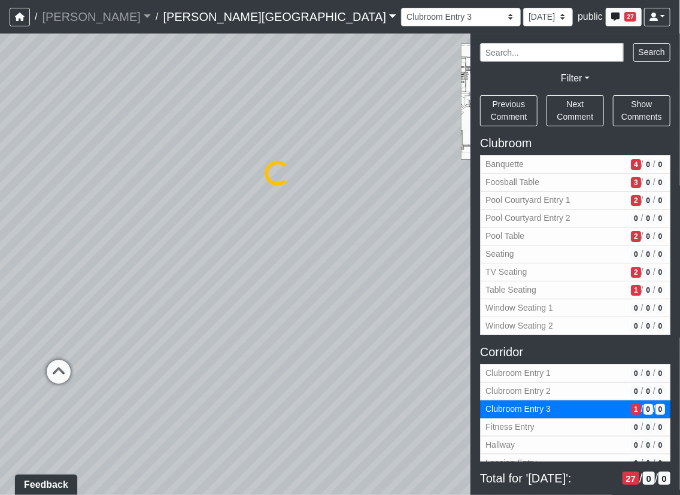
select select "qHaaudJo862RaHi3wjGFN2"
select select "61tT68NthraFW65LG7vFqa"
drag, startPoint x: 251, startPoint y: 267, endPoint x: 379, endPoint y: 310, distance: 134.9
click at [84, 266] on div "Loading... Corridor - Clubroom Entry 2 Loading... Seating Loading... Pool Court…" at bounding box center [340, 263] width 680 height 461
drag, startPoint x: 361, startPoint y: 304, endPoint x: 233, endPoint y: 298, distance: 127.6
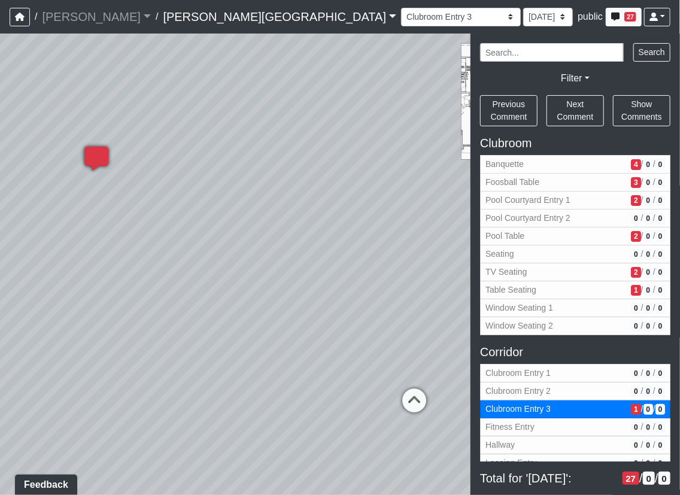
click at [234, 299] on div "Loading... Corridor - Clubroom Entry 2 Loading... Seating Loading... Pool Court…" at bounding box center [340, 263] width 680 height 461
click at [292, 385] on icon at bounding box center [294, 394] width 36 height 36
select select "jxX4MWnxKYw6wiPy5Ditwn"
select select "61tT68NthraFW65LG7vFqa"
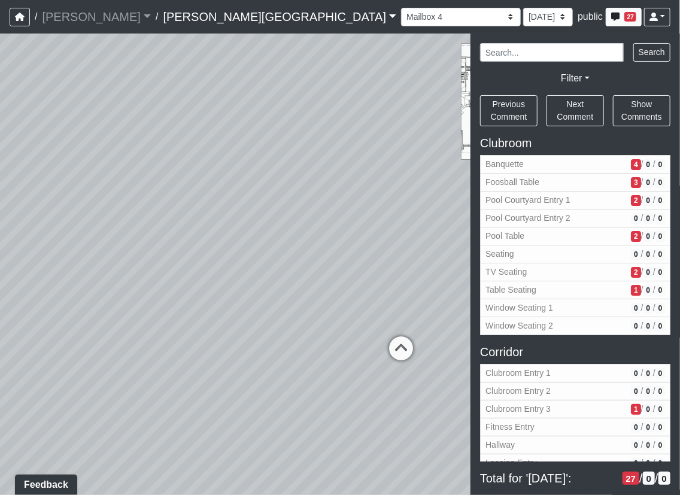
drag, startPoint x: 249, startPoint y: 265, endPoint x: 301, endPoint y: 258, distance: 51.9
click at [407, 264] on div "Loading... Corridor - Clubroom Entry 2 Loading... Seating Loading... Pool Court…" at bounding box center [340, 263] width 680 height 461
drag, startPoint x: 413, startPoint y: 252, endPoint x: 321, endPoint y: 249, distance: 92.8
click at [431, 252] on div "Loading... Corridor - Clubroom Entry 2 Loading... Seating Loading... Pool Court…" at bounding box center [340, 263] width 680 height 461
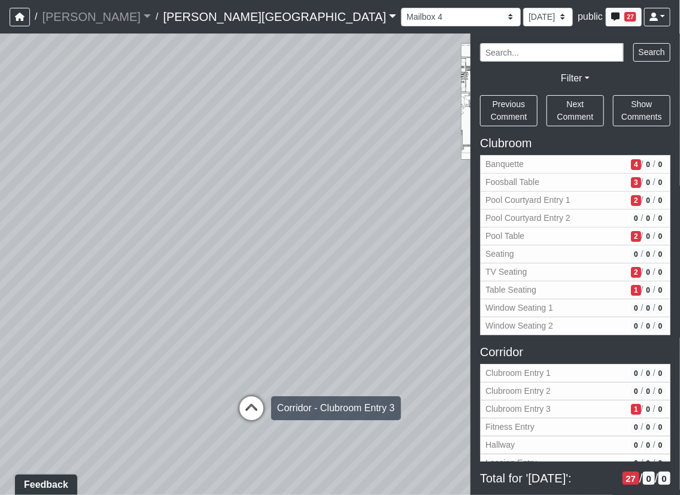
click at [258, 400] on icon at bounding box center [251, 414] width 36 height 36
select select "qHaaudJo862RaHi3wjGFN2"
select select "61tT68NthraFW65LG7vFqa"
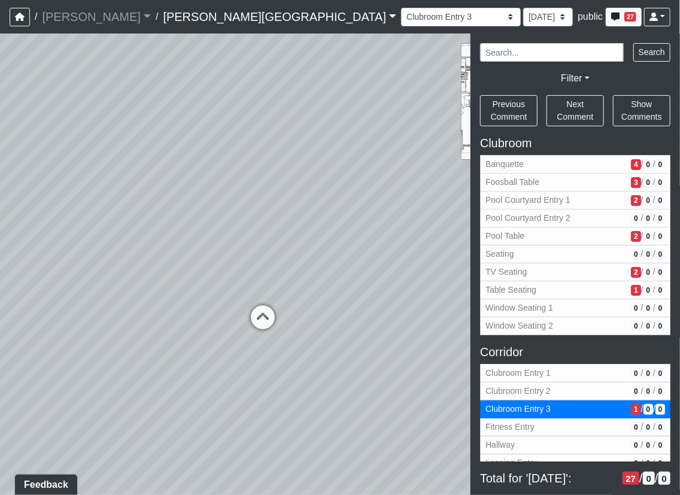
click at [264, 310] on icon at bounding box center [263, 323] width 36 height 36
select select "pKiemVAh69v1ydc7V3FQSy"
select select "61tT68NthraFW65LG7vFqa"
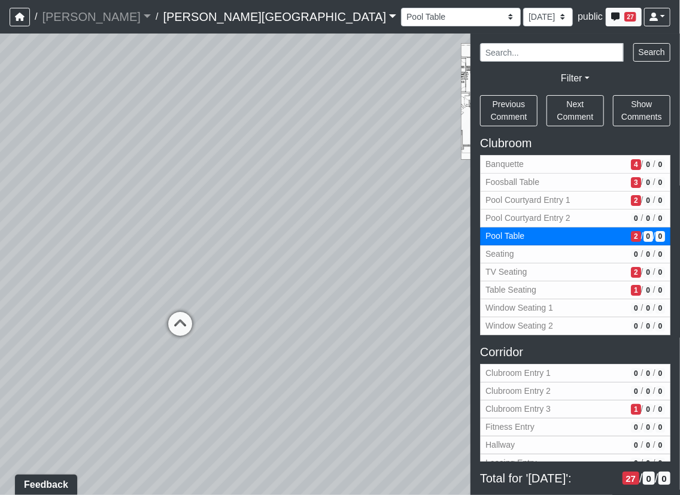
drag, startPoint x: 145, startPoint y: 114, endPoint x: 9, endPoint y: 166, distance: 145.2
click at [11, 166] on div "Loading... Corridor - Clubroom Entry 2 Loading... Seating Loading... Pool Court…" at bounding box center [340, 263] width 680 height 461
click at [202, 183] on div "Loading... Corridor - Clubroom Entry 2 Loading... Seating Loading... Pool Court…" at bounding box center [340, 263] width 680 height 461
drag, startPoint x: 287, startPoint y: 236, endPoint x: 185, endPoint y: 201, distance: 107.1
click at [178, 193] on div "Loading... Corridor - Clubroom Entry 2 Loading... Seating Loading... Pool Court…" at bounding box center [340, 263] width 680 height 461
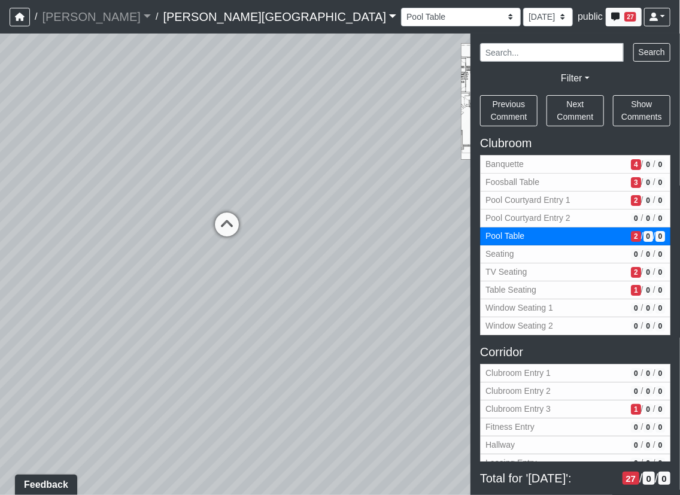
drag, startPoint x: 124, startPoint y: 298, endPoint x: 243, endPoint y: 261, distance: 124.9
click at [301, 287] on div "Loading... Corridor - Clubroom Entry 2 Loading... Seating Loading... Pool Court…" at bounding box center [340, 263] width 680 height 461
click at [221, 227] on icon at bounding box center [226, 231] width 36 height 36
select select "x5z1D3xB5ENgYNo9iQmR5Z"
select select "61tT68NthraFW65LG7vFqa"
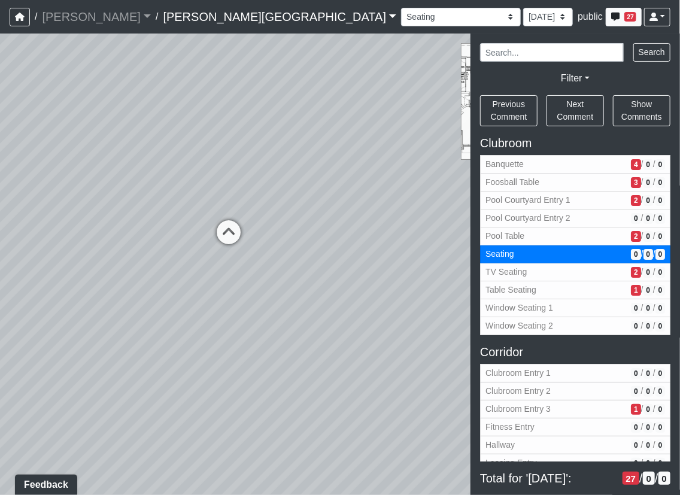
drag, startPoint x: 287, startPoint y: 288, endPoint x: 191, endPoint y: 297, distance: 96.1
click at [191, 297] on div "Loading... Corridor - Clubroom Entry 2 Loading... Seating Loading... Pool Court…" at bounding box center [340, 263] width 680 height 461
click at [157, 263] on icon at bounding box center [155, 266] width 36 height 36
select select "kJ3xRWimCSKML8fUB51DJv"
select select "61tT68NthraFW65LG7vFqa"
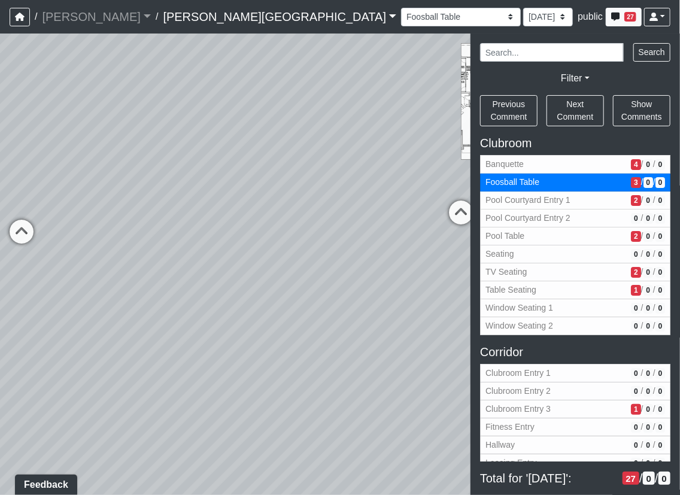
drag, startPoint x: 274, startPoint y: 268, endPoint x: -30, endPoint y: 281, distance: 304.1
click at [0, 281] on html "/ [PERSON_NAME] Loading... / [PERSON_NAME][GEOGRAPHIC_DATA] [PERSON_NAME][GEOGR…" at bounding box center [340, 247] width 680 height 495
drag, startPoint x: 214, startPoint y: 318, endPoint x: -46, endPoint y: 310, distance: 259.7
click at [0, 310] on html "/ [PERSON_NAME] Loading... / [PERSON_NAME][GEOGRAPHIC_DATA] [PERSON_NAME][GEOGR…" at bounding box center [340, 247] width 680 height 495
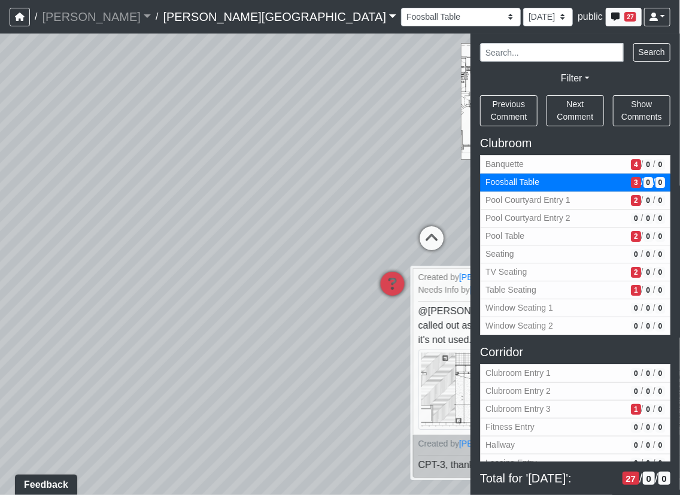
click at [61, 310] on div "Loading... Corridor - Clubroom Entry 2 Loading... Seating Loading... Pool Court…" at bounding box center [340, 263] width 680 height 461
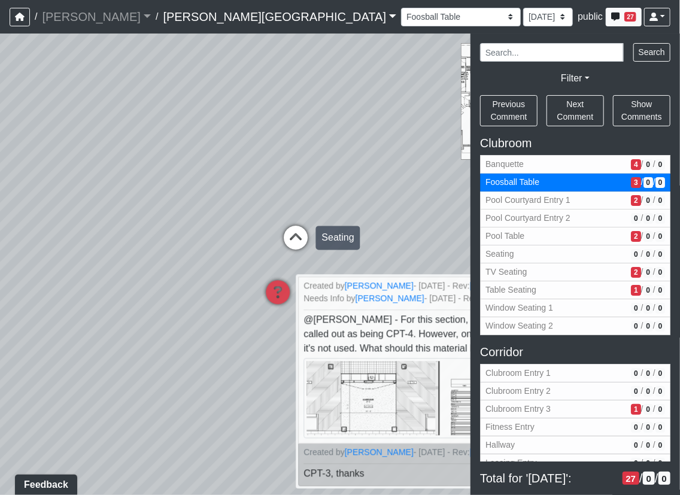
click at [297, 244] on icon at bounding box center [296, 244] width 36 height 36
select select "x5z1D3xB5ENgYNo9iQmR5Z"
select select "61tT68NthraFW65LG7vFqa"
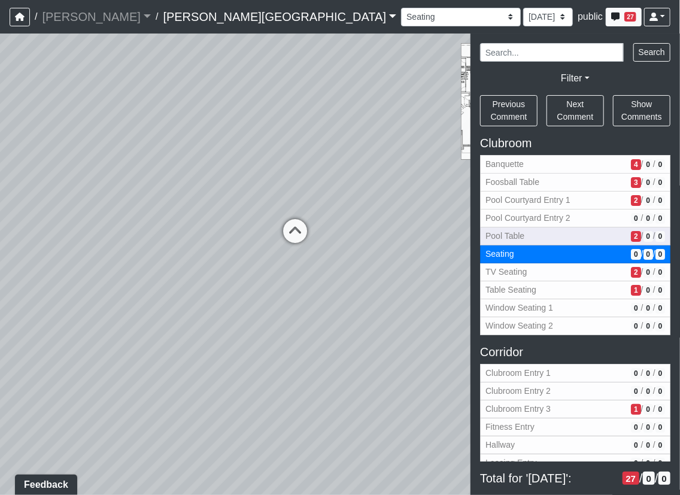
click at [523, 234] on span "Pool Table" at bounding box center [555, 236] width 141 height 13
select select "pKiemVAh69v1ydc7V3FQSy"
select select "61tT68NthraFW65LG7vFqa"
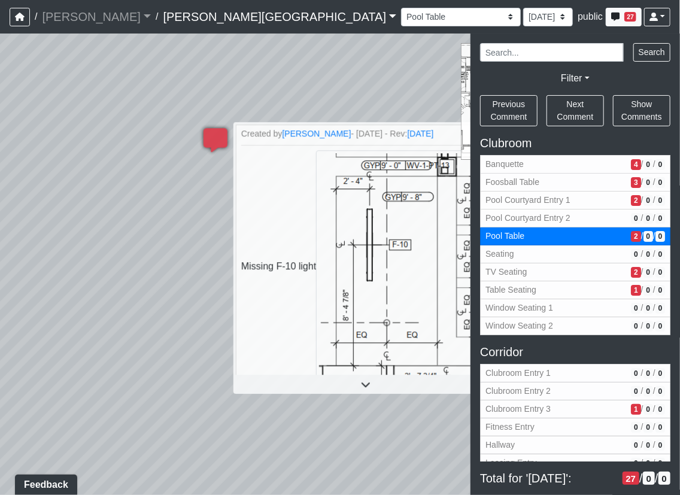
click at [337, 491] on div "Loading... Corridor - Clubroom Entry 2 Loading... Seating Loading... Pool Court…" at bounding box center [340, 263] width 680 height 461
click at [534, 234] on span "Pool Table" at bounding box center [555, 236] width 141 height 13
click at [630, 233] on span "2" at bounding box center [635, 236] width 10 height 11
click at [630, 201] on span "2" at bounding box center [635, 200] width 10 height 11
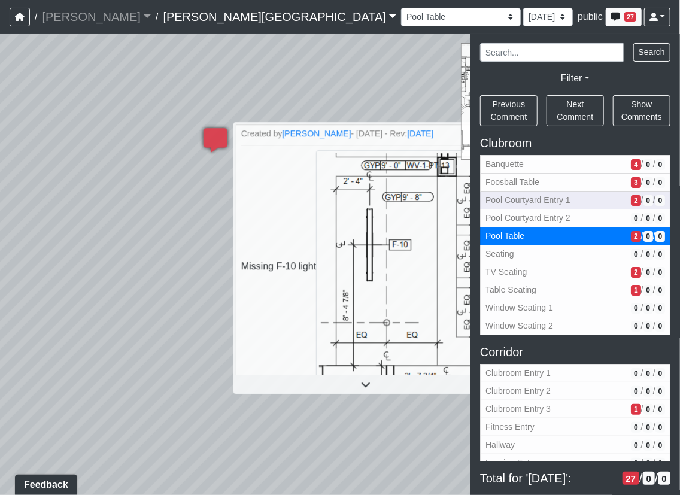
select select "a7Eve6xsGYZLZr2GjwZZXX"
select select "61tT68NthraFW65LG7vFqa"
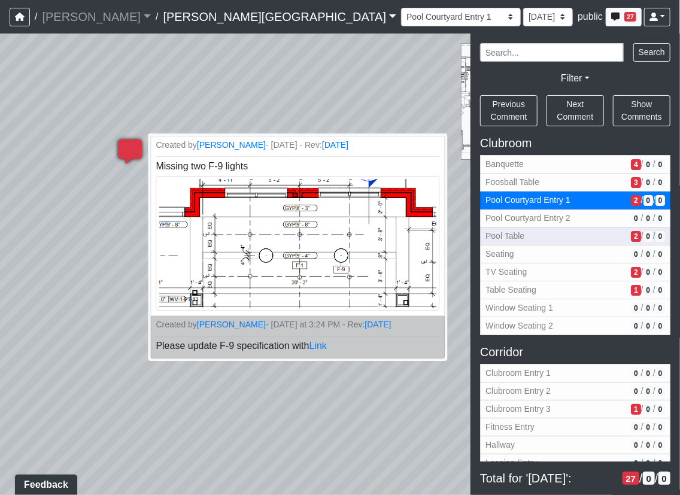
click at [610, 233] on button "Pool Table 2 / 0 / 0" at bounding box center [575, 236] width 190 height 18
select select "pKiemVAh69v1ydc7V3FQSy"
select select "61tT68NthraFW65LG7vFqa"
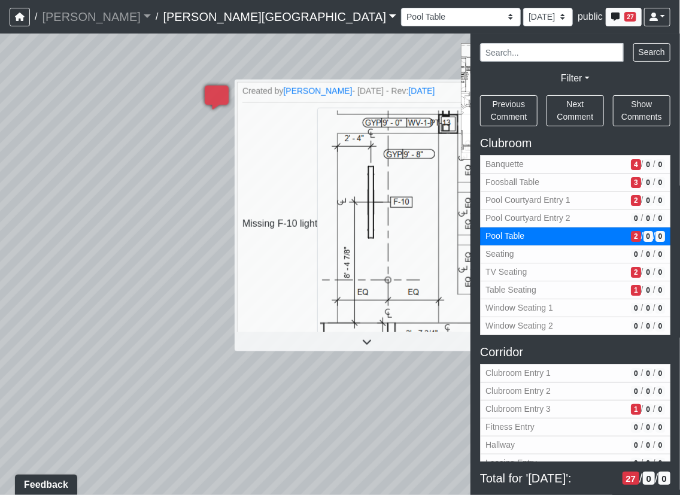
drag, startPoint x: 178, startPoint y: 461, endPoint x: 246, endPoint y: 200, distance: 269.7
click at [246, 201] on div "Loading... Corridor - Clubroom Entry 2 Loading... Seating Loading... Pool Court…" at bounding box center [340, 263] width 680 height 461
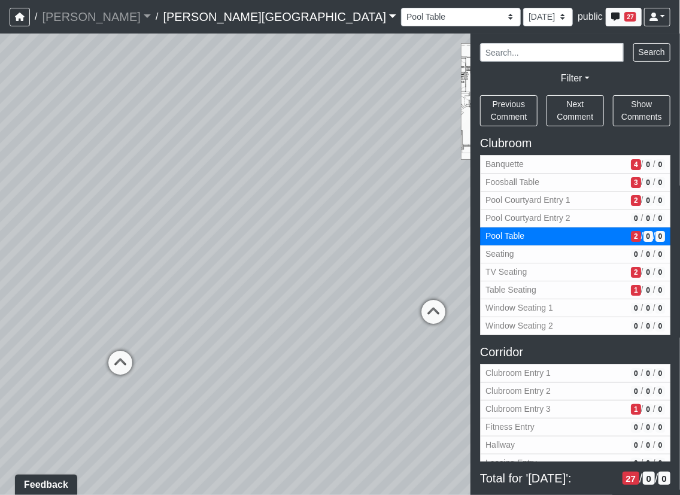
drag, startPoint x: 98, startPoint y: 380, endPoint x: 450, endPoint y: 374, distance: 352.4
click at [452, 375] on div "Loading... Corridor - Clubroom Entry 2 Loading... Seating Loading... Pool Court…" at bounding box center [340, 263] width 680 height 461
drag, startPoint x: 132, startPoint y: 288, endPoint x: 305, endPoint y: 330, distance: 178.3
click at [305, 330] on div "Loading... Corridor - Clubroom Entry 2 Loading... Seating Loading... Pool Court…" at bounding box center [340, 263] width 680 height 461
click at [244, 257] on icon at bounding box center [239, 271] width 36 height 36
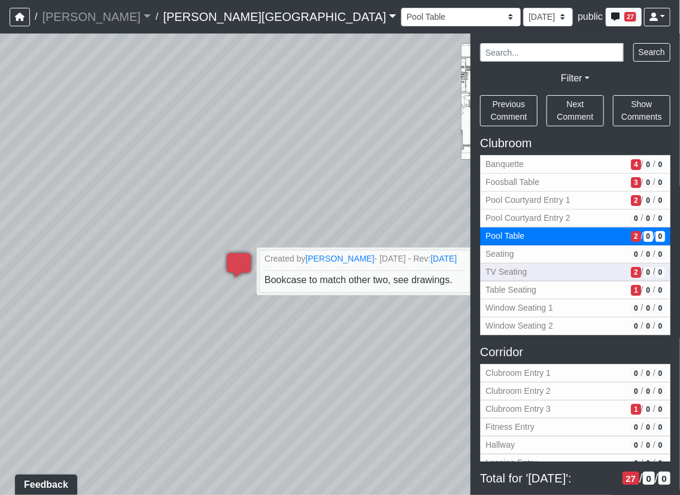
click at [577, 273] on span "TV Seating" at bounding box center [555, 272] width 141 height 13
select select "uciQMo26oAy67KaqMrAwyE"
select select "61tT68NthraFW65LG7vFqa"
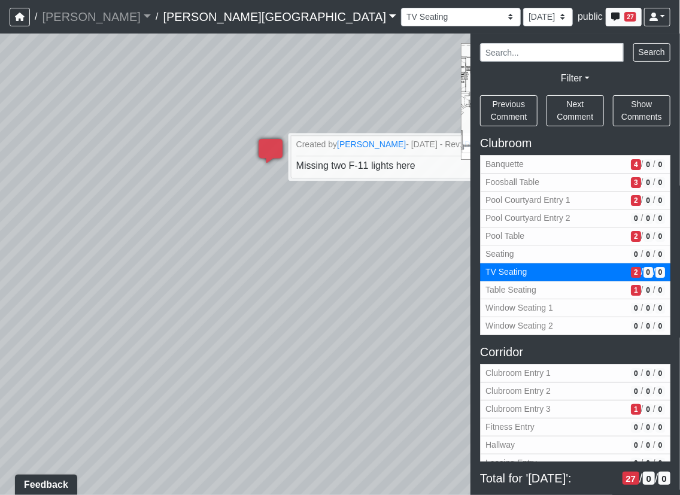
drag, startPoint x: 304, startPoint y: 398, endPoint x: 250, endPoint y: 131, distance: 272.9
click at [251, 130] on div "Loading... Corridor - Clubroom Entry 2 Loading... Seating Loading... Pool Court…" at bounding box center [340, 263] width 680 height 461
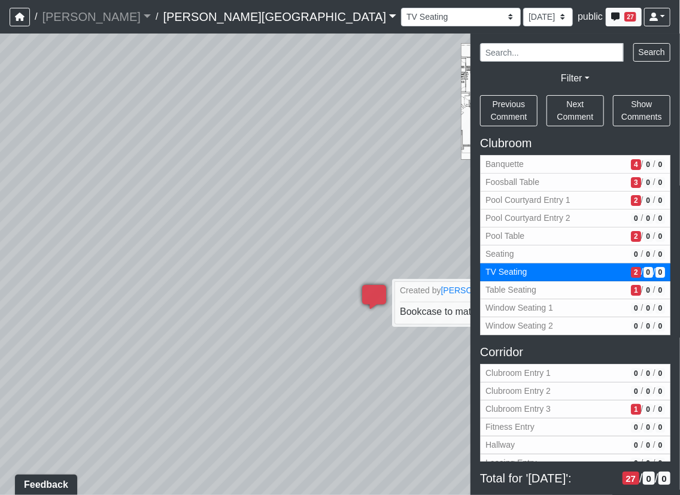
drag, startPoint x: 281, startPoint y: 325, endPoint x: 111, endPoint y: 263, distance: 180.9
click at [111, 263] on div "Loading... Corridor - Clubroom Entry 2 Loading... Seating Loading... Pool Court…" at bounding box center [340, 263] width 680 height 461
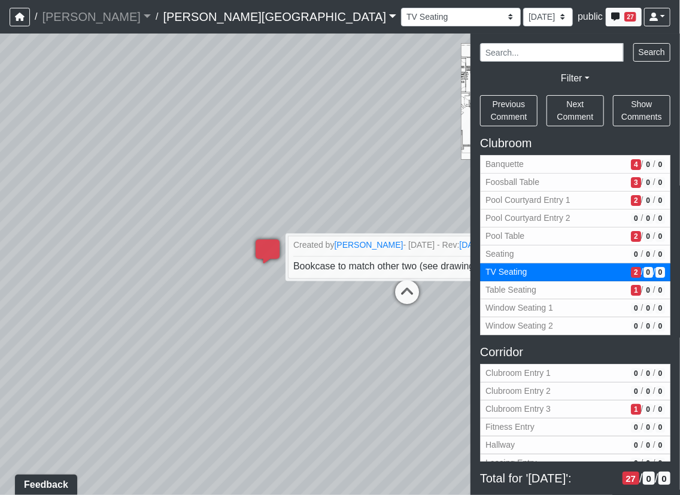
drag, startPoint x: 371, startPoint y: 377, endPoint x: 145, endPoint y: 328, distance: 231.8
click at [121, 327] on div "Loading... Corridor - Clubroom Entry 2 Loading... Seating Loading... Pool Court…" at bounding box center [340, 263] width 680 height 461
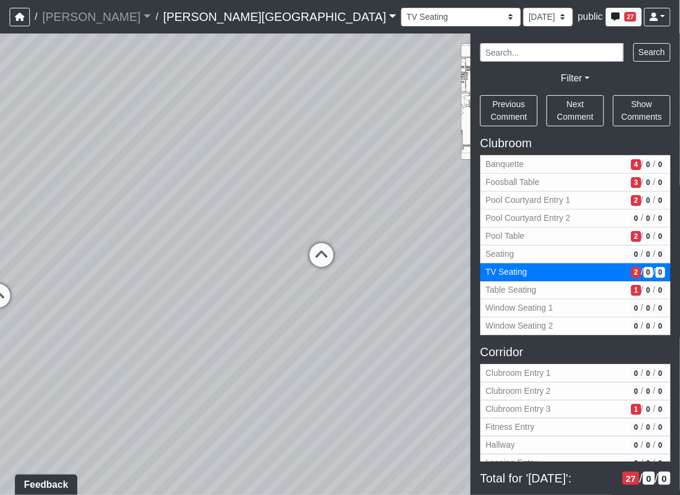
drag, startPoint x: 108, startPoint y: 327, endPoint x: 145, endPoint y: 329, distance: 37.2
click at [76, 323] on div "Loading... Corridor - Clubroom Entry 2 Loading... Seating Loading... Pool Court…" at bounding box center [340, 263] width 680 height 461
drag, startPoint x: 269, startPoint y: 351, endPoint x: 31, endPoint y: 311, distance: 241.3
click at [31, 311] on div "Loading... Corridor - Clubroom Entry 2 Loading... Seating Loading... Pool Court…" at bounding box center [340, 263] width 680 height 461
drag, startPoint x: 209, startPoint y: 325, endPoint x: -35, endPoint y: 326, distance: 244.1
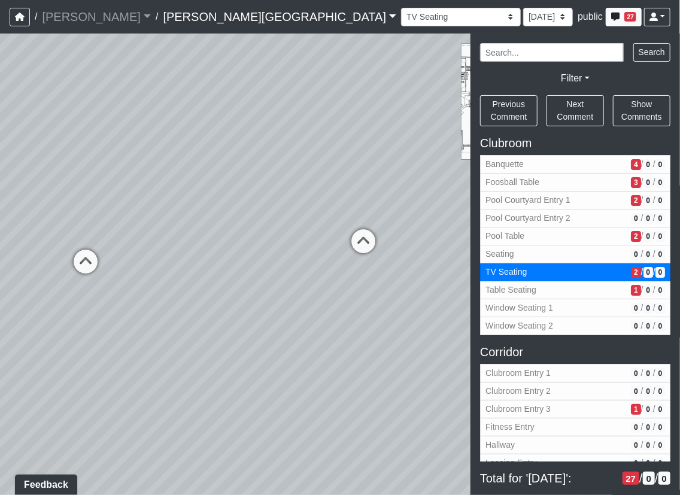
click at [0, 326] on html "/ [PERSON_NAME] Loading... / [PERSON_NAME][GEOGRAPHIC_DATA] [PERSON_NAME][GEOGR…" at bounding box center [340, 247] width 680 height 495
click at [602, 293] on span "Table Seating" at bounding box center [555, 290] width 141 height 13
select select "fNWiJD2fvszd2vUChVDraC"
select select "61tT68NthraFW65LG7vFqa"
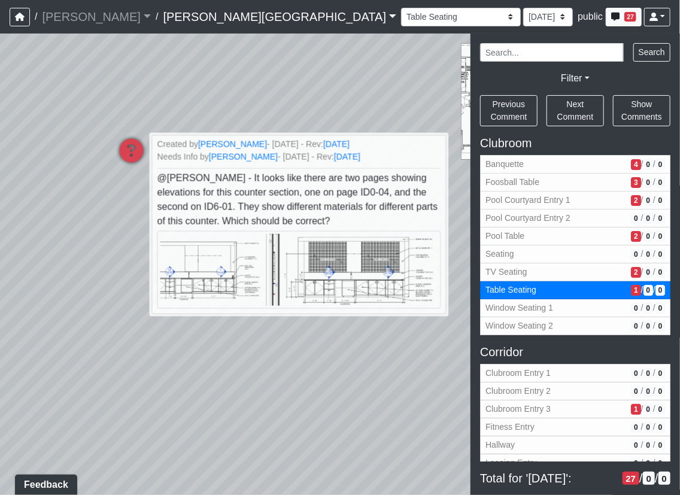
click at [397, 480] on div "Loading... Corridor - Clubroom Entry 2 Loading... Seating Loading... Pool Court…" at bounding box center [340, 263] width 680 height 461
drag, startPoint x: 380, startPoint y: 451, endPoint x: 443, endPoint y: 447, distance: 62.9
click at [382, 451] on div "Loading... Corridor - Clubroom Entry 2 Loading... Seating Loading... Pool Court…" at bounding box center [340, 263] width 680 height 461
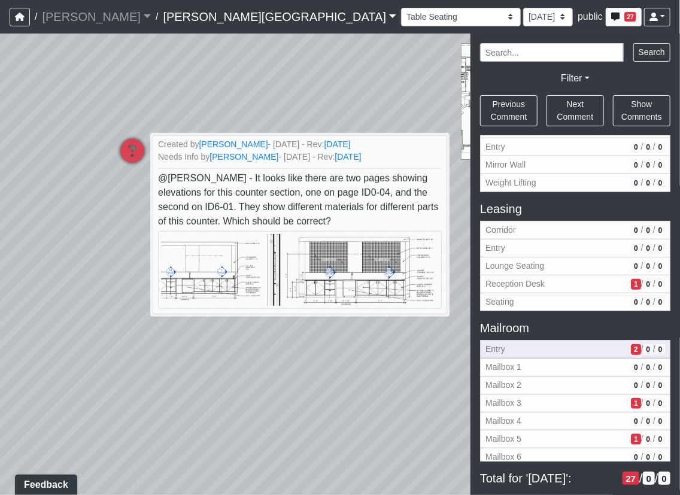
scroll to position [272, 0]
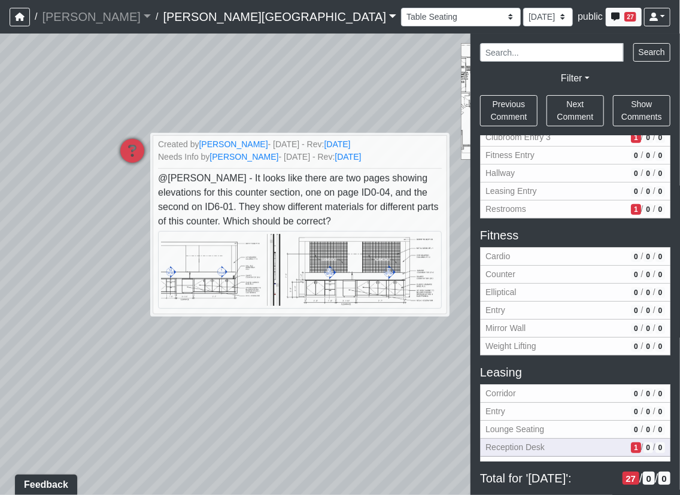
click at [542, 438] on button "Reception Desk 1 / 0 / 0" at bounding box center [575, 447] width 190 height 18
select select "99ybanBwgNjpbEfFeQRHeD"
select select "61tT68NthraFW65LG7vFqa"
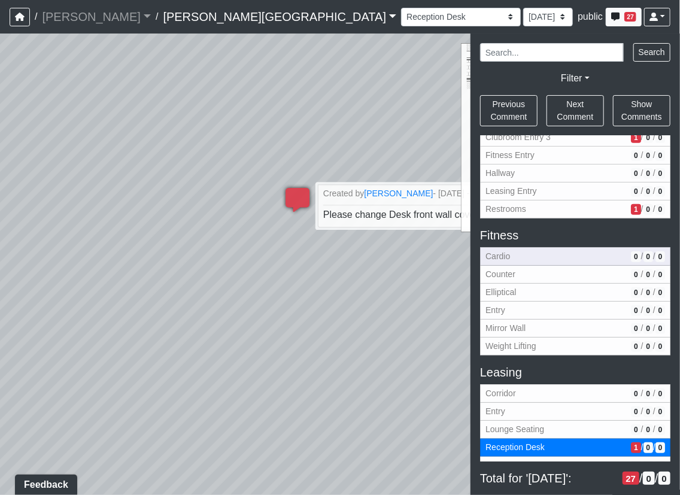
drag, startPoint x: 330, startPoint y: 239, endPoint x: 502, endPoint y: 263, distance: 174.4
click at [502, 263] on div "NON-CURRENT REVISION Loading... Corridor - Clubroom Entry 2 Loading... Seating …" at bounding box center [340, 263] width 680 height 461
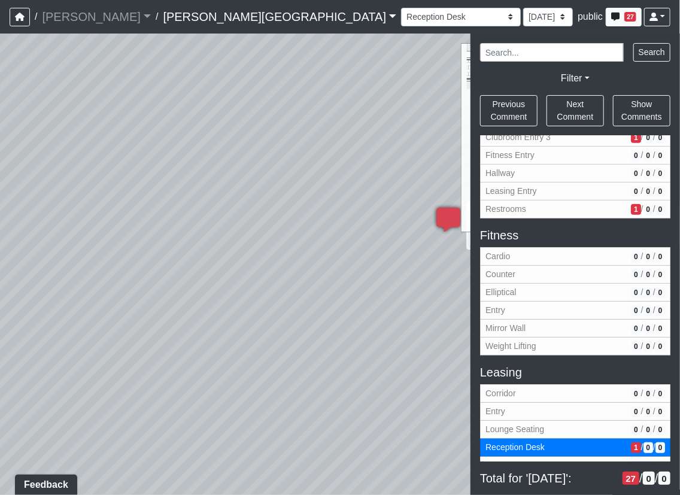
drag, startPoint x: 245, startPoint y: 314, endPoint x: 407, endPoint y: 311, distance: 161.5
click at [437, 325] on div "Loading... Corridor - Clubroom Entry 2 Loading... Seating Loading... Pool Court…" at bounding box center [340, 263] width 680 height 461
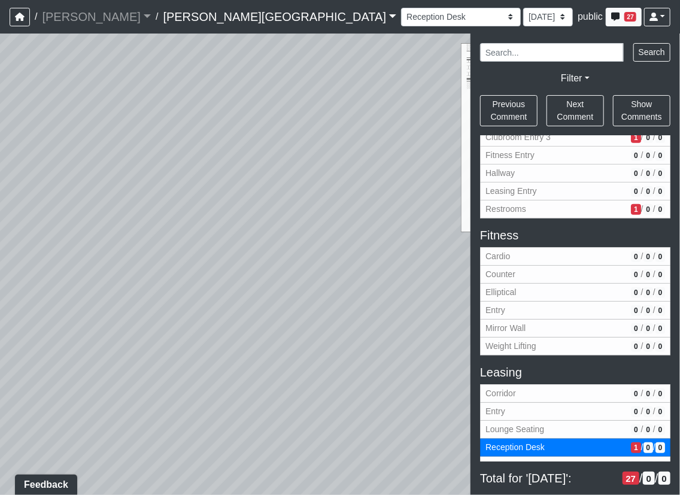
drag, startPoint x: 452, startPoint y: 413, endPoint x: 466, endPoint y: 429, distance: 21.2
click at [466, 429] on div "Loading... Corridor - Clubroom Entry 2 Loading... Seating Loading... Pool Court…" at bounding box center [340, 263] width 680 height 461
drag, startPoint x: 269, startPoint y: 363, endPoint x: 304, endPoint y: 506, distance: 147.1
click at [304, 494] on html "/ [PERSON_NAME] Loading... / [PERSON_NAME][GEOGRAPHIC_DATA] [PERSON_NAME][GEOGR…" at bounding box center [340, 247] width 680 height 495
drag, startPoint x: 309, startPoint y: 474, endPoint x: 143, endPoint y: 269, distance: 264.6
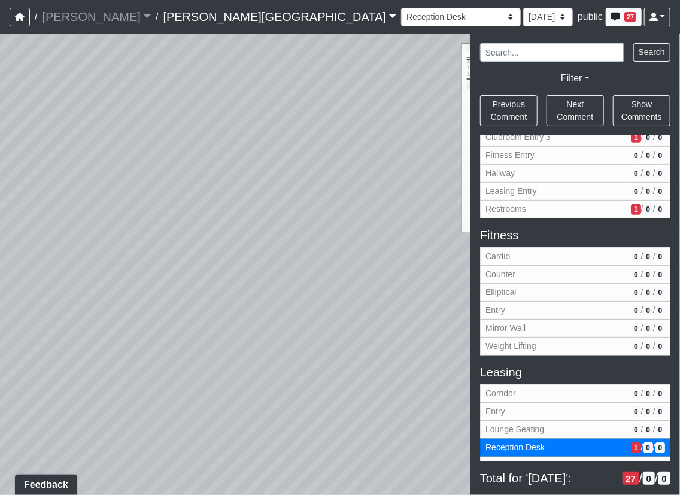
click at [141, 267] on div "Loading... Corridor - Clubroom Entry 2 Loading... Seating Loading... Pool Court…" at bounding box center [340, 263] width 680 height 461
click at [503, 257] on span "Cardio" at bounding box center [555, 256] width 141 height 13
select select "hb2fPi18wtPeTnt1DctpsN"
select select "61tT68NthraFW65LG7vFqa"
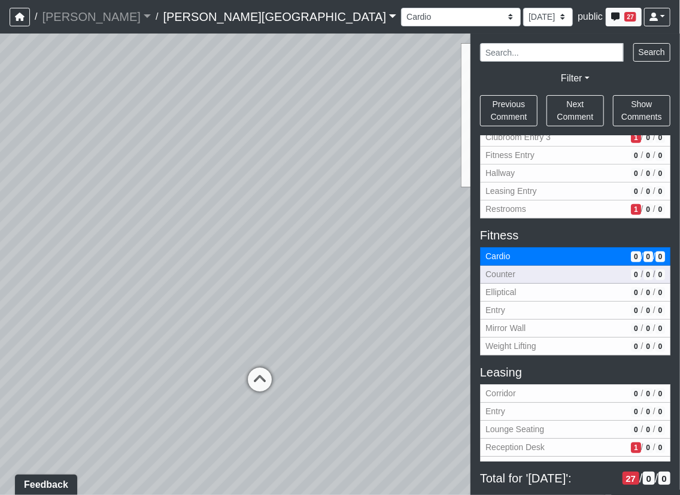
click at [504, 273] on span "Counter" at bounding box center [555, 274] width 141 height 13
select select "vp1WRiBrC5pQUB6P5NY3HW"
select select "61tT68NthraFW65LG7vFqa"
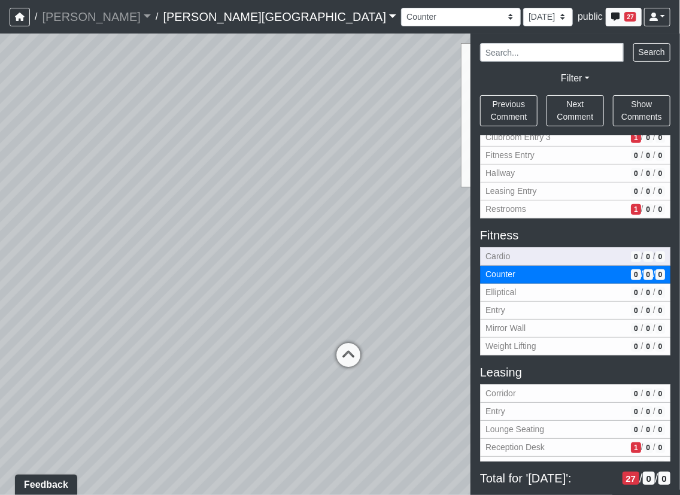
click at [505, 251] on span "Cardio" at bounding box center [555, 256] width 141 height 13
select select "hb2fPi18wtPeTnt1DctpsN"
select select "61tT68NthraFW65LG7vFqa"
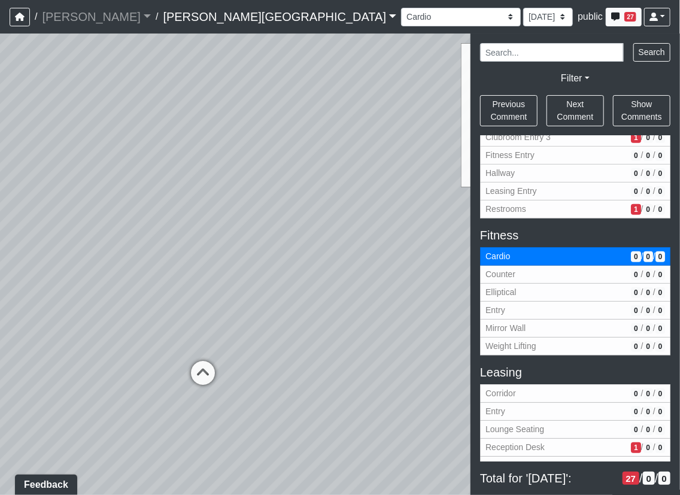
drag, startPoint x: 345, startPoint y: 331, endPoint x: 265, endPoint y: 324, distance: 79.8
click at [265, 324] on div "Loading... Corridor - Clubroom Entry 2 Loading... Seating Loading... Pool Court…" at bounding box center [340, 263] width 680 height 461
drag, startPoint x: 232, startPoint y: 275, endPoint x: 203, endPoint y: 425, distance: 152.4
click at [60, 460] on div "Loading... Corridor - Clubroom Entry 2 Loading... Seating Loading... Pool Court…" at bounding box center [340, 263] width 680 height 461
drag, startPoint x: 260, startPoint y: 102, endPoint x: 383, endPoint y: 36, distance: 139.7
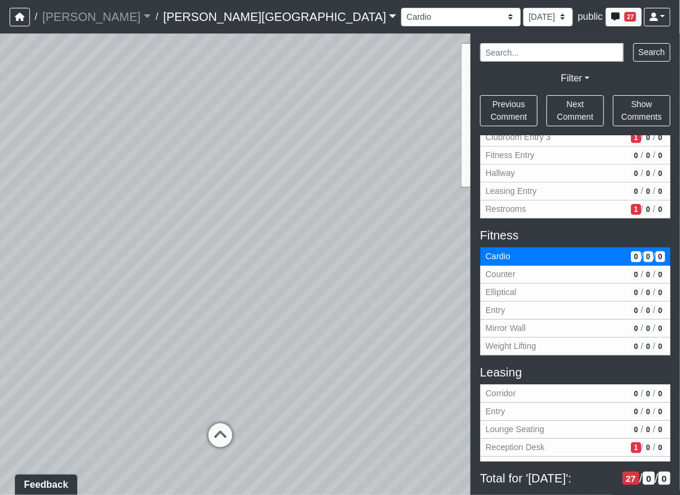
click at [386, 24] on div "/ [PERSON_NAME] Loading... / [PERSON_NAME][GEOGRAPHIC_DATA] [PERSON_NAME][GEOGR…" at bounding box center [340, 247] width 680 height 495
drag, startPoint x: 178, startPoint y: 162, endPoint x: 467, endPoint y: 176, distance: 288.7
click at [565, 182] on div "NON-CURRENT REVISION Loading... Corridor - Clubroom Entry 2 Loading... Seating …" at bounding box center [340, 263] width 680 height 461
drag, startPoint x: 243, startPoint y: 179, endPoint x: 357, endPoint y: 138, distance: 120.4
click at [324, 65] on div "Loading... Corridor - Clubroom Entry 2 Loading... Seating Loading... Pool Court…" at bounding box center [340, 263] width 680 height 461
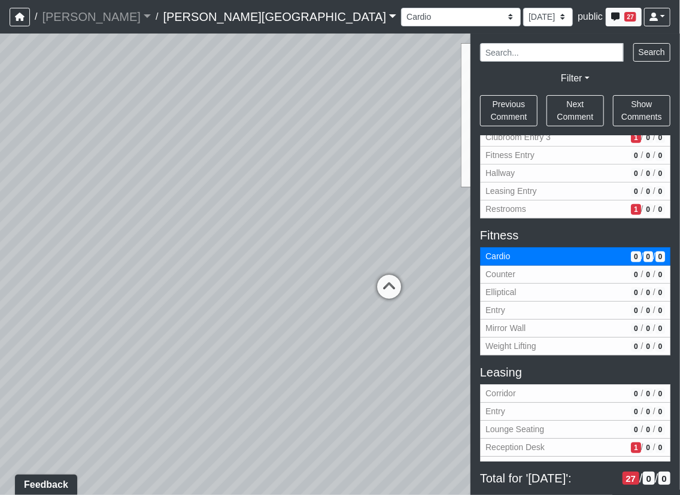
click at [355, 273] on div "Loading... Corridor - Clubroom Entry 2 Loading... Seating Loading... Pool Court…" at bounding box center [340, 263] width 680 height 461
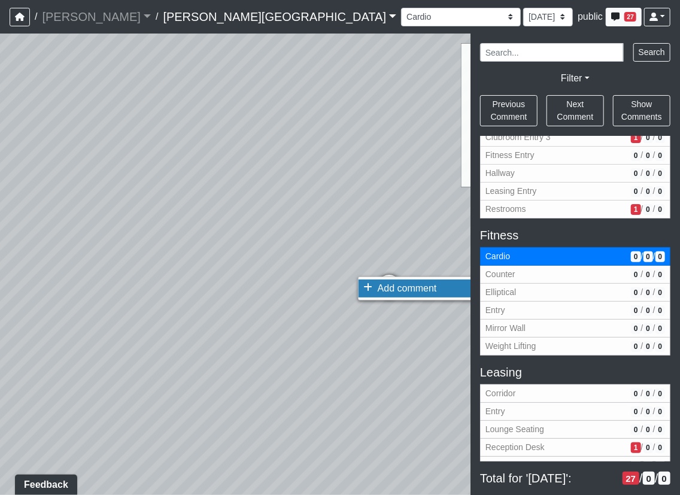
click at [379, 290] on span "Add comment" at bounding box center [406, 288] width 59 height 10
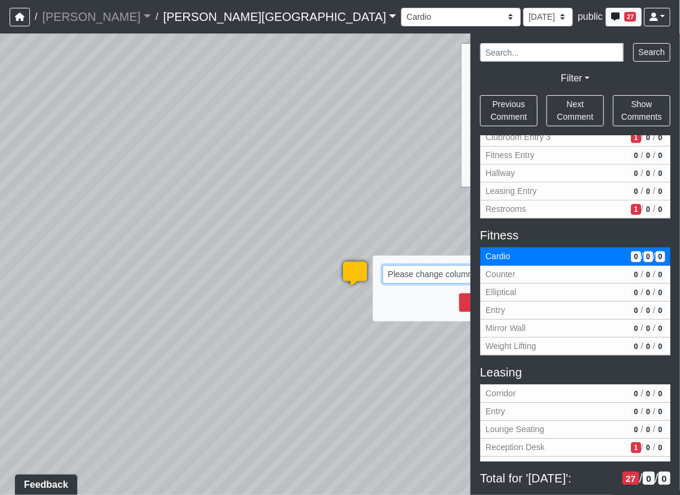
click at [441, 272] on textarea "Please change column paint to PT-4." at bounding box center [471, 274] width 179 height 19
drag, startPoint x: 456, startPoint y: 275, endPoint x: 634, endPoint y: 286, distance: 178.0
click at [634, 286] on div "NON-CURRENT REVISION Loading... Corridor - Clubroom Entry 2 Loading... Seating …" at bounding box center [340, 263] width 680 height 461
drag, startPoint x: 395, startPoint y: 279, endPoint x: 268, endPoint y: 276, distance: 126.9
drag, startPoint x: 281, startPoint y: 353, endPoint x: 275, endPoint y: 337, distance: 16.7
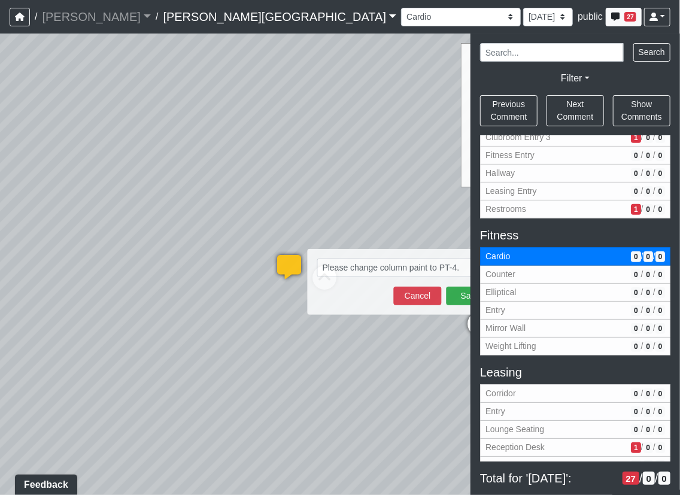
drag, startPoint x: 313, startPoint y: 340, endPoint x: 147, endPoint y: 336, distance: 166.4
click at [147, 336] on div "Loading... Corridor - Clubroom Entry 2 Loading... Seating Loading... Pool Court…" at bounding box center [340, 263] width 680 height 461
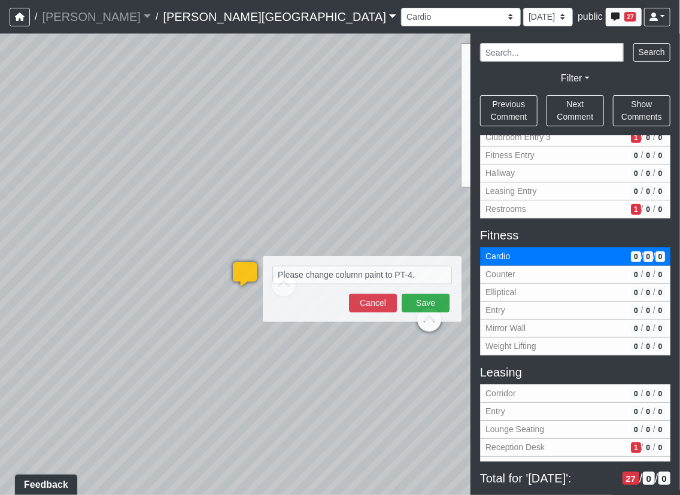
drag, startPoint x: 354, startPoint y: 361, endPoint x: 251, endPoint y: 349, distance: 103.0
click at [251, 349] on div "Loading... Corridor - Clubroom Entry 2 Loading... Seating Loading... Pool Court…" at bounding box center [340, 263] width 680 height 461
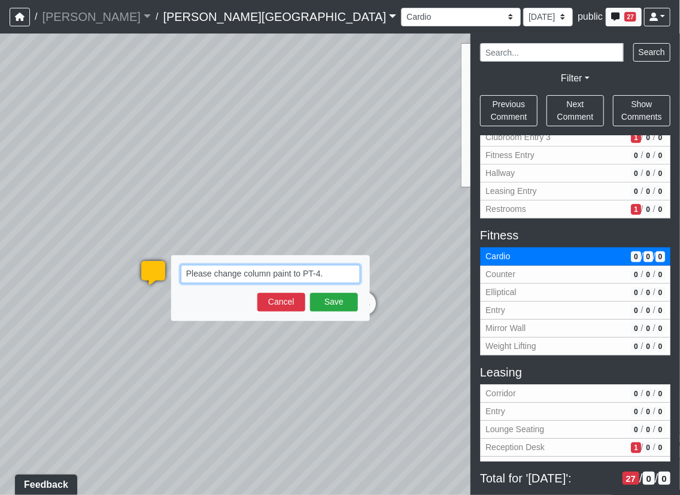
click at [337, 279] on textarea "Please change column paint to PT-4." at bounding box center [270, 273] width 179 height 19
click at [348, 275] on textarea "Please change column paint to PT-4." at bounding box center [270, 273] width 179 height 19
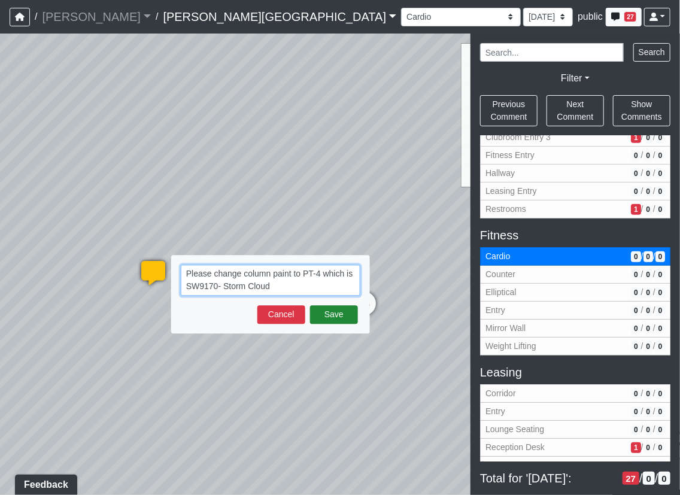
type textarea "Please change column paint to PT-4 which is SW9170- Storm Cloud"
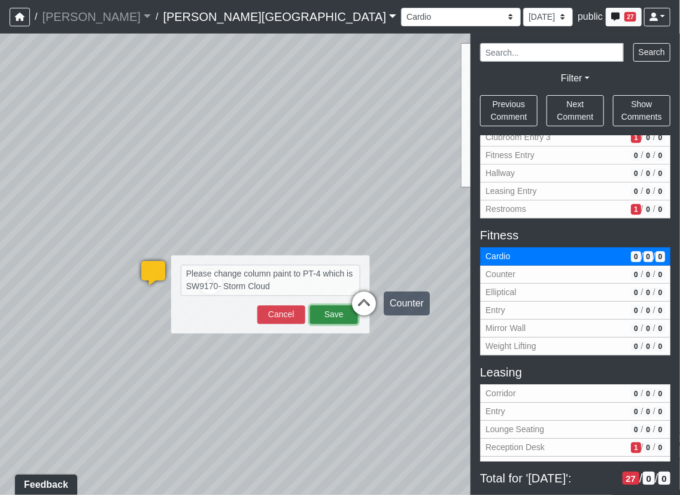
drag, startPoint x: 342, startPoint y: 317, endPoint x: 347, endPoint y: 321, distance: 6.5
click at [343, 317] on button "Save" at bounding box center [334, 314] width 48 height 19
select select "hb2fPi18wtPeTnt1DctpsN"
select select "61tT68NthraFW65LG7vFqa"
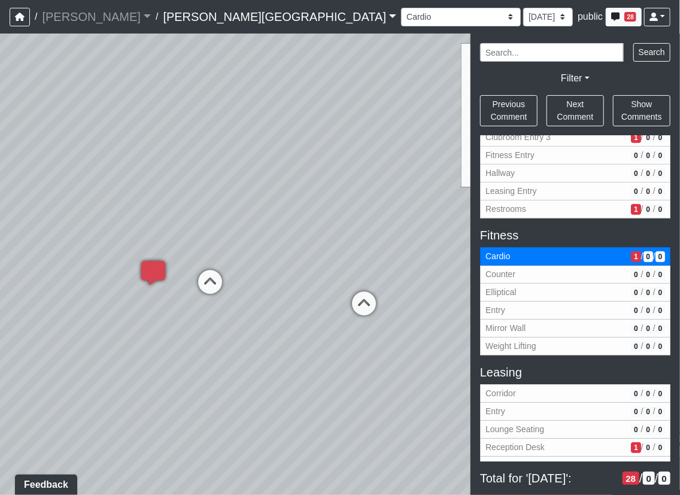
drag, startPoint x: 266, startPoint y: 306, endPoint x: 63, endPoint y: 245, distance: 211.8
click at [63, 246] on div "Loading... Corridor - Clubroom Entry 2 Loading... Seating Loading... Pool Court…" at bounding box center [340, 263] width 680 height 461
drag, startPoint x: 137, startPoint y: 328, endPoint x: -29, endPoint y: 380, distance: 174.1
click at [0, 380] on html "/ [PERSON_NAME] Loading... / [PERSON_NAME][GEOGRAPHIC_DATA] [PERSON_NAME][GEOGR…" at bounding box center [340, 247] width 680 height 495
click at [89, 169] on div "Loading... Corridor - Clubroom Entry 2 Loading... Seating Loading... Pool Court…" at bounding box center [340, 263] width 680 height 461
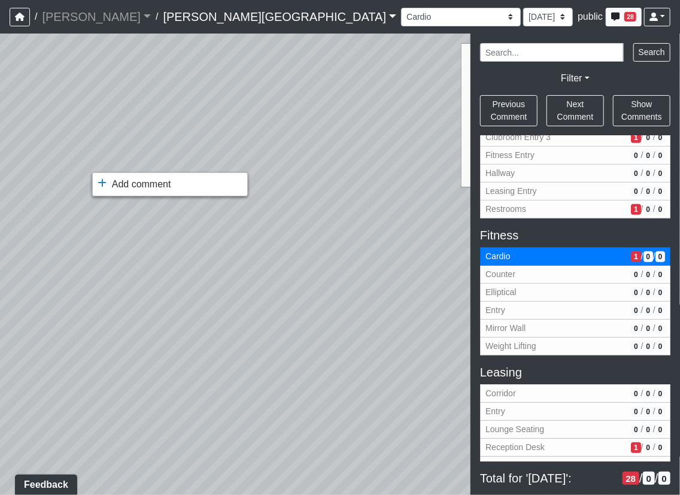
click at [108, 184] on li "Add comment" at bounding box center [170, 184] width 154 height 18
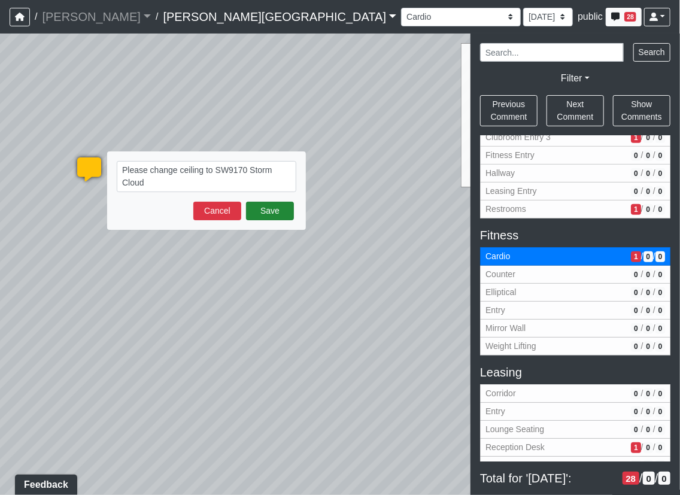
type textarea "Please change ceiling to SW9170 Storm Cloud"
click at [264, 215] on button "Save" at bounding box center [270, 211] width 48 height 19
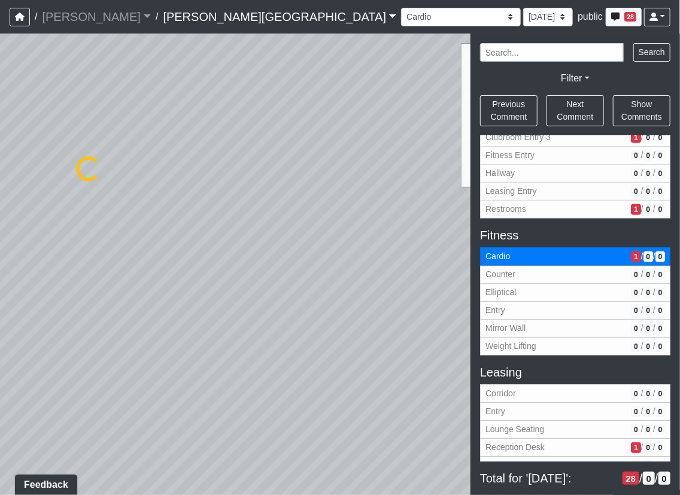
select select "hb2fPi18wtPeTnt1DctpsN"
select select "61tT68NthraFW65LG7vFqa"
drag, startPoint x: 237, startPoint y: 325, endPoint x: 131, endPoint y: 263, distance: 123.1
drag, startPoint x: 304, startPoint y: 355, endPoint x: 145, endPoint y: 276, distance: 177.6
click at [144, 277] on div "Loading... Corridor - Clubroom Entry 2 Loading... Seating Loading... Pool Court…" at bounding box center [340, 263] width 680 height 461
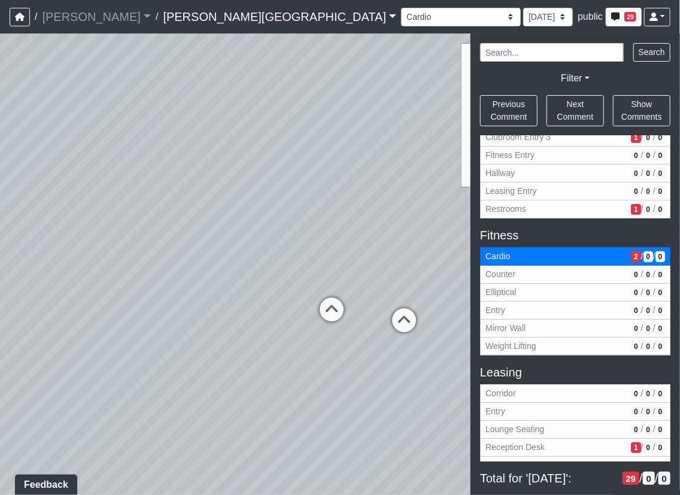
click at [31, 228] on div "Loading... Corridor - Clubroom Entry 2 Loading... Seating Loading... Pool Court…" at bounding box center [340, 263] width 680 height 461
drag, startPoint x: 163, startPoint y: 291, endPoint x: 170, endPoint y: 313, distance: 23.3
click at [91, 279] on div "Loading... Corridor - Clubroom Entry 2 Loading... Seating Loading... Pool Court…" at bounding box center [340, 263] width 680 height 461
click at [360, 317] on div "Loading... Corridor - Clubroom Entry 2 Loading... Seating Loading... Pool Court…" at bounding box center [340, 263] width 680 height 461
click at [267, 245] on icon at bounding box center [265, 245] width 36 height 36
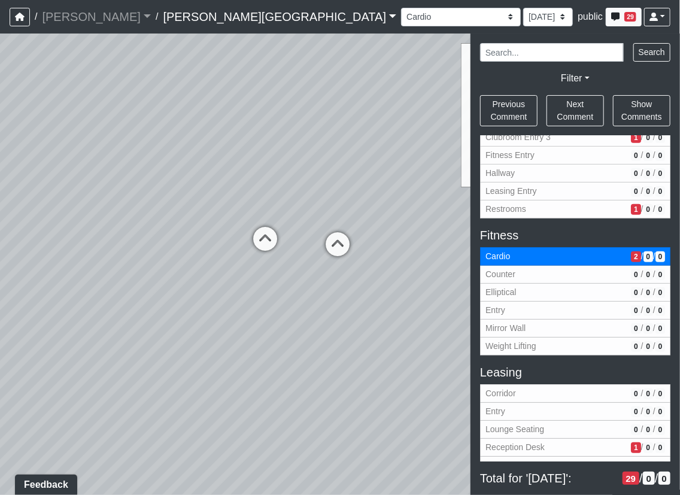
select select "5WKDfS5q6CjFa2PPk4RZBF"
select select "61tT68NthraFW65LG7vFqa"
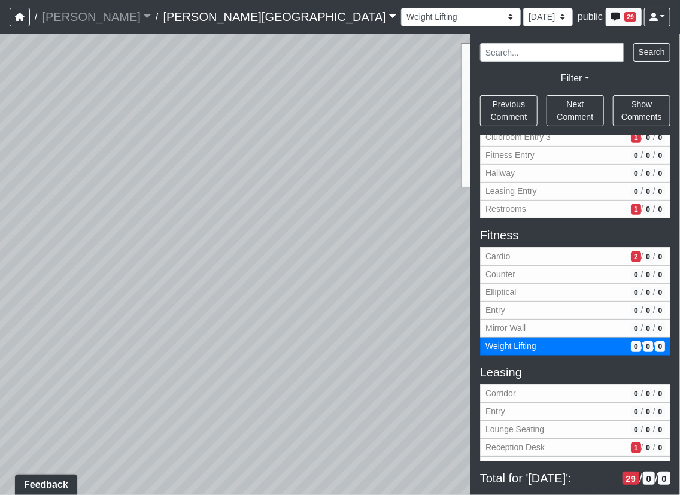
drag, startPoint x: 359, startPoint y: 344, endPoint x: 378, endPoint y: 360, distance: 24.7
click at [413, 368] on div "Loading... Corridor - Clubroom Entry 2 Loading... Seating Loading... Pool Court…" at bounding box center [340, 263] width 680 height 461
click at [288, 328] on div "Loading... Corridor - Clubroom Entry 2 Loading... Seating Loading... Pool Court…" at bounding box center [340, 263] width 680 height 461
drag, startPoint x: 111, startPoint y: 283, endPoint x: 90, endPoint y: 166, distance: 119.1
click at [90, 166] on div "Loading... Corridor - Clubroom Entry 2 Loading... Seating Loading... Pool Court…" at bounding box center [340, 263] width 680 height 461
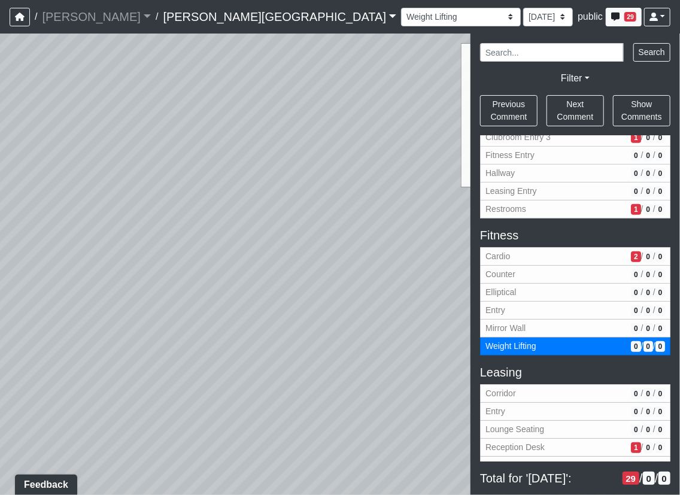
click at [366, 336] on div "Loading... Corridor - Clubroom Entry 2 Loading... Seating Loading... Pool Court…" at bounding box center [340, 263] width 680 height 461
click at [601, 11] on div "Banquette Foosball Table Pool Courtyard Entry 1 Pool Courtyard Entry 2 Pool Tab…" at bounding box center [535, 16] width 269 height 23
click at [627, 15] on span "29" at bounding box center [630, 17] width 12 height 10
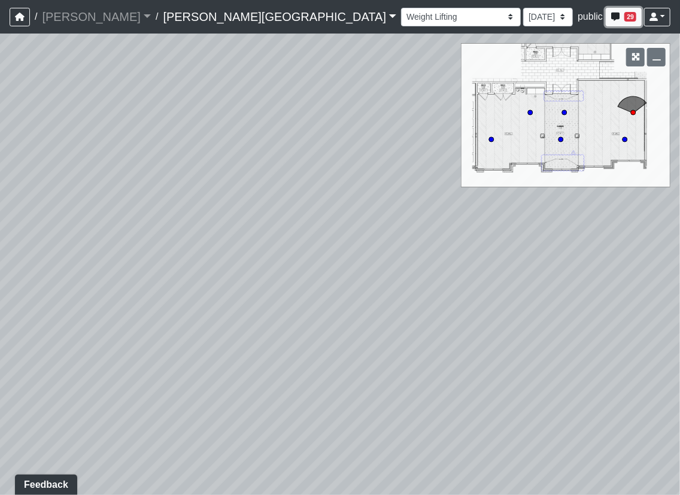
click at [625, 14] on span "29" at bounding box center [630, 17] width 12 height 10
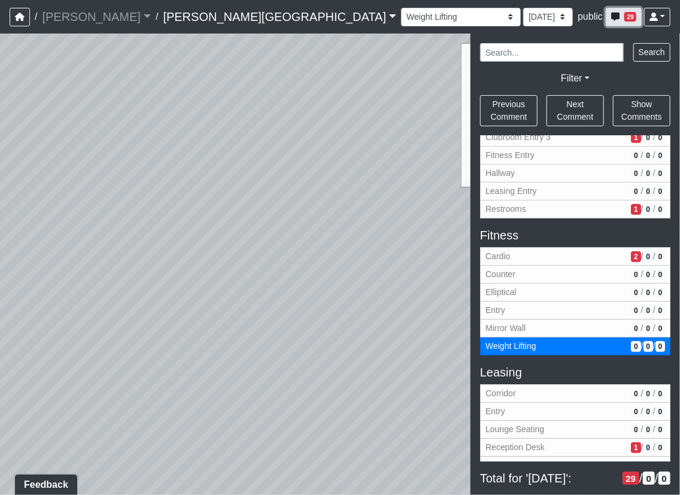
click at [625, 14] on span "29" at bounding box center [630, 17] width 12 height 10
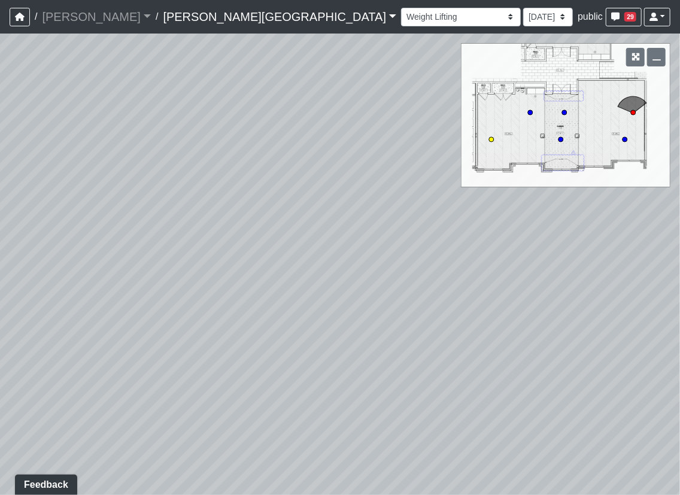
click at [491, 141] on circle at bounding box center [491, 139] width 5 height 5
select select "bfUgLpKYAPoAPm29prZpwo"
select select "61tT68NthraFW65LG7vFqa"
click at [532, 109] on icon at bounding box center [530, 112] width 6 height 6
select select "vp1WRiBrC5pQUB6P5NY3HW"
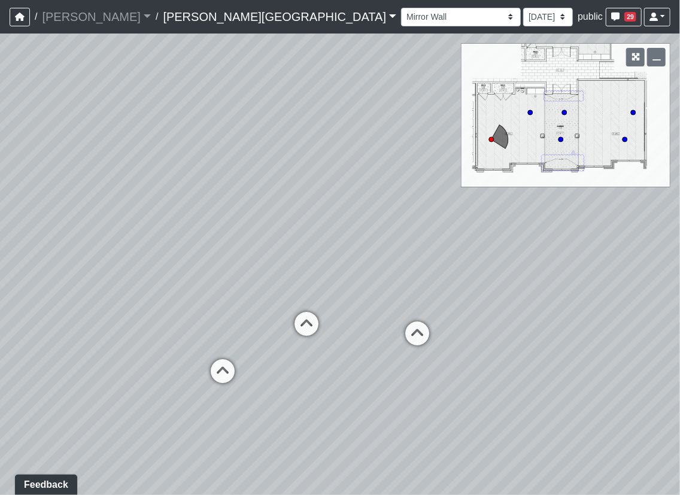
select select "61tT68NthraFW65LG7vFqa"
click at [635, 16] on span "29" at bounding box center [630, 17] width 12 height 10
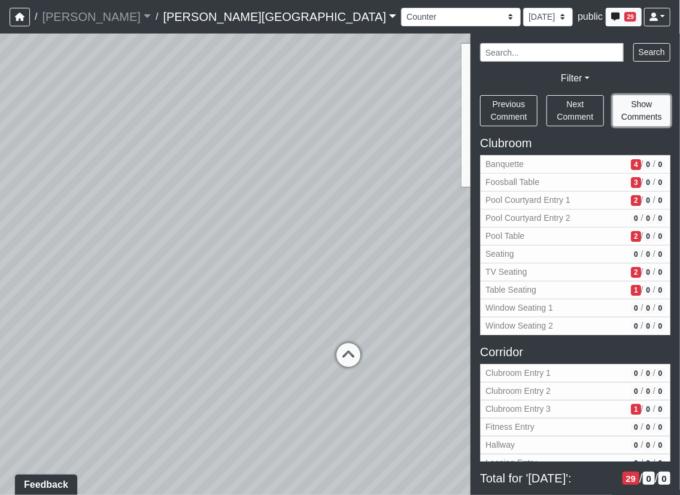
click at [661, 111] on span "Show Comments" at bounding box center [641, 110] width 41 height 22
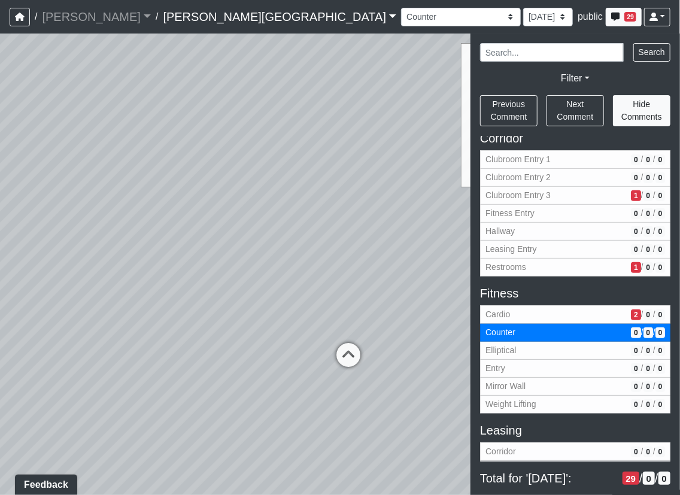
scroll to position [132, 0]
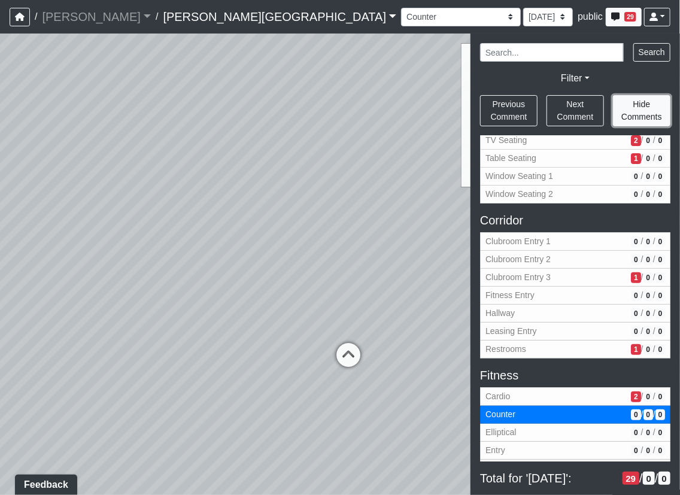
click at [643, 103] on span "Hide Comments" at bounding box center [641, 110] width 41 height 22
click at [640, 109] on span "Show Comments" at bounding box center [641, 110] width 41 height 22
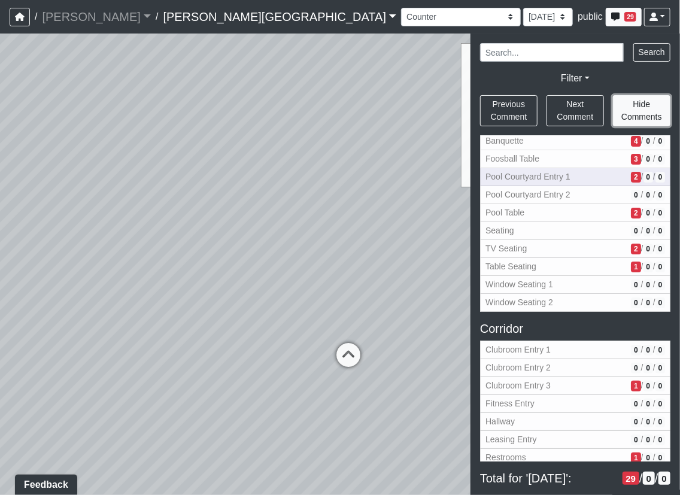
scroll to position [0, 0]
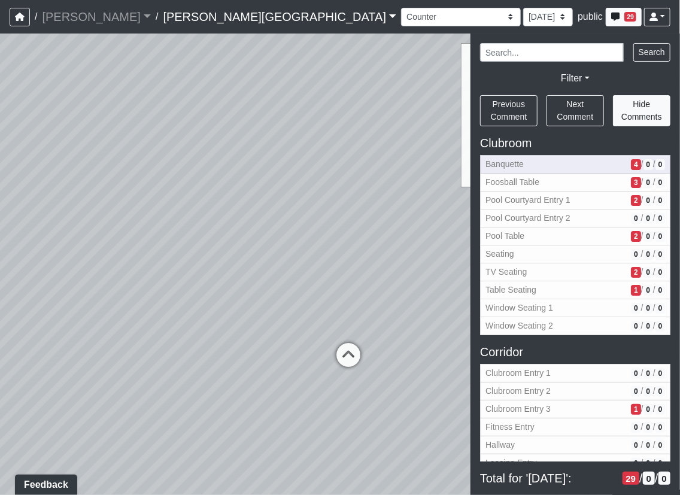
click at [558, 169] on span "Banquette" at bounding box center [555, 164] width 141 height 13
select select "eEhPp6uPKTsE6J4Z9LgPiX"
select select "61tT68NthraFW65LG7vFqa"
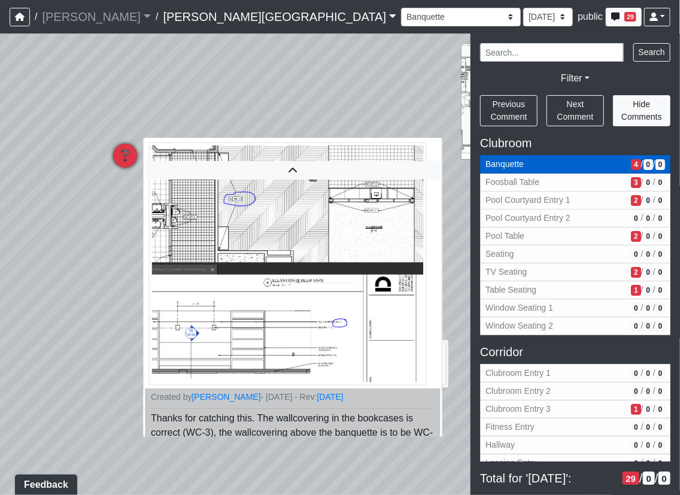
scroll to position [88, 0]
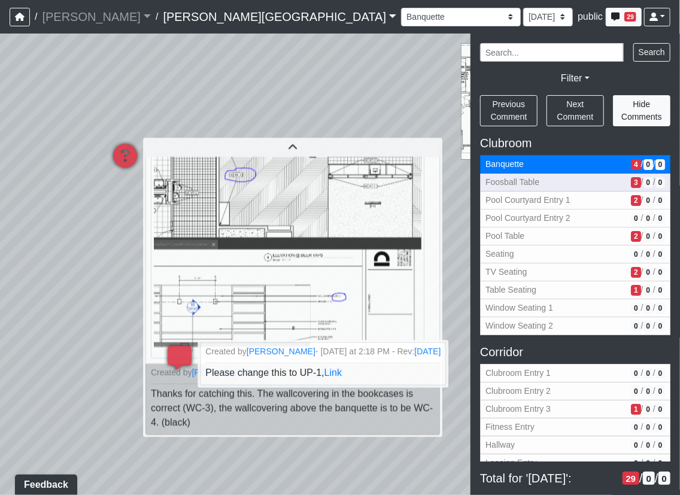
click at [595, 188] on button "Foosball Table 3 / 0 / 0" at bounding box center [575, 182] width 190 height 18
select select "kJ3xRWimCSKML8fUB51DJv"
select select "61tT68NthraFW65LG7vFqa"
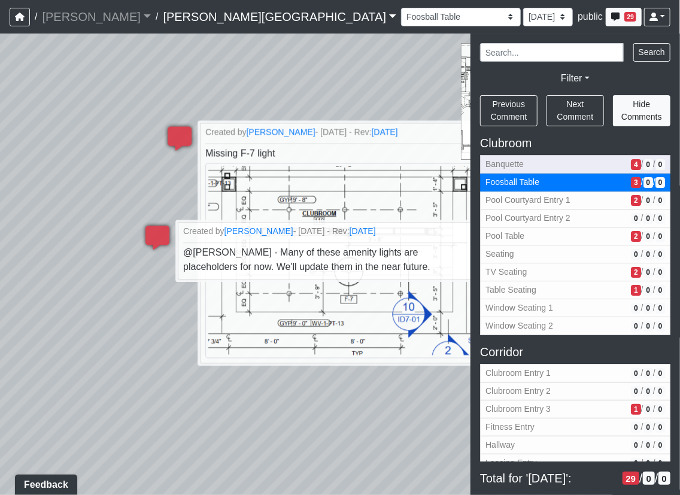
click at [574, 169] on span "Banquette" at bounding box center [555, 164] width 141 height 13
select select "eEhPp6uPKTsE6J4Z9LgPiX"
select select "61tT68NthraFW65LG7vFqa"
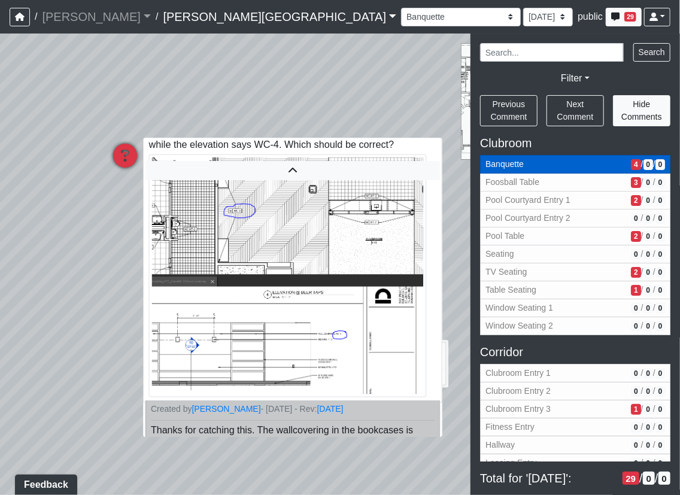
scroll to position [88, 0]
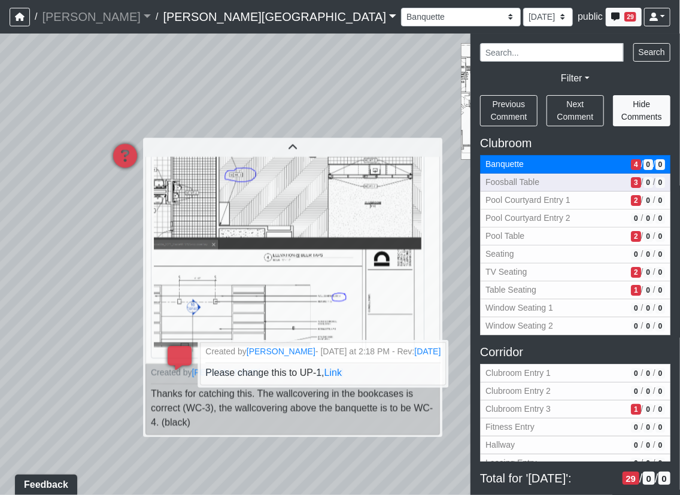
click at [598, 189] on button "Foosball Table 3 / 0 / 0" at bounding box center [575, 182] width 190 height 18
select select "kJ3xRWimCSKML8fUB51DJv"
select select "61tT68NthraFW65LG7vFqa"
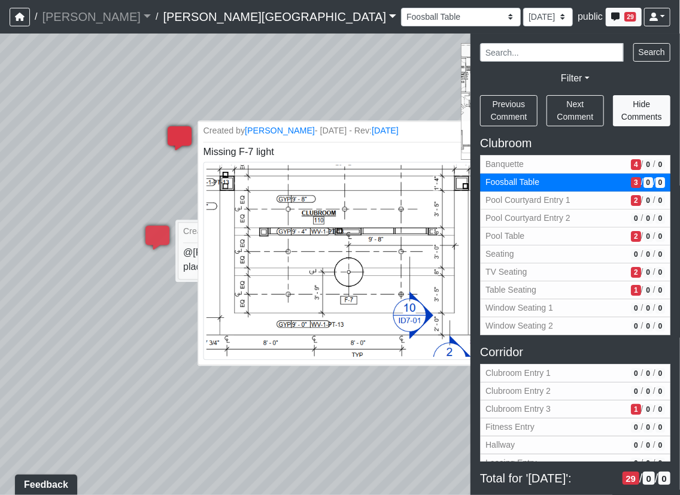
click at [382, 278] on img at bounding box center [347, 260] width 288 height 197
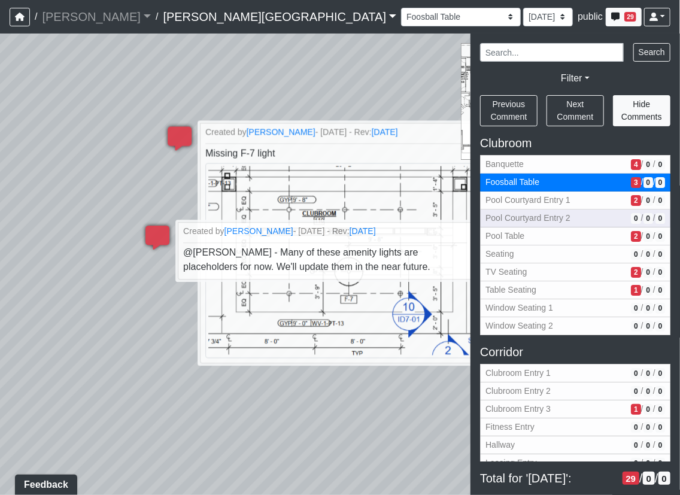
click at [530, 219] on span "Pool Courtyard Entry 2" at bounding box center [555, 218] width 141 height 13
select select "a2AND4kJ5uYaRj57hDVyco"
select select "61tT68NthraFW65LG7vFqa"
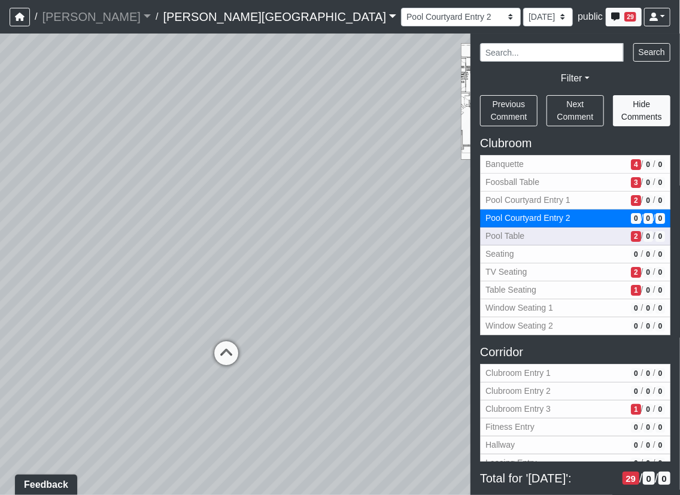
click at [532, 239] on span "Pool Table" at bounding box center [555, 236] width 141 height 13
select select "pKiemVAh69v1ydc7V3FQSy"
select select "61tT68NthraFW65LG7vFqa"
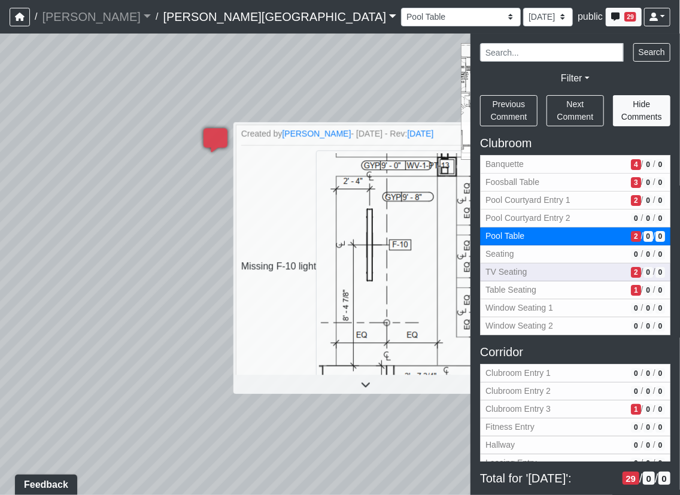
click at [532, 266] on span "TV Seating" at bounding box center [555, 272] width 141 height 13
select select "uciQMo26oAy67KaqMrAwyE"
select select "61tT68NthraFW65LG7vFqa"
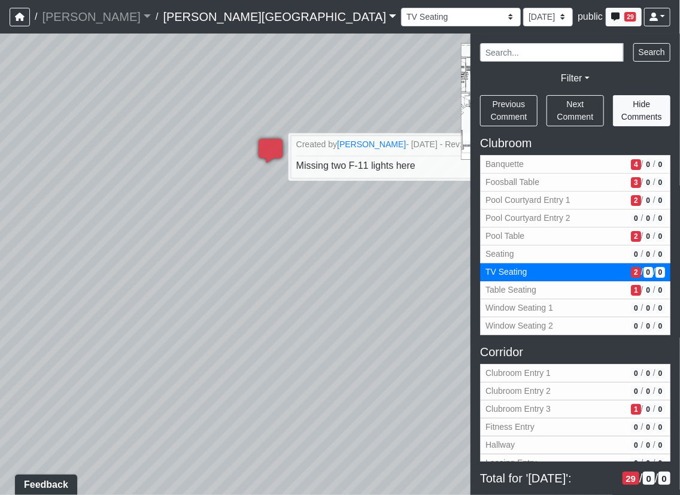
drag, startPoint x: 282, startPoint y: 286, endPoint x: 191, endPoint y: 126, distance: 184.3
click at [191, 122] on div "Loading... Corridor - Clubroom Entry 2 Loading... Seating Loading... Pool Court…" at bounding box center [340, 263] width 680 height 461
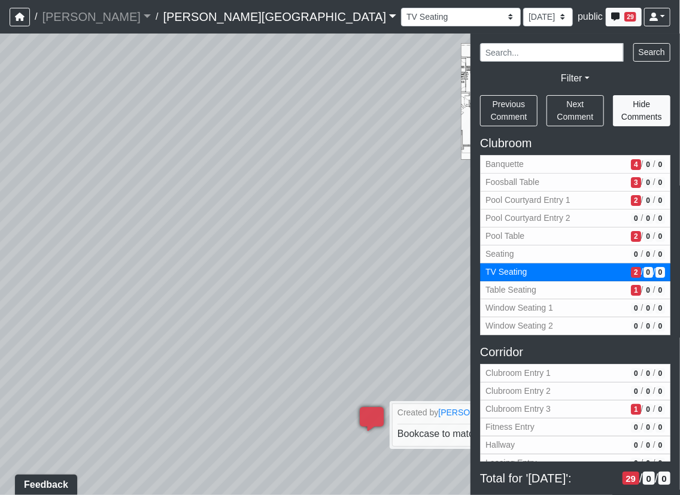
drag, startPoint x: 215, startPoint y: 127, endPoint x: 115, endPoint y: 291, distance: 191.9
click at [115, 291] on div "Loading... Corridor - Clubroom Entry 2 Loading... Seating Loading... Pool Court…" at bounding box center [340, 263] width 680 height 461
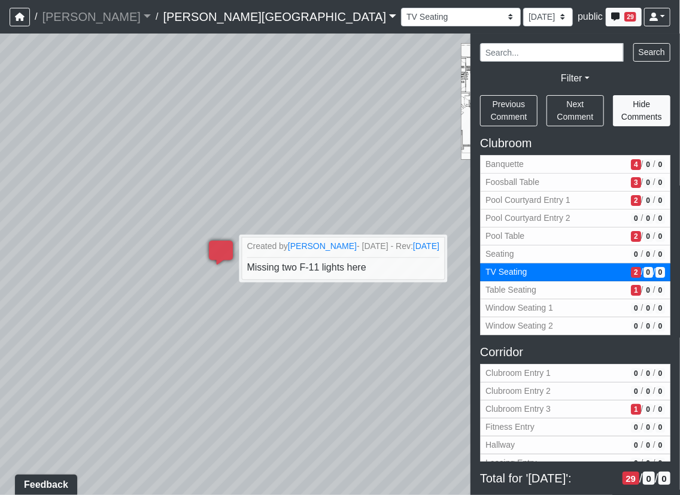
drag, startPoint x: 172, startPoint y: 252, endPoint x: 77, endPoint y: 401, distance: 177.1
click at [5, 472] on div "Loading... Corridor - Clubroom Entry 2 Loading... Seating Loading... Pool Court…" at bounding box center [340, 263] width 680 height 461
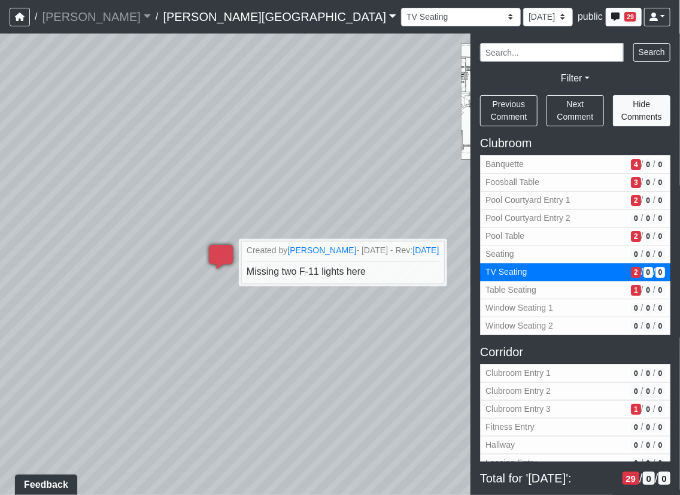
drag, startPoint x: 188, startPoint y: 353, endPoint x: 148, endPoint y: 443, distance: 98.3
click at [143, 440] on div "Loading... Corridor - Clubroom Entry 2 Loading... Seating Loading... Pool Court…" at bounding box center [340, 263] width 680 height 461
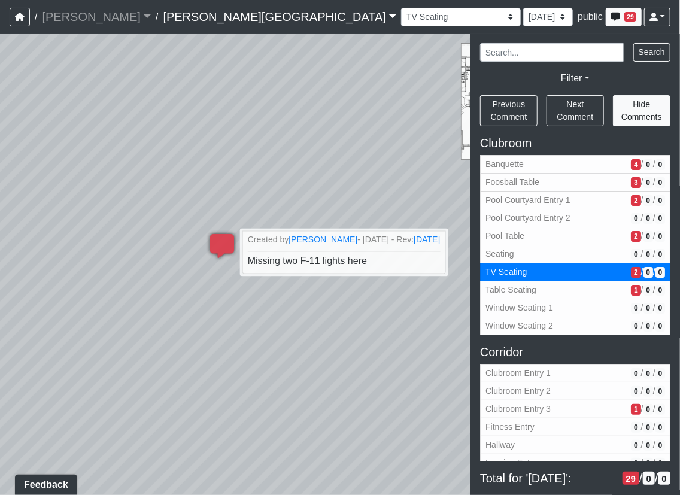
drag, startPoint x: 220, startPoint y: 230, endPoint x: 179, endPoint y: 370, distance: 146.2
click at [184, 364] on div "Loading... Corridor - Clubroom Entry 2 Loading... Seating Loading... Pool Court…" at bounding box center [340, 263] width 680 height 461
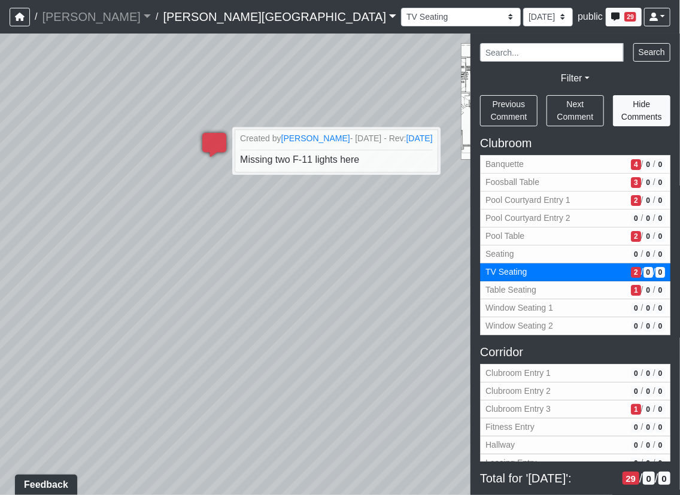
drag, startPoint x: 178, startPoint y: 285, endPoint x: 144, endPoint y: 125, distance: 163.3
click at [143, 103] on div "Loading... Corridor - Clubroom Entry 2 Loading... Seating Loading... Pool Court…" at bounding box center [340, 263] width 680 height 461
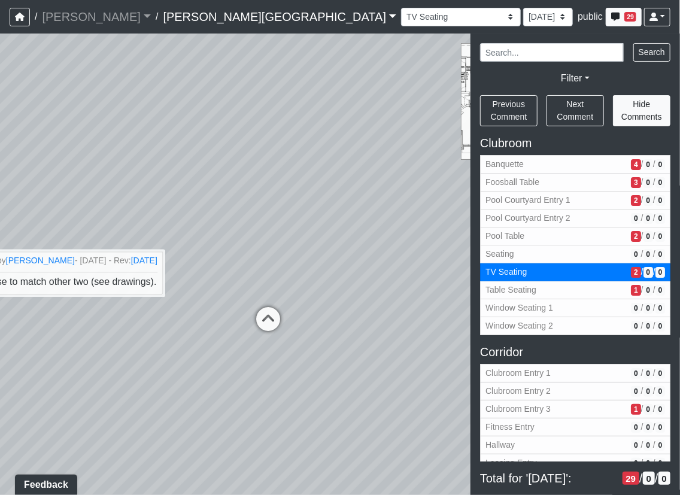
drag, startPoint x: 171, startPoint y: 162, endPoint x: 156, endPoint y: 114, distance: 50.9
click at [144, 64] on div "Loading... Corridor - Clubroom Entry 2 Loading... Seating Loading... Pool Court…" at bounding box center [340, 263] width 680 height 461
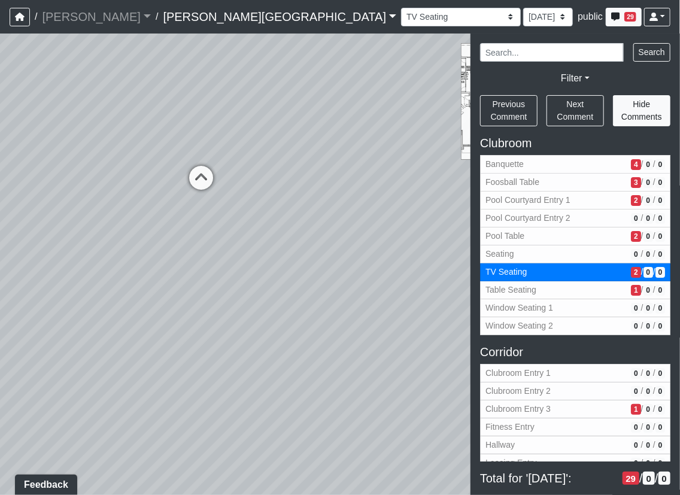
drag, startPoint x: 144, startPoint y: 365, endPoint x: 147, endPoint y: 181, distance: 184.3
click at [147, 179] on div "Loading... Corridor - Clubroom Entry 2 Loading... Seating Loading... Pool Court…" at bounding box center [340, 263] width 680 height 461
drag, startPoint x: 227, startPoint y: 154, endPoint x: 306, endPoint y: 377, distance: 236.5
click at [313, 389] on div "Loading... Corridor - Clubroom Entry 2 Loading... Seating Loading... Pool Court…" at bounding box center [340, 263] width 680 height 461
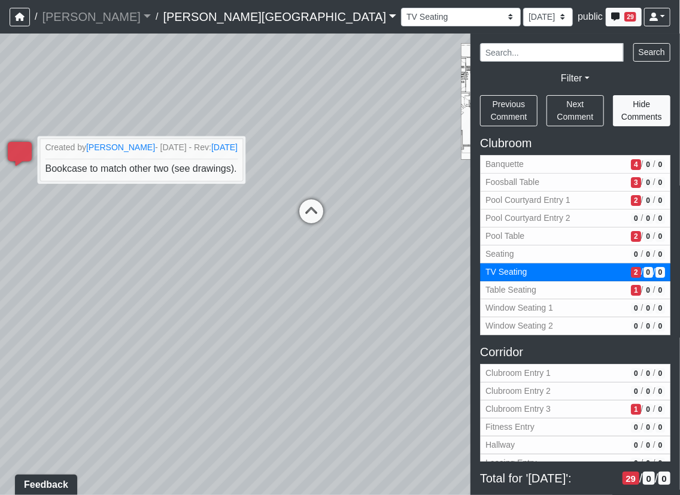
drag, startPoint x: 143, startPoint y: 223, endPoint x: 248, endPoint y: 242, distance: 106.4
click at [269, 242] on div "Loading... Corridor - Clubroom Entry 2 Loading... Seating Loading... Pool Court…" at bounding box center [340, 263] width 680 height 461
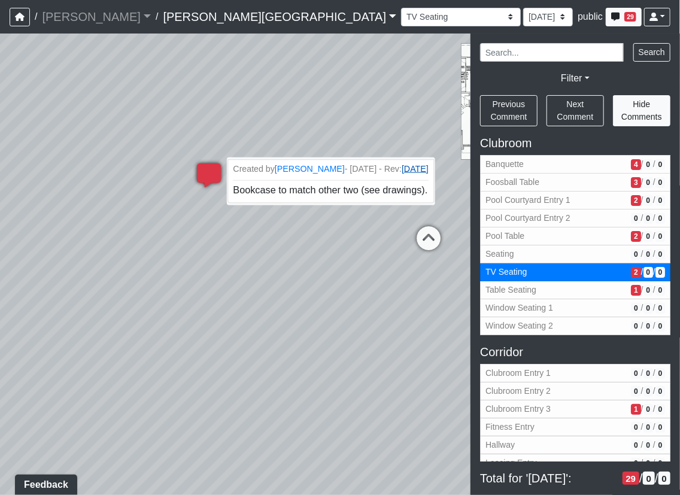
click at [418, 167] on link "[DATE]" at bounding box center [414, 168] width 27 height 10
click at [417, 169] on link "[DATE]" at bounding box center [414, 168] width 27 height 10
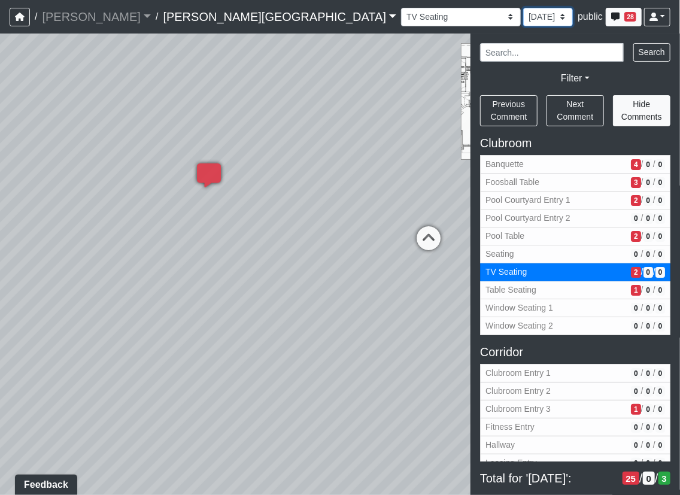
click at [523, 15] on select "[DATE] [DATE]" at bounding box center [548, 17] width 50 height 19
click at [523, 11] on select "[DATE] [DATE]" at bounding box center [548, 17] width 50 height 19
click at [523, 21] on select "[DATE] [DATE]" at bounding box center [548, 17] width 50 height 19
click at [401, 17] on select "Banquette Foosball Table Pool Courtyard Entry 1 Pool Courtyard Entry 2 Pool Tab…" at bounding box center [461, 17] width 120 height 19
click at [401, 8] on select "Banquette Foosball Table Pool Courtyard Entry 1 Pool Courtyard Entry 2 Pool Tab…" at bounding box center [461, 17] width 120 height 19
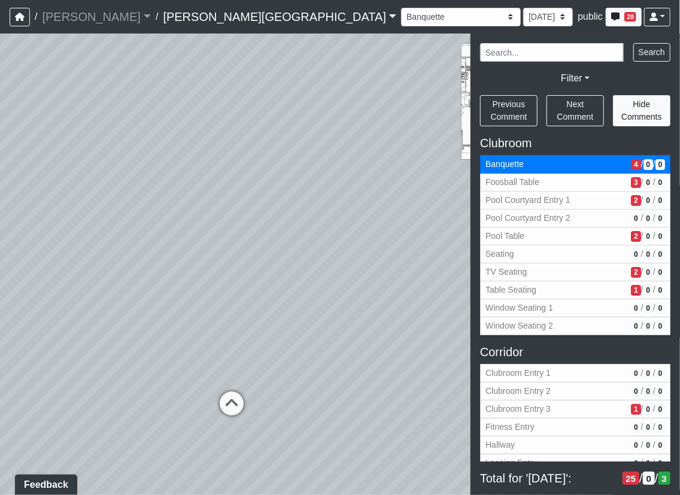
click at [577, 18] on span "public" at bounding box center [589, 16] width 25 height 10
click at [523, 14] on select "[DATE] [DATE]" at bounding box center [548, 17] width 50 height 19
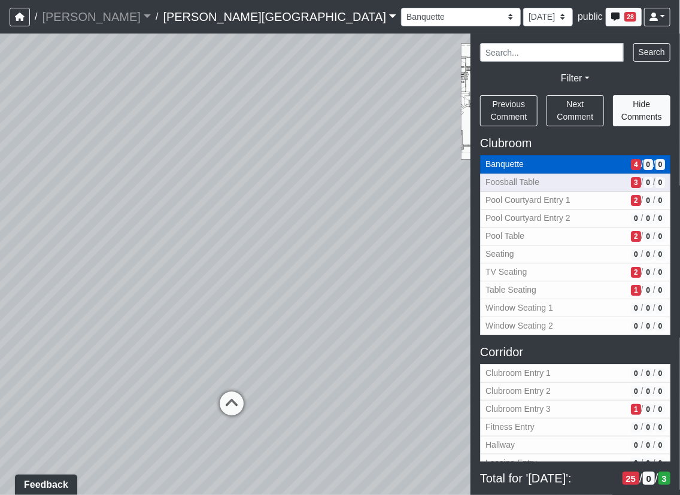
drag, startPoint x: 512, startPoint y: 179, endPoint x: 496, endPoint y: 170, distance: 18.8
click at [512, 179] on span "Foosball Table" at bounding box center [555, 182] width 141 height 13
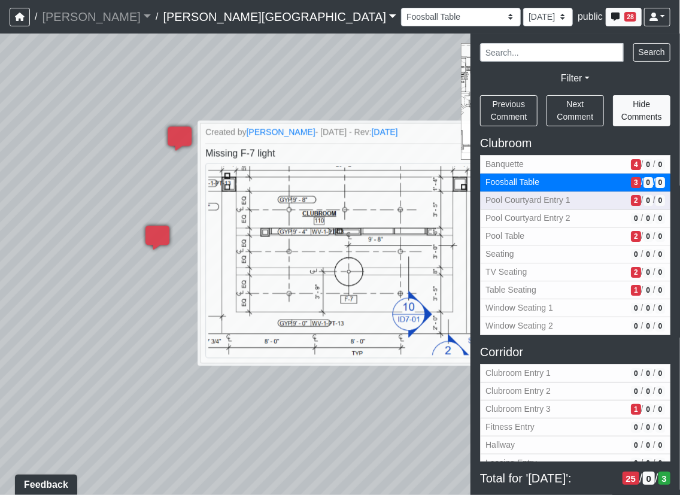
click at [528, 198] on span "Pool Courtyard Entry 1" at bounding box center [555, 200] width 141 height 13
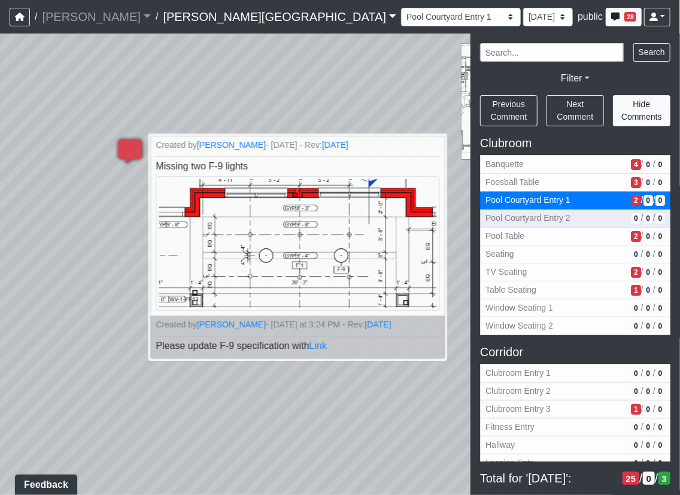
click at [526, 225] on button "Pool Courtyard Entry 2 0 / 0 / 0" at bounding box center [575, 218] width 190 height 18
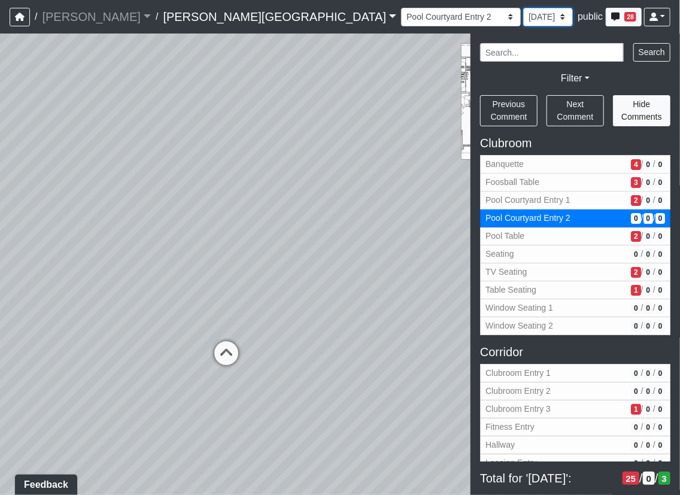
click at [523, 17] on select "[DATE] [DATE]" at bounding box center [548, 17] width 50 height 19
click at [163, 16] on link "[PERSON_NAME][GEOGRAPHIC_DATA]" at bounding box center [279, 17] width 233 height 24
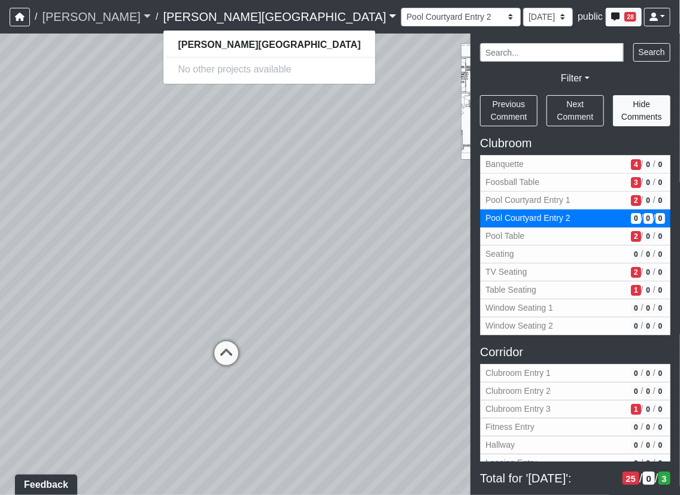
click at [75, 13] on link "[PERSON_NAME]" at bounding box center [96, 17] width 109 height 24
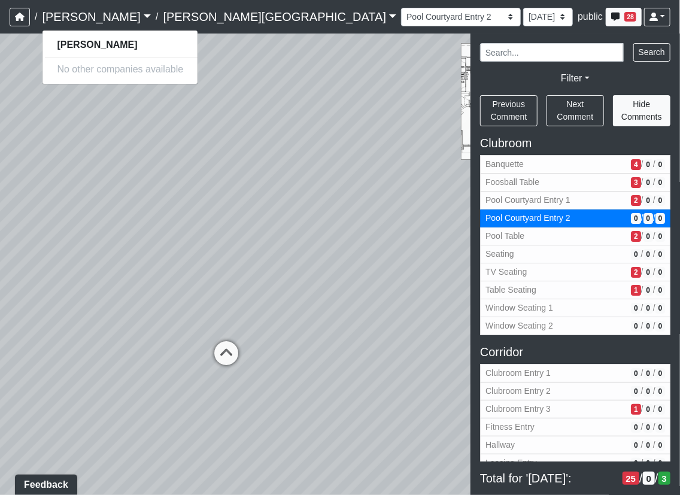
click at [577, 11] on span "public" at bounding box center [589, 16] width 25 height 10
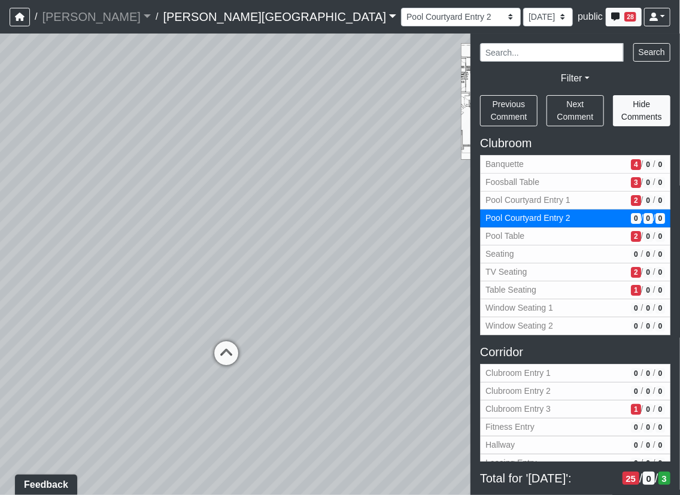
click at [577, 19] on span "public" at bounding box center [589, 16] width 25 height 10
click at [523, 17] on select "[DATE] [DATE]" at bounding box center [548, 17] width 50 height 19
click at [577, 284] on span "Table Seating" at bounding box center [555, 290] width 141 height 13
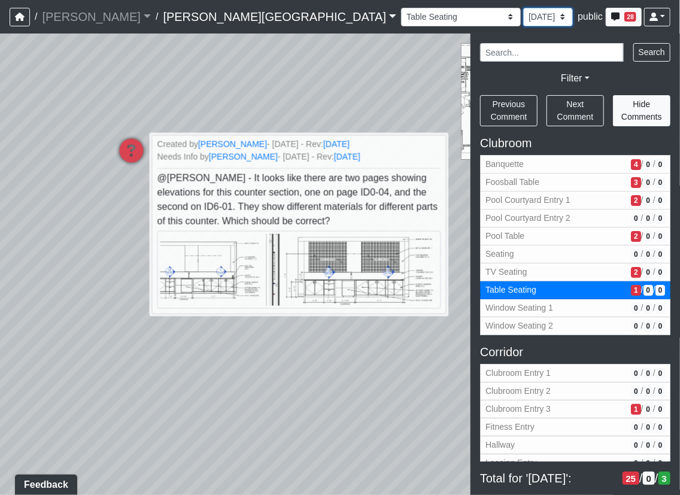
click at [523, 8] on select "[DATE] [DATE]" at bounding box center [548, 17] width 50 height 19
click at [401, 6] on div "Banquette Foosball Table Pool Courtyard Entry 1 Pool Courtyard Entry 2 Pool Tab…" at bounding box center [535, 16] width 269 height 23
click at [401, 16] on select "Banquette Foosball Table Pool Courtyard Entry 1 Pool Courtyard Entry 2 Pool Tab…" at bounding box center [461, 17] width 120 height 19
select select "2SHdFcxwYN8YzSXC6gTXoM"
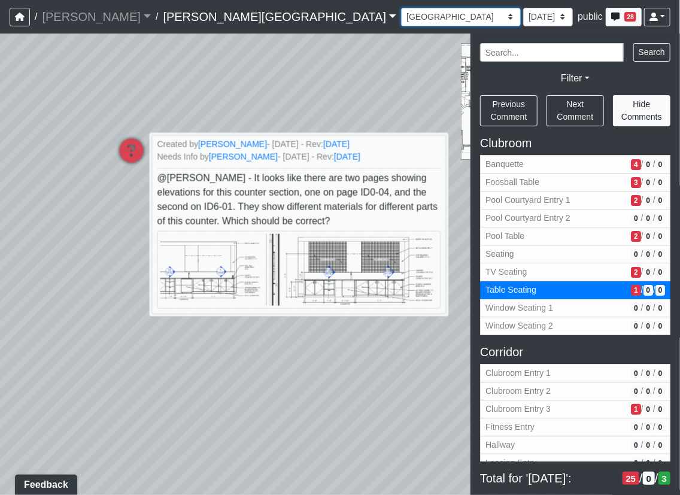
click at [401, 8] on select "Banquette Foosball Table Pool Courtyard Entry 1 Pool Courtyard Entry 2 Pool Tab…" at bounding box center [461, 17] width 120 height 19
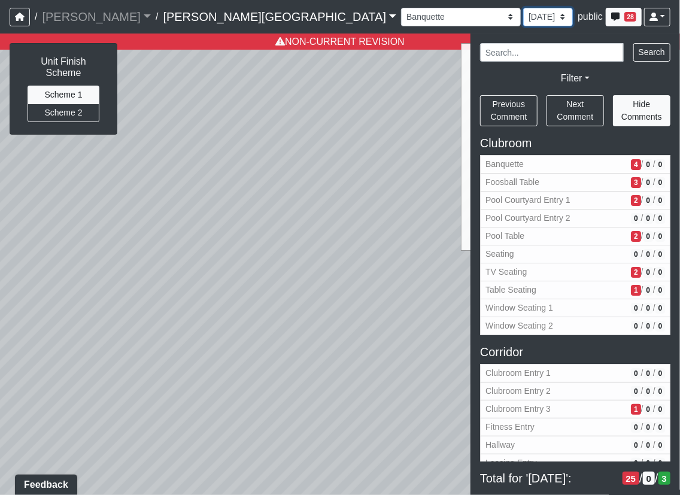
click at [523, 17] on select "[DATE] [DATE]" at bounding box center [548, 17] width 50 height 19
click at [523, 8] on select "[DATE] [DATE]" at bounding box center [548, 17] width 50 height 19
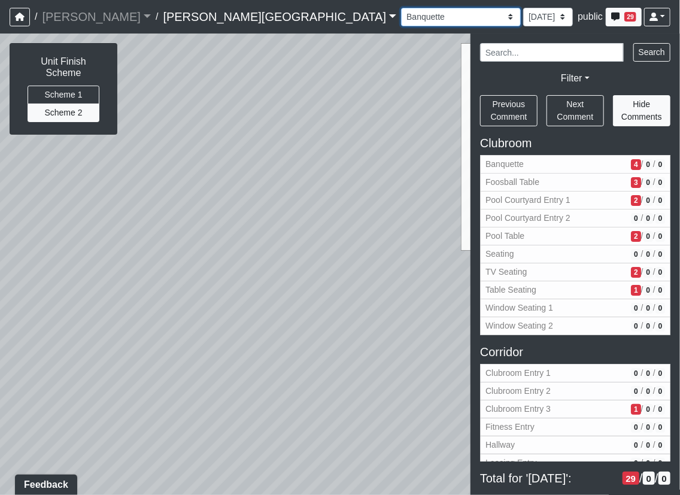
click at [401, 14] on select "Banquette Foosball Table Pool Courtyard Entry 1 Pool Courtyard Entry 2 Pool Tab…" at bounding box center [461, 17] width 120 height 19
click at [523, 13] on select "[DATE] [DATE]" at bounding box center [548, 17] width 50 height 19
click at [523, 8] on select "[DATE] [DATE]" at bounding box center [548, 17] width 50 height 19
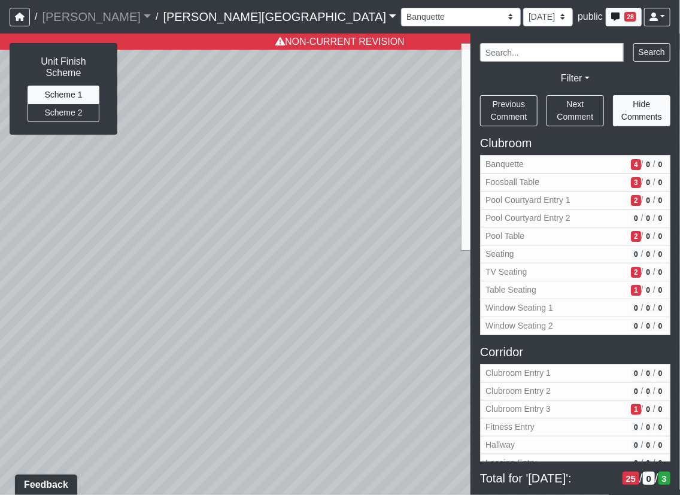
click at [401, 28] on div "Banquette Foosball Table Pool Courtyard Entry 1 Pool Courtyard Entry 2 Pool Tab…" at bounding box center [535, 16] width 269 height 23
click at [523, 19] on select "[DATE] [DATE]" at bounding box center [548, 17] width 50 height 19
select select "gXX3TjMdBBiTFfA7RvHhPD"
click at [523, 8] on select "[DATE] [DATE]" at bounding box center [548, 17] width 50 height 19
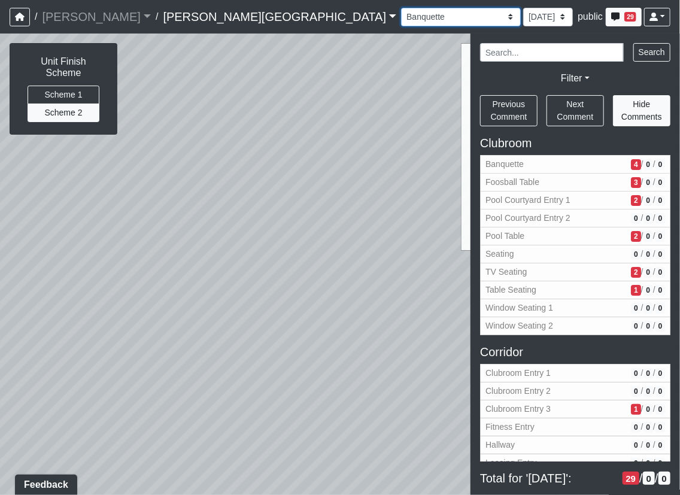
click at [401, 17] on select "Banquette Foosball Table Pool Courtyard Entry 1 Pool Courtyard Entry 2 Pool Tab…" at bounding box center [461, 17] width 120 height 19
click at [401, 8] on select "Banquette Foosball Table Pool Courtyard Entry 1 Pool Courtyard Entry 2 Pool Tab…" at bounding box center [461, 17] width 120 height 19
select select "kgBaTRdsPFY5ELADiXHC7L"
select select "61tT68NthraFW65LG7vFqa"
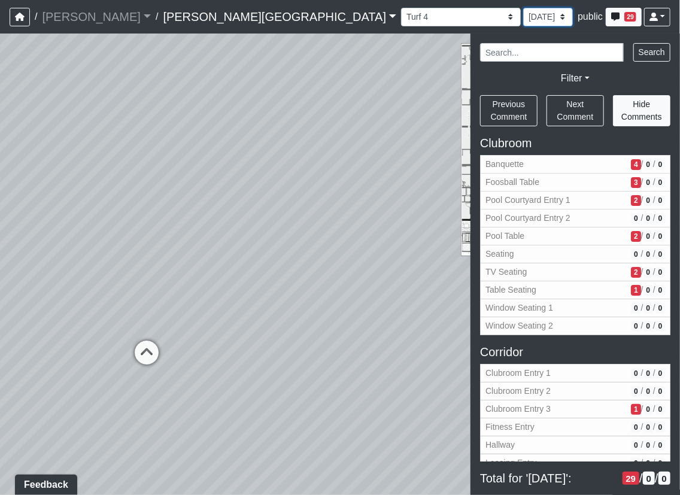
click at [523, 8] on select "[DATE] [DATE]" at bounding box center [548, 17] width 50 height 19
click at [577, 12] on span "public" at bounding box center [589, 16] width 25 height 10
drag, startPoint x: 304, startPoint y: 293, endPoint x: 432, endPoint y: 298, distance: 127.5
click at [442, 300] on div "Loading... Corridor - Clubroom Entry 2 Loading... Seating Loading... Pool Court…" at bounding box center [340, 263] width 680 height 461
click at [321, 319] on icon at bounding box center [313, 331] width 36 height 36
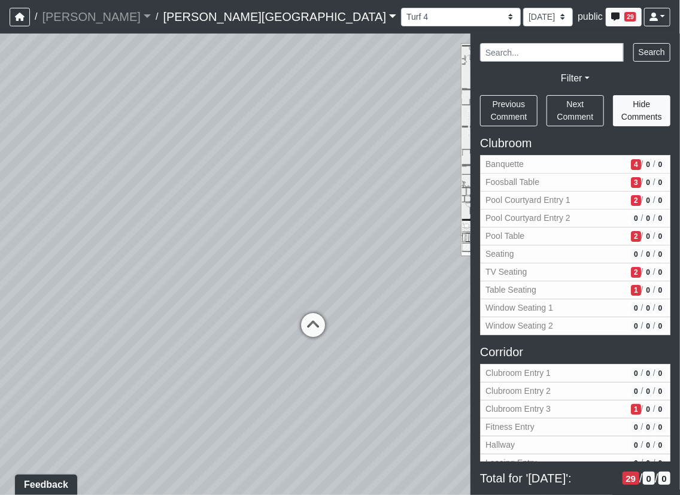
select select "bEb2LdcdHZr29UyxuJh1JG"
select select "61tT68NthraFW65LG7vFqa"
drag, startPoint x: 264, startPoint y: 383, endPoint x: 263, endPoint y: 281, distance: 102.3
click at [265, 230] on div "Loading... Corridor - Clubroom Entry 2 Loading... Seating Loading... Pool Court…" at bounding box center [340, 263] width 680 height 461
drag, startPoint x: 255, startPoint y: 288, endPoint x: 251, endPoint y: 294, distance: 7.2
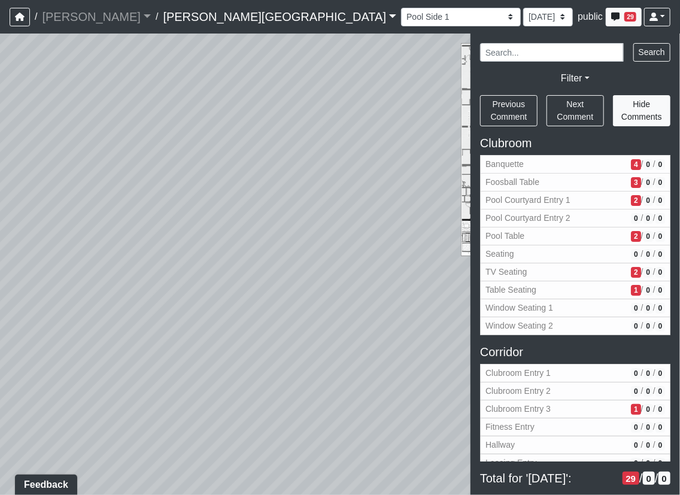
click at [254, 290] on div "Loading... Corridor - Clubroom Entry 2 Loading... Seating Loading... Pool Court…" at bounding box center [340, 263] width 680 height 461
click at [531, 165] on span "Banquette" at bounding box center [555, 164] width 141 height 13
select select "eEhPp6uPKTsE6J4Z9LgPiX"
select select "61tT68NthraFW65LG7vFqa"
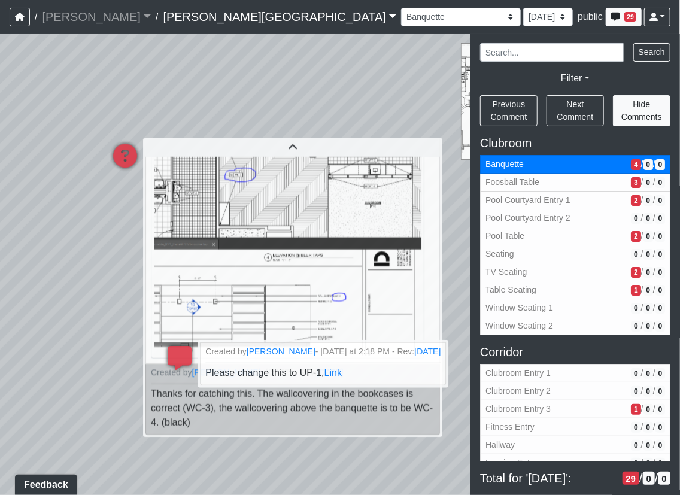
click at [63, 370] on div "Loading... Corridor - Clubroom Entry 2 Loading... Seating Loading... Pool Court…" at bounding box center [340, 263] width 680 height 461
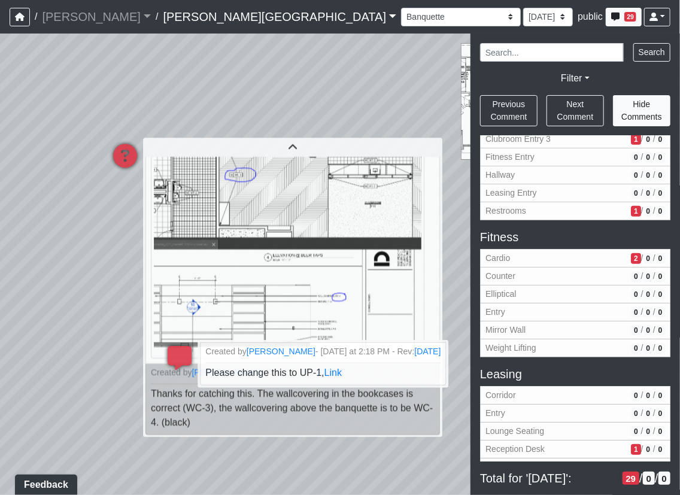
scroll to position [435, 0]
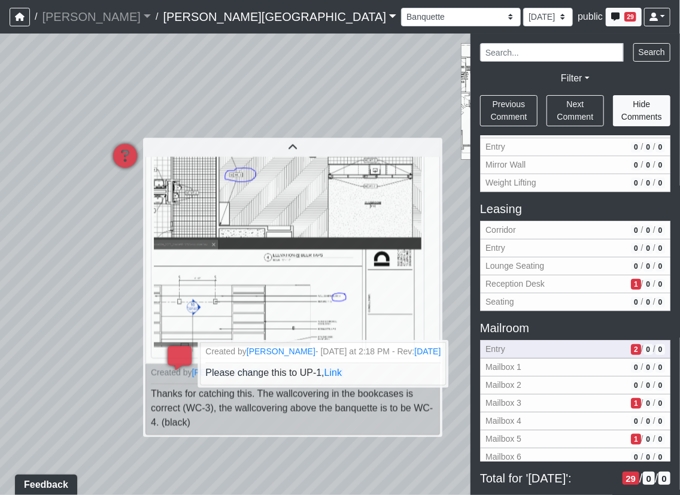
click at [526, 352] on span "Entry" at bounding box center [555, 349] width 141 height 13
select select "1gxaFXaLk7xzXu9n71jxLp"
select select "61tT68NthraFW65LG7vFqa"
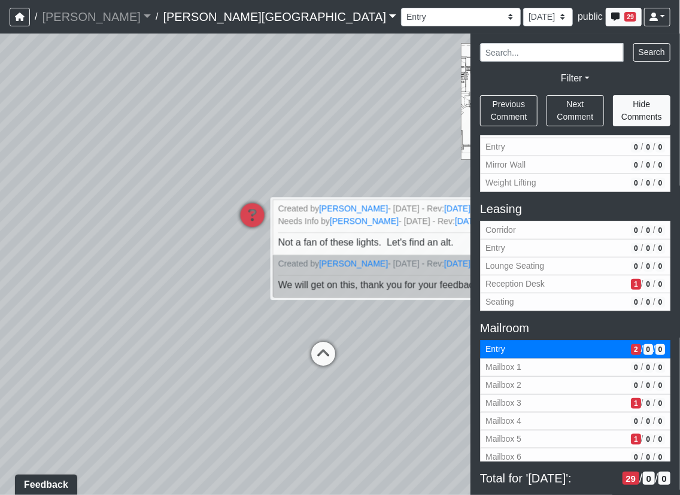
drag, startPoint x: 178, startPoint y: 365, endPoint x: 312, endPoint y: 415, distance: 142.9
click at [312, 415] on div "Loading... Corridor - Clubroom Entry 2 Loading... Seating Loading... Pool Court…" at bounding box center [340, 263] width 680 height 461
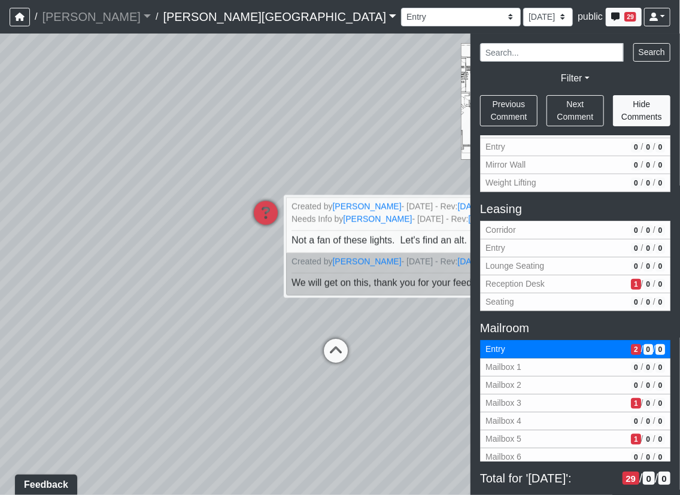
drag, startPoint x: 208, startPoint y: 371, endPoint x: 389, endPoint y: 342, distance: 183.7
click at [395, 343] on div "Loading... Corridor - Clubroom Entry 2 Loading... Seating Loading... Pool Court…" at bounding box center [340, 263] width 680 height 461
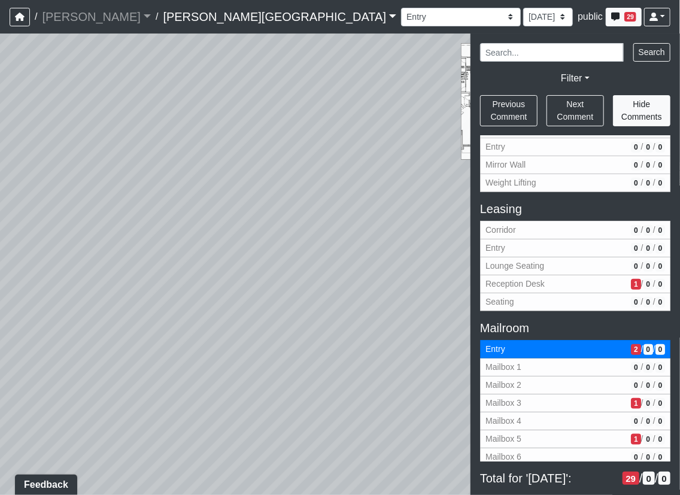
drag, startPoint x: 392, startPoint y: 334, endPoint x: 378, endPoint y: 335, distance: 14.4
click at [398, 334] on div "Loading... Corridor - Clubroom Entry 2 Loading... Seating Loading... Pool Court…" at bounding box center [340, 263] width 680 height 461
drag, startPoint x: 324, startPoint y: 309, endPoint x: 359, endPoint y: 306, distance: 35.4
click at [379, 312] on div "Loading... Corridor - Clubroom Entry 2 Loading... Seating Loading... Pool Court…" at bounding box center [340, 263] width 680 height 461
drag, startPoint x: 80, startPoint y: 371, endPoint x: 217, endPoint y: 345, distance: 139.5
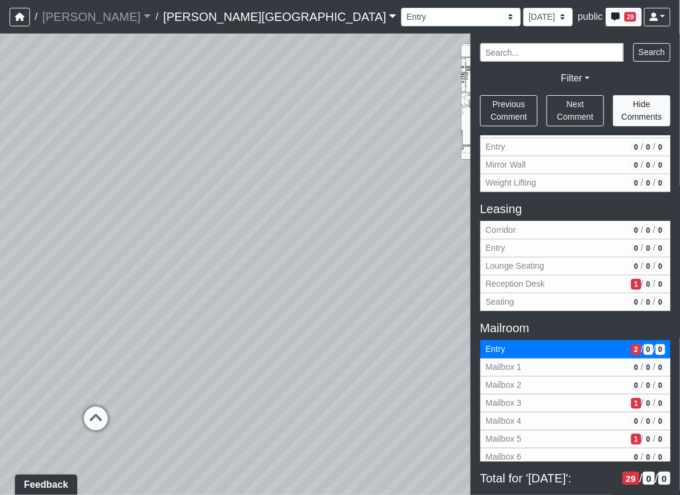
click at [224, 345] on div "Loading... Corridor - Clubroom Entry 2 Loading... Seating Loading... Pool Court…" at bounding box center [340, 263] width 680 height 461
click at [343, 341] on icon at bounding box center [340, 346] width 36 height 36
select select "mUM3grMucxeqTLc2AGEBEK"
select select "61tT68NthraFW65LG7vFqa"
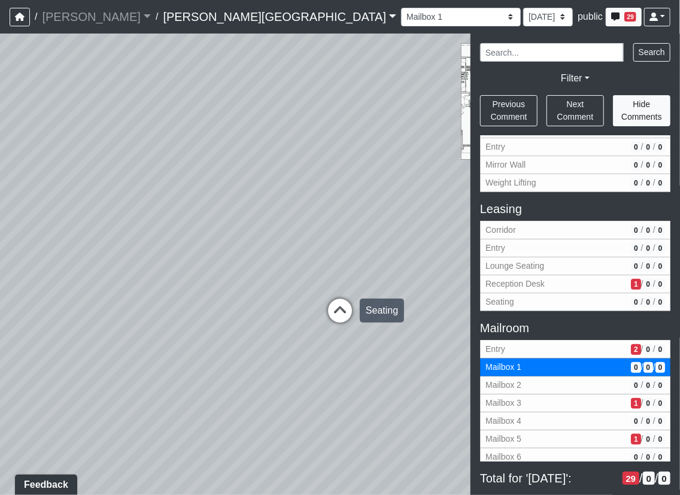
click at [338, 328] on icon at bounding box center [340, 316] width 36 height 36
select select "nah7nVUacvKGonoTCYhKDs"
select select "61tT68NthraFW65LG7vFqa"
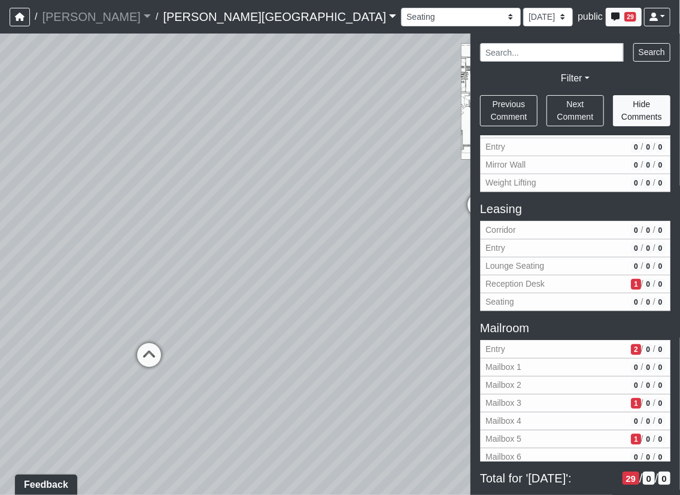
drag, startPoint x: 245, startPoint y: 328, endPoint x: 17, endPoint y: 316, distance: 228.2
click at [11, 313] on div "Loading... Corridor - Clubroom Entry 2 Loading... Seating Loading... Pool Court…" at bounding box center [340, 263] width 680 height 461
drag, startPoint x: 106, startPoint y: 328, endPoint x: 90, endPoint y: 328, distance: 16.7
click at [87, 328] on div "Loading... Corridor - Clubroom Entry 2 Loading... Seating Loading... Pool Court…" at bounding box center [340, 263] width 680 height 461
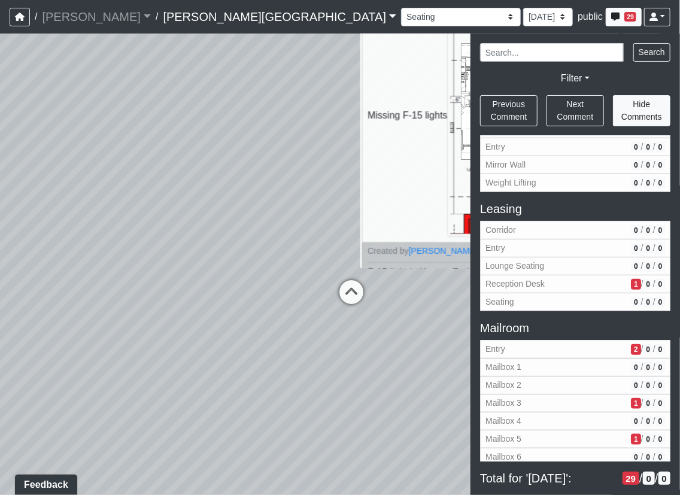
drag, startPoint x: 123, startPoint y: 306, endPoint x: 322, endPoint y: 259, distance: 204.1
click at [380, 255] on div "Loading... Corridor - Clubroom Entry 2 Loading... Seating Loading... Pool Court…" at bounding box center [340, 263] width 680 height 461
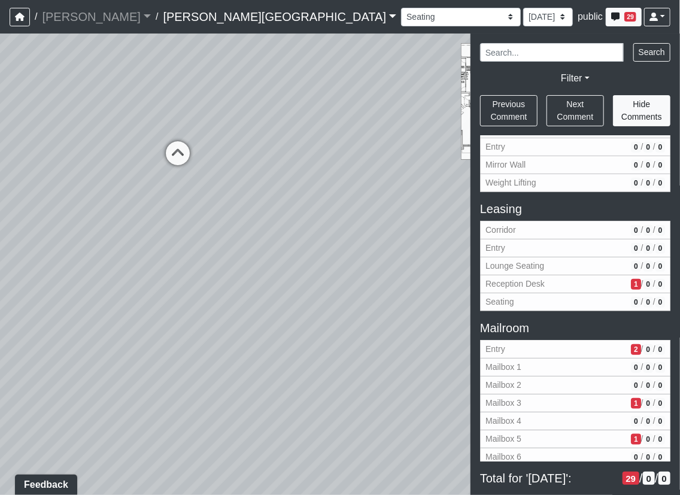
click at [291, 263] on div "Loading... Corridor - Clubroom Entry 2 Loading... Seating Loading... Pool Court…" at bounding box center [340, 263] width 680 height 461
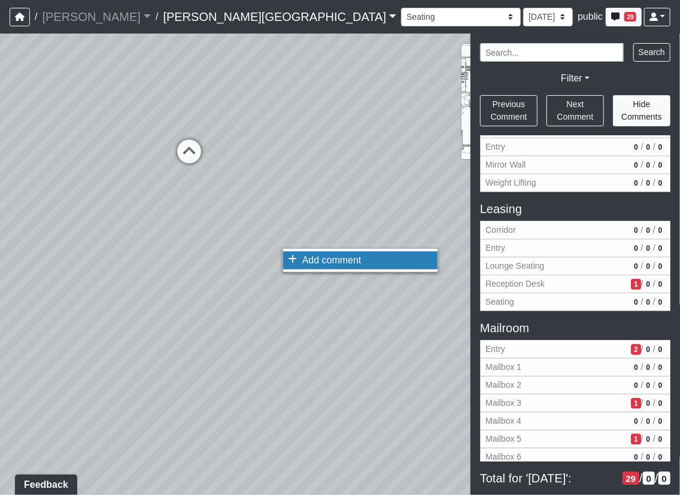
click at [340, 258] on span "Add comment" at bounding box center [331, 260] width 59 height 10
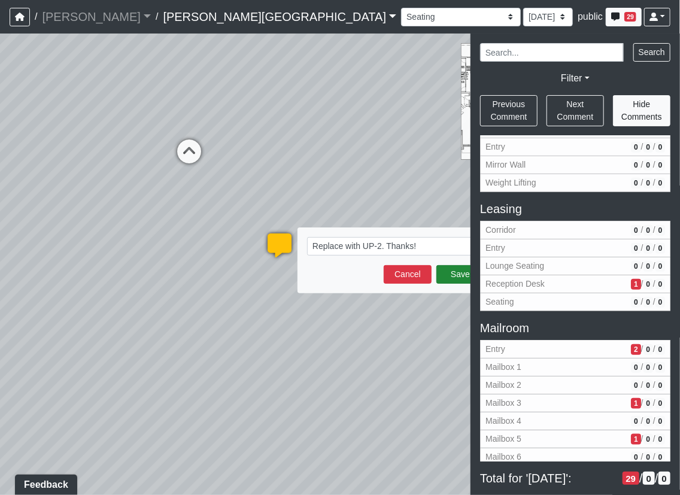
type textarea "Replace with UP-2. Thanks!"
click at [467, 272] on button "Save" at bounding box center [460, 274] width 48 height 19
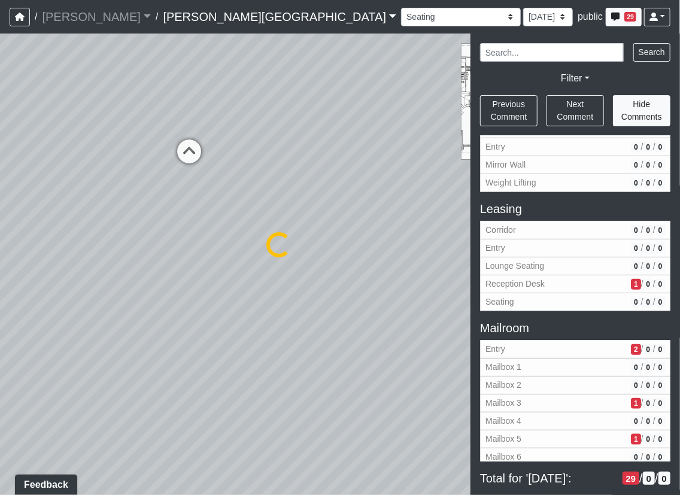
select select "nah7nVUacvKGonoTCYhKDs"
select select "61tT68NthraFW65LG7vFqa"
click at [275, 243] on icon at bounding box center [279, 251] width 36 height 36
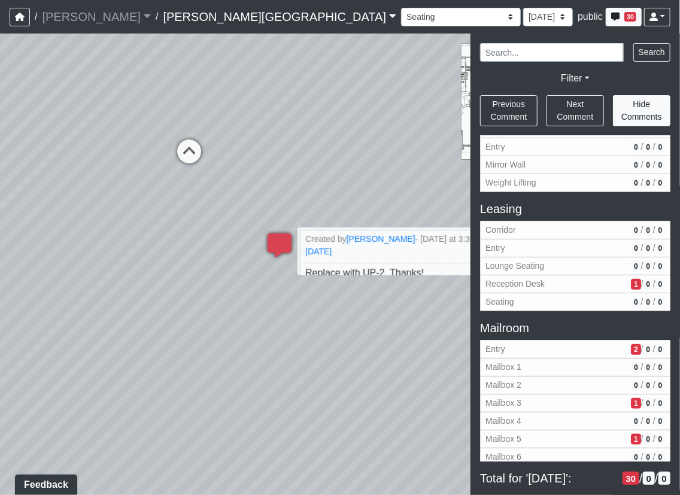
click at [309, 353] on div "Loading... Corridor - Clubroom Entry 2 Loading... Seating Loading... Pool Court…" at bounding box center [340, 263] width 680 height 461
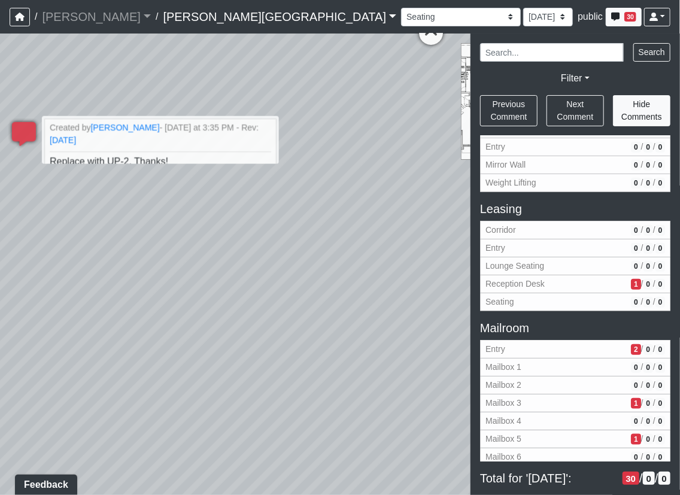
drag, startPoint x: 194, startPoint y: 341, endPoint x: 57, endPoint y: 102, distance: 275.2
click at [57, 102] on div "Loading... Corridor - Clubroom Entry 2 Loading... Seating Loading... Pool Court…" at bounding box center [340, 263] width 680 height 461
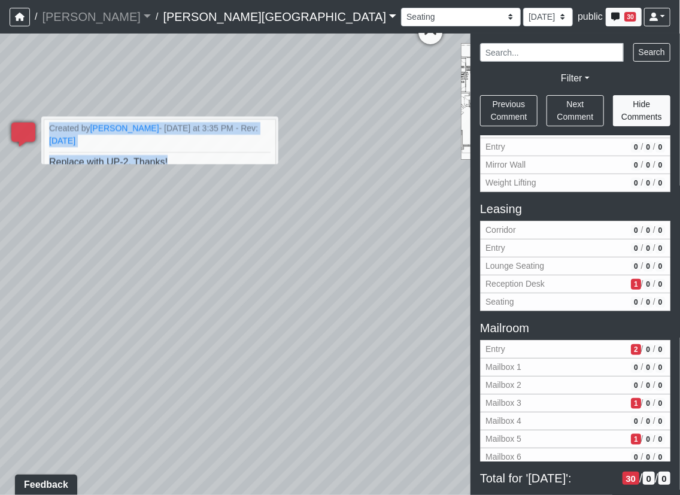
drag, startPoint x: 226, startPoint y: 239, endPoint x: 263, endPoint y: 341, distance: 109.0
click at [263, 341] on div "Loading... Corridor - Clubroom Entry 2 Loading... Seating Loading... Pool Court…" at bounding box center [340, 263] width 680 height 461
click at [279, 259] on div "Loading... Corridor - Clubroom Entry 2 Loading... Seating Loading... Pool Court…" at bounding box center [340, 263] width 680 height 461
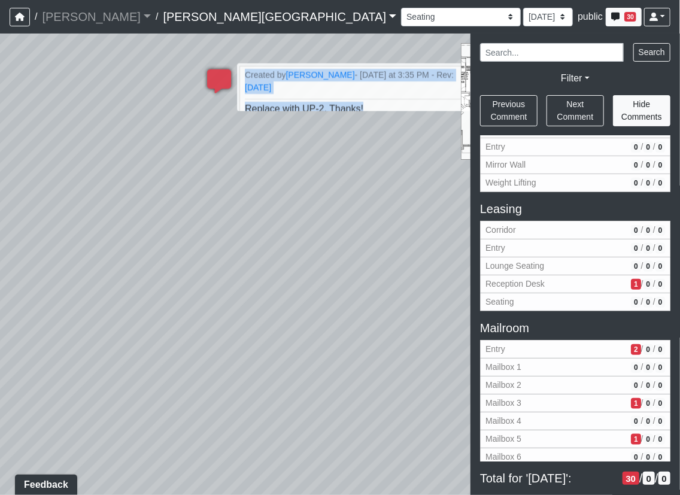
drag, startPoint x: 387, startPoint y: 335, endPoint x: 431, endPoint y: 355, distance: 47.9
click at [447, 362] on div "Loading... Corridor - Clubroom Entry 2 Loading... Seating Loading... Pool Court…" at bounding box center [340, 263] width 680 height 461
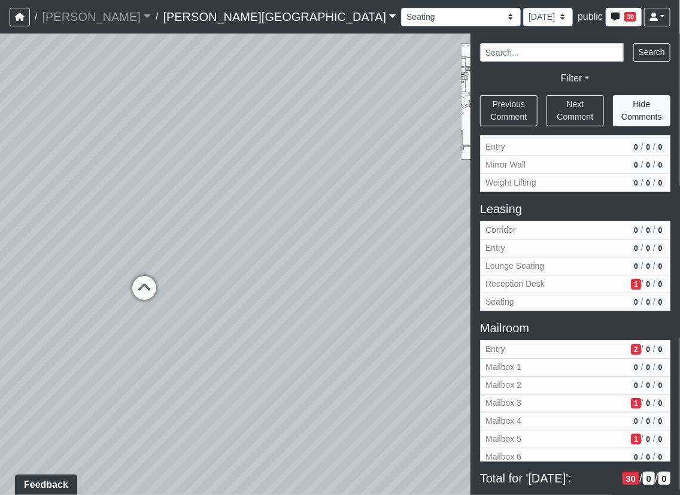
drag, startPoint x: 98, startPoint y: 229, endPoint x: 275, endPoint y: 336, distance: 206.1
click at [300, 347] on div "Loading... Corridor - Clubroom Entry 2 Loading... Seating Loading... Pool Court…" at bounding box center [340, 263] width 680 height 461
drag, startPoint x: 175, startPoint y: 335, endPoint x: 352, endPoint y: 329, distance: 177.8
click at [412, 337] on div "Loading... Corridor - Clubroom Entry 2 Loading... Seating Loading... Pool Court…" at bounding box center [340, 263] width 680 height 461
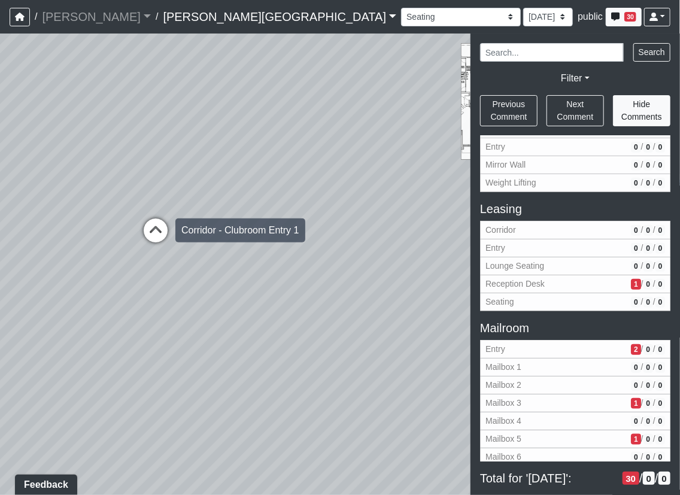
click at [152, 225] on icon at bounding box center [156, 236] width 36 height 36
select select "qb7oxKXxrCcPQgCRMpzDAV"
select select "61tT68NthraFW65LG7vFqa"
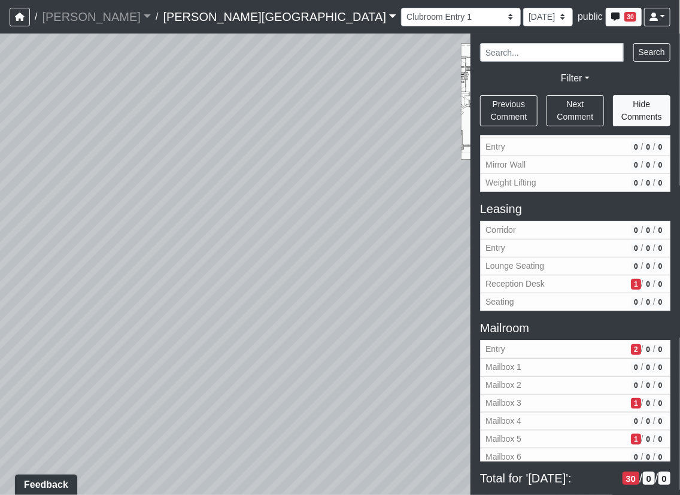
drag, startPoint x: -7, startPoint y: 275, endPoint x: -86, endPoint y: 293, distance: 81.0
click at [0, 293] on html "/ [PERSON_NAME] No other companies available / [PERSON_NAME][GEOGRAPHIC_DATA] […" at bounding box center [340, 247] width 680 height 495
drag, startPoint x: 233, startPoint y: 268, endPoint x: 134, endPoint y: 233, distance: 105.2
click at [193, 343] on div "Loading... Corridor - Clubroom Entry 2 Loading... Seating Loading... Pool Court…" at bounding box center [340, 263] width 680 height 461
drag, startPoint x: 136, startPoint y: 203, endPoint x: 162, endPoint y: 215, distance: 27.6
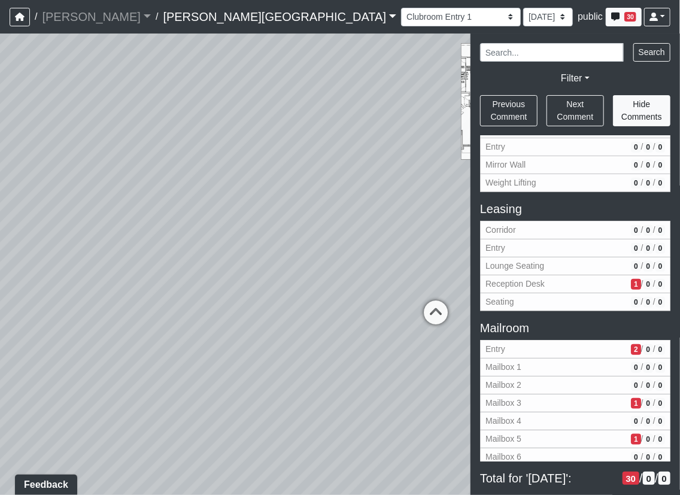
click at [137, 203] on div "Loading... Corridor - Clubroom Entry 2 Loading... Seating Loading... Pool Court…" at bounding box center [340, 263] width 680 height 461
click at [191, 223] on div "Loading... Corridor - Clubroom Entry 2 Loading... Seating Loading... Pool Court…" at bounding box center [340, 263] width 680 height 461
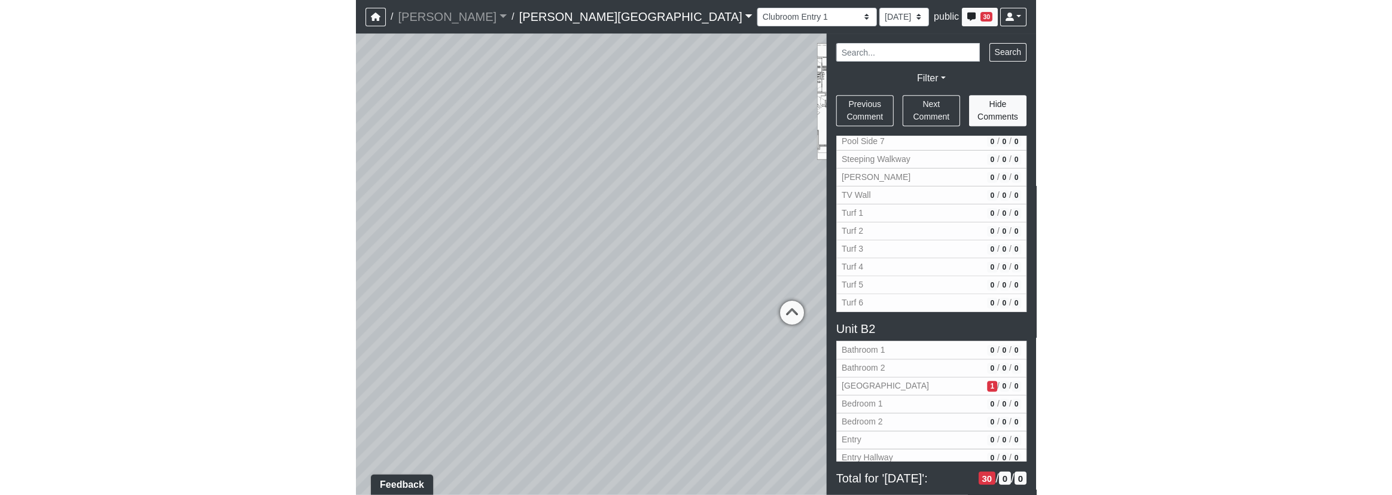
scroll to position [1274, 0]
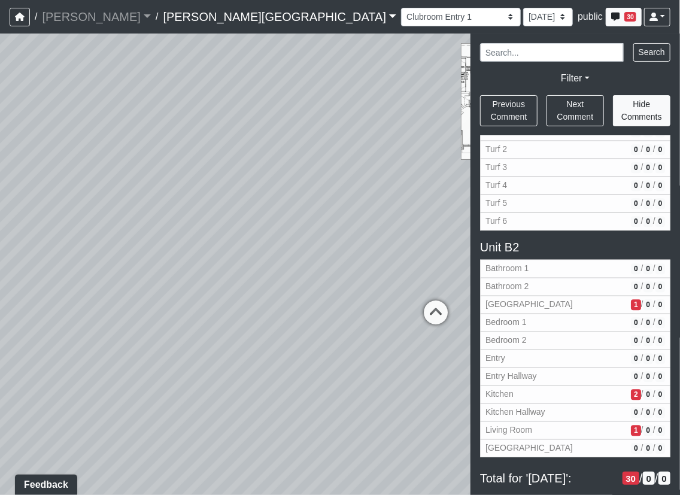
click at [251, 359] on div "Loading... Corridor - Clubroom Entry 2 Loading... Seating Loading... Pool Court…" at bounding box center [340, 263] width 680 height 461
drag, startPoint x: 233, startPoint y: 217, endPoint x: -26, endPoint y: 304, distance: 273.5
click at [0, 304] on html "/ [PERSON_NAME] No other companies available / [PERSON_NAME][GEOGRAPHIC_DATA] […" at bounding box center [340, 247] width 680 height 495
click at [504, 197] on span "Turf 5" at bounding box center [555, 203] width 141 height 13
select select "1g3rZyeBrkAfRaabBagzRJ"
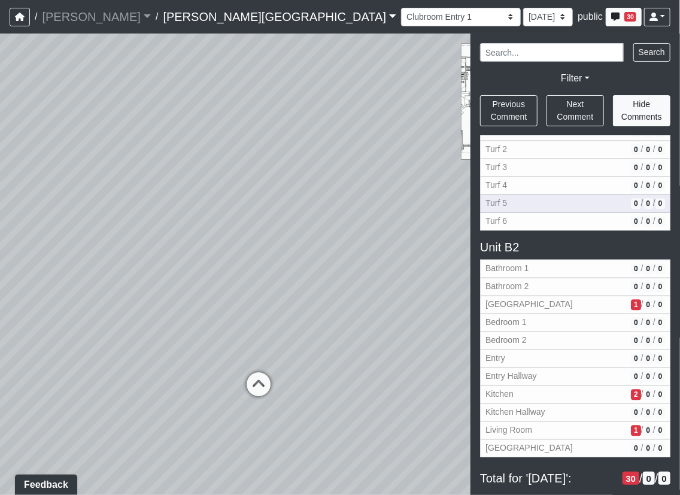
select select "61tT68NthraFW65LG7vFqa"
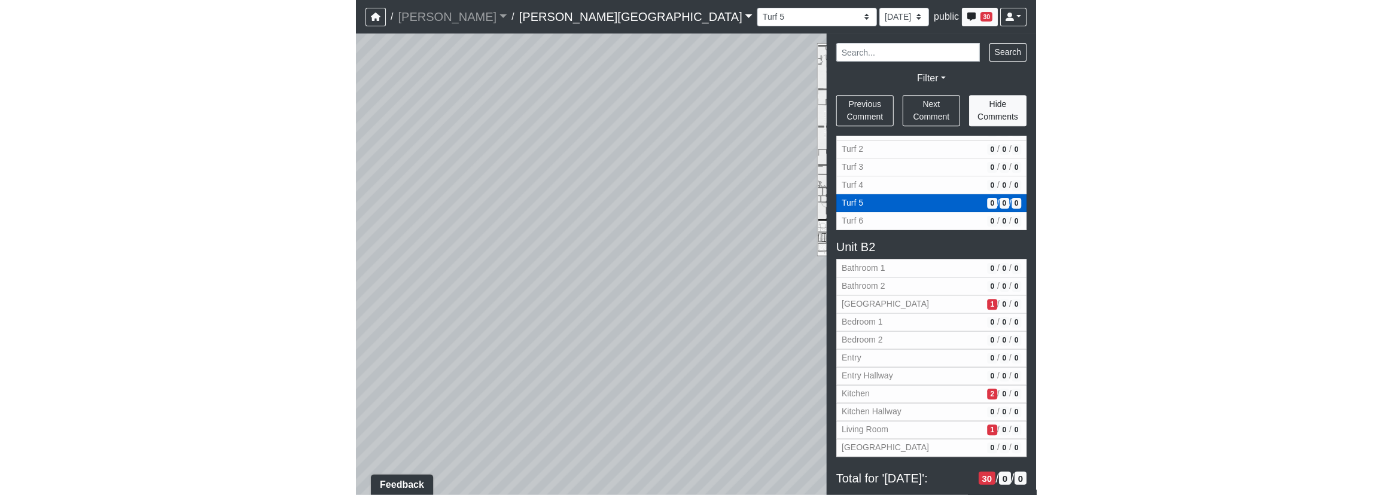
scroll to position [1274, 0]
